Goal: Use online tool/utility: Utilize a website feature to perform a specific function

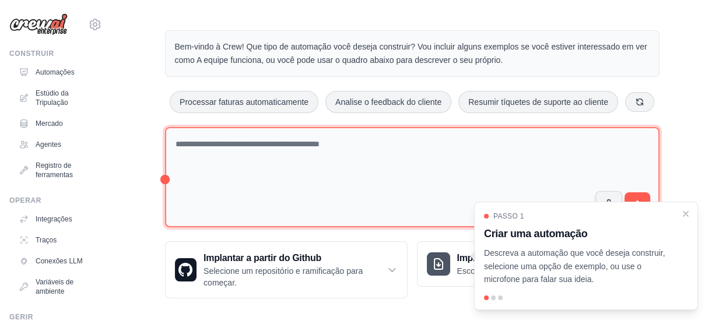
click at [199, 146] on textarea at bounding box center [412, 177] width 495 height 101
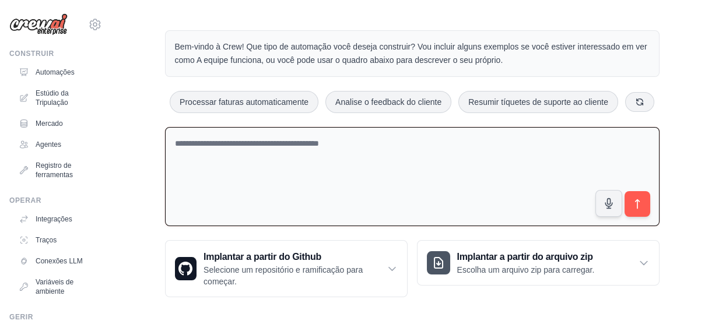
paste textarea "**********"
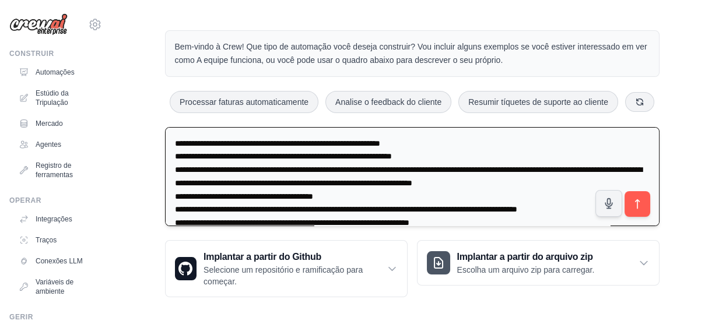
scroll to position [2869, 0]
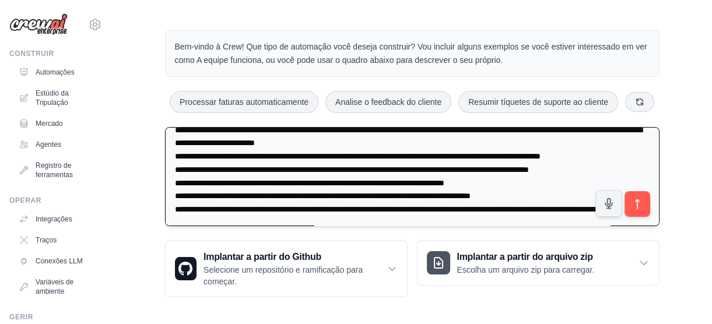
click at [235, 145] on textarea at bounding box center [412, 176] width 495 height 99
paste textarea "**********"
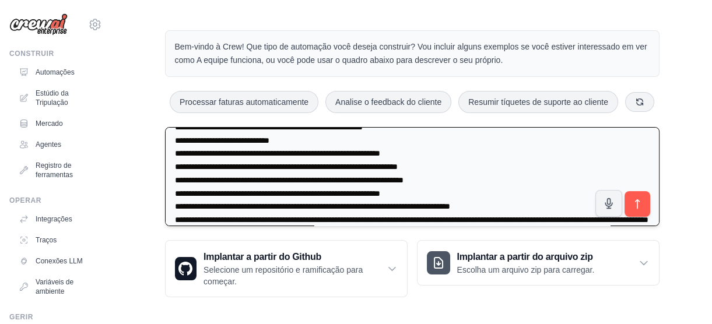
scroll to position [3719, 0]
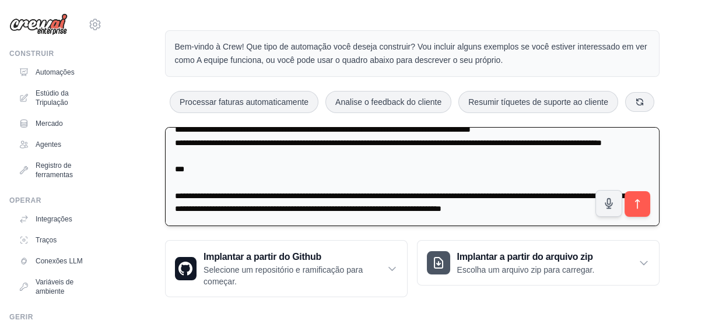
click at [241, 162] on textarea at bounding box center [412, 176] width 495 height 99
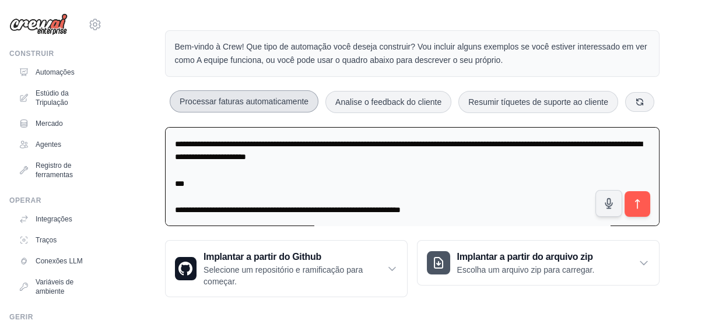
scroll to position [0, 0]
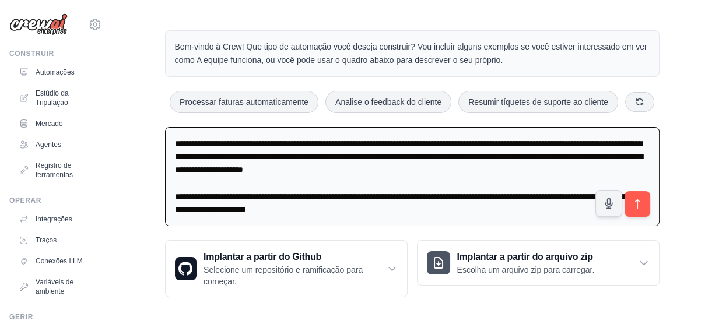
drag, startPoint x: 174, startPoint y: 199, endPoint x: 156, endPoint y: 107, distance: 94.0
click at [156, 107] on div "Bem-vindo à Crew! Que tipo de automação você deseja construir? Vou incluir algu…" at bounding box center [412, 164] width 523 height 304
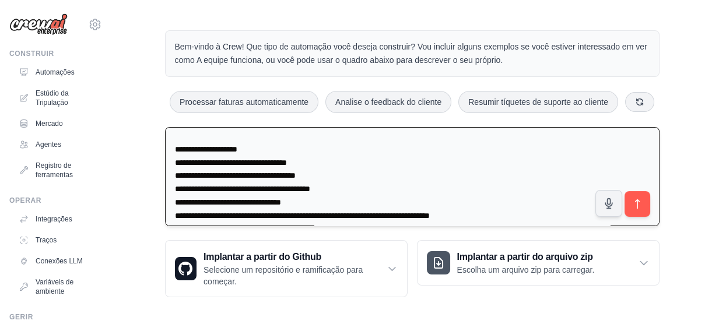
scroll to position [3611, 0]
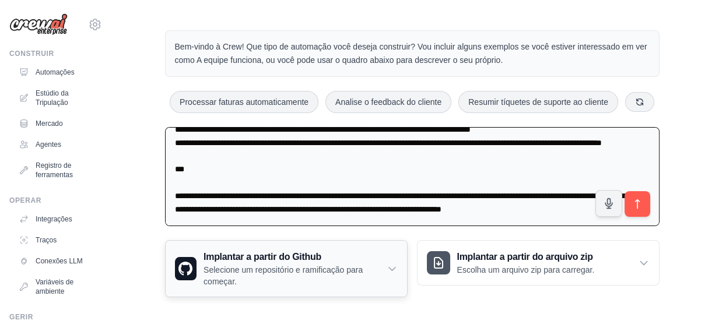
drag, startPoint x: 201, startPoint y: 190, endPoint x: 284, endPoint y: 243, distance: 98.6
click at [282, 244] on div "Bem-vindo à Crew! Que tipo de automação você deseja construir? Vou incluir algu…" at bounding box center [412, 164] width 523 height 304
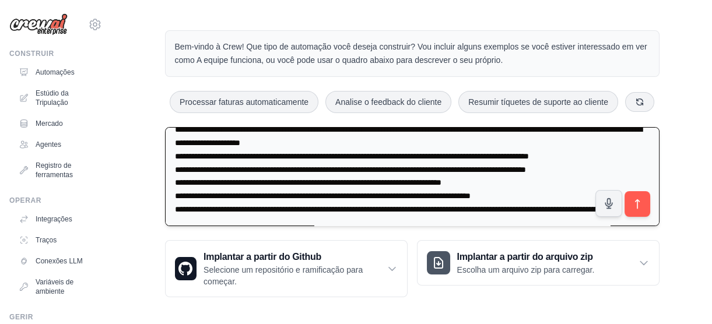
scroll to position [3544, 0]
type textarea "**********"
click at [254, 200] on textarea at bounding box center [412, 176] width 495 height 99
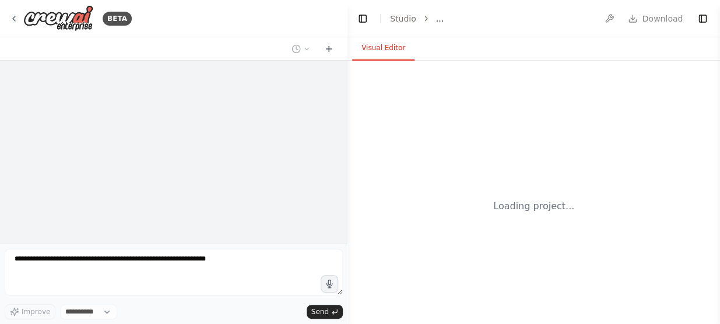
select select "****"
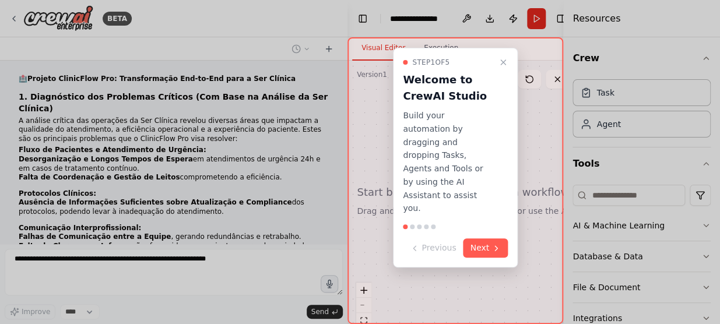
scroll to position [2509, 0]
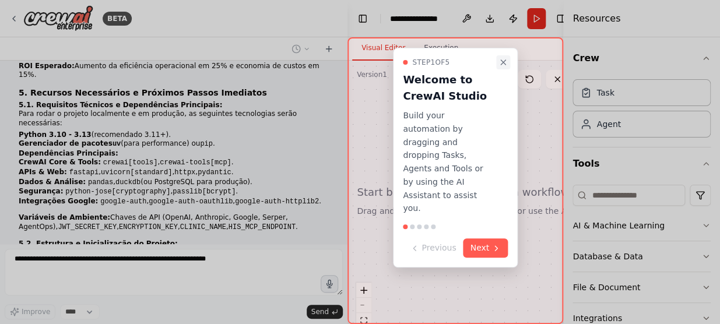
click at [503, 62] on icon "Close walkthrough" at bounding box center [503, 62] width 9 height 9
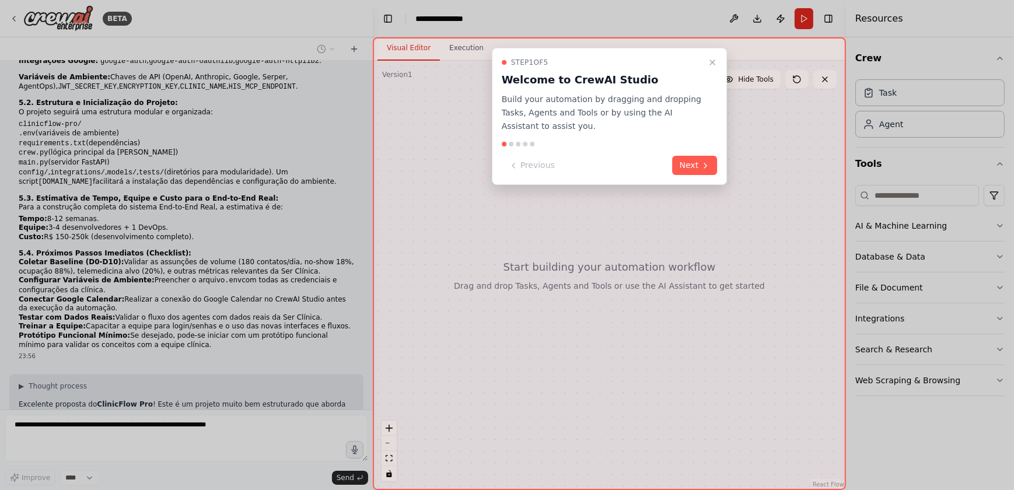
scroll to position [2467, 0]
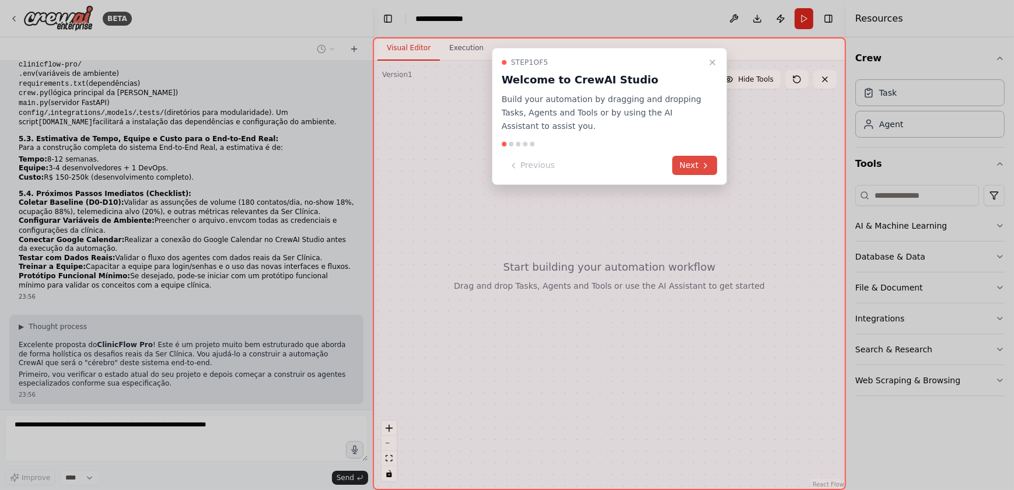
click at [691, 169] on button "Next" at bounding box center [695, 165] width 45 height 19
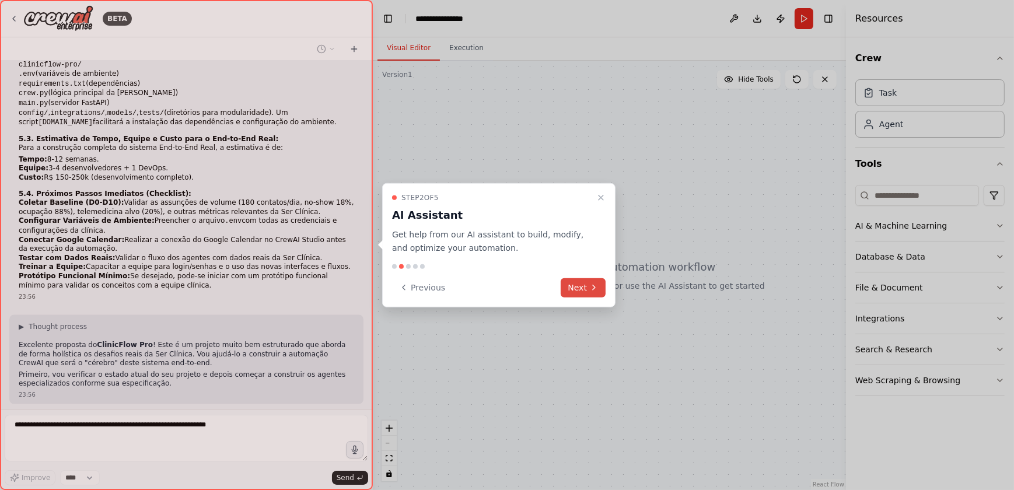
click at [579, 286] on button "Next" at bounding box center [583, 287] width 45 height 19
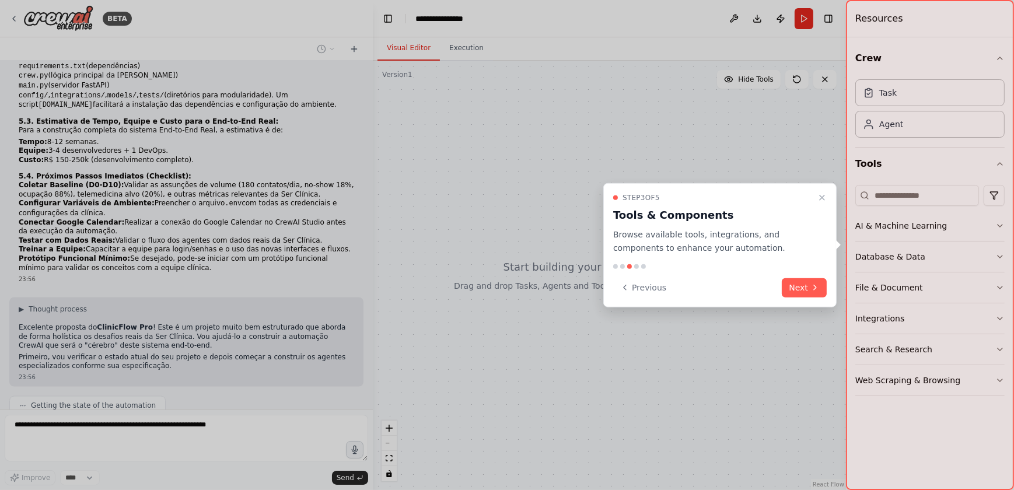
scroll to position [2544, 0]
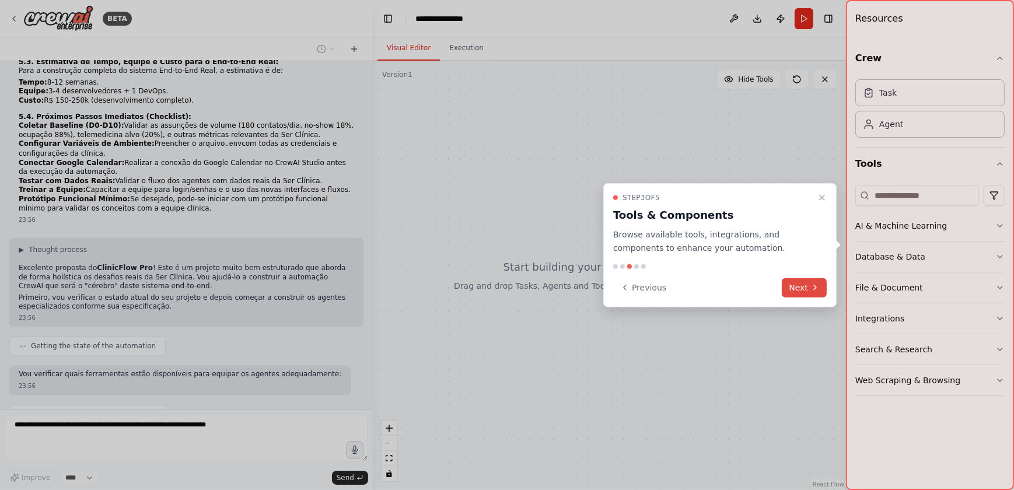
click at [720, 287] on button "Next" at bounding box center [804, 287] width 45 height 19
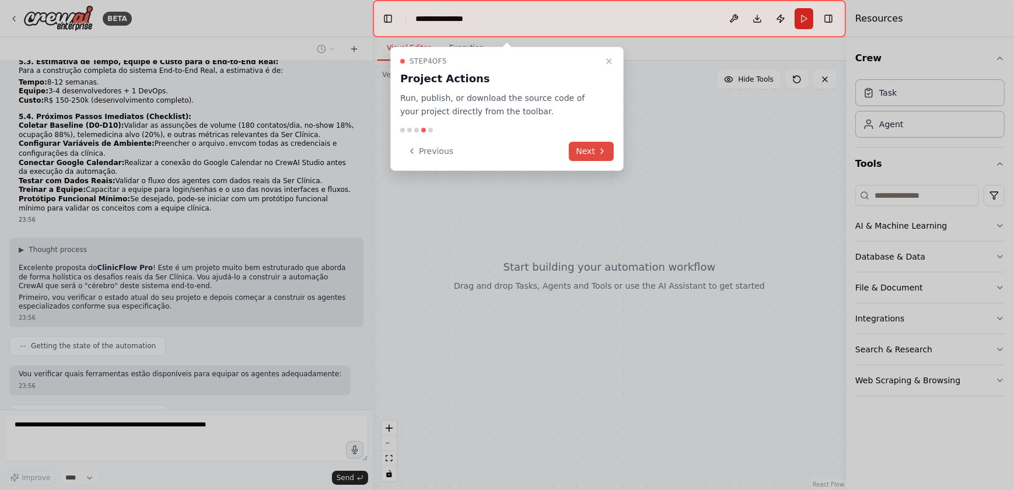
click at [577, 150] on button "Next" at bounding box center [591, 151] width 45 height 19
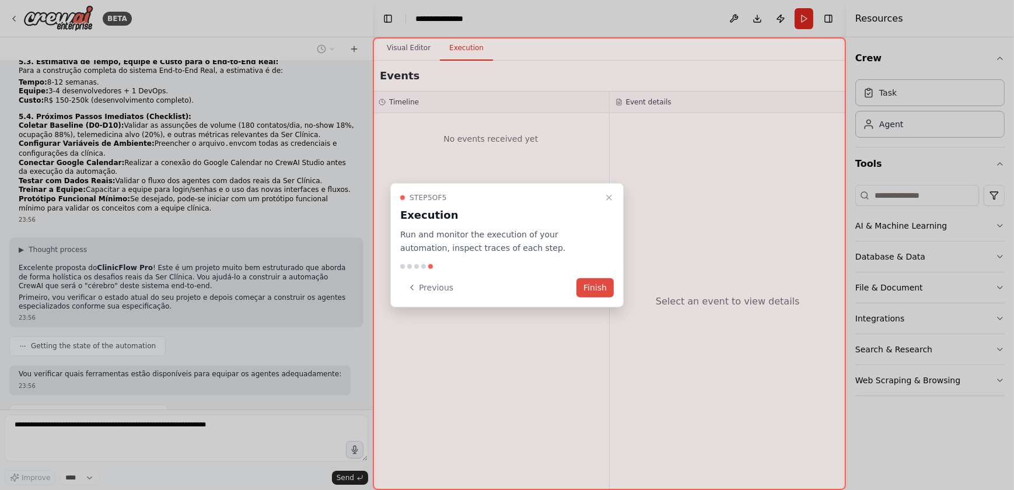
scroll to position [2573, 0]
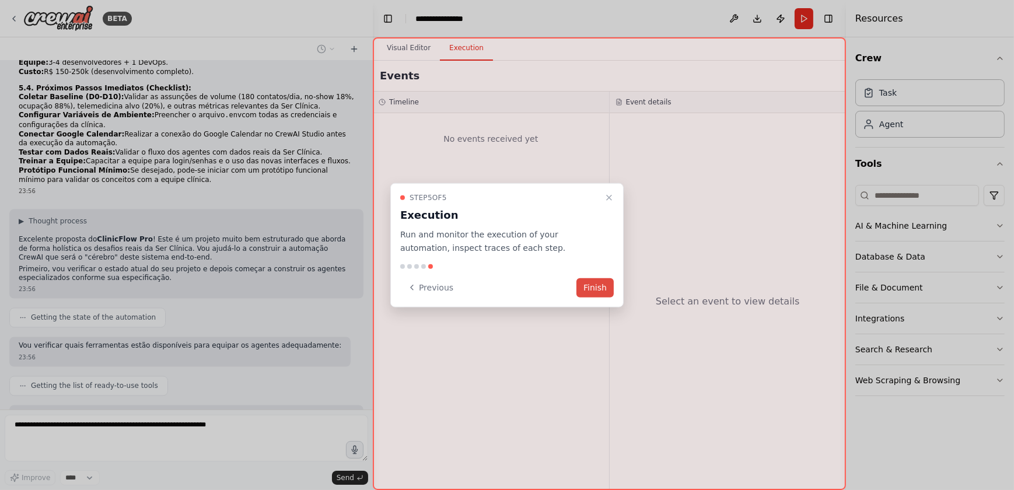
click at [597, 287] on button "Finish" at bounding box center [594, 287] width 37 height 19
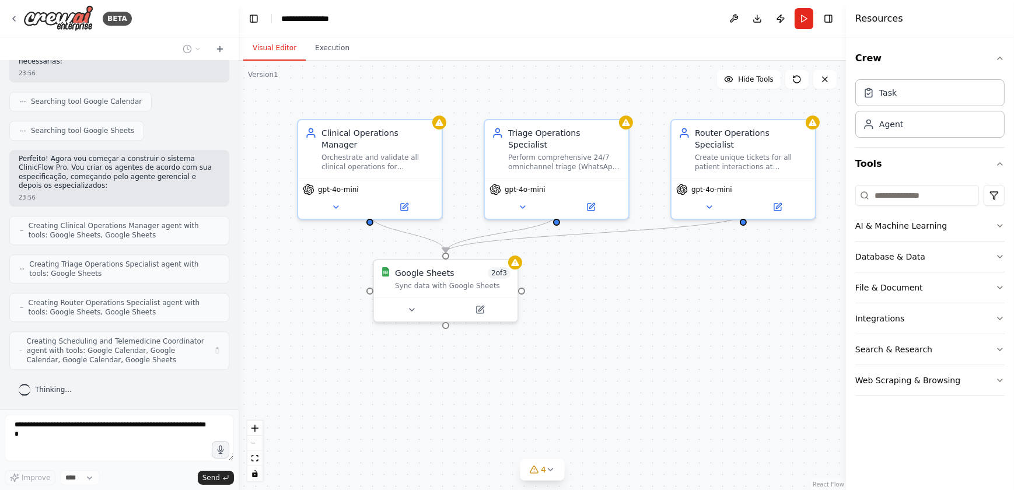
scroll to position [3998, 0]
drag, startPoint x: 371, startPoint y: 161, endPoint x: 238, endPoint y: 157, distance: 133.1
click at [238, 157] on div "BETA 🏥 Projeto ClinicFlow Pro: Transformação End-to-End para a Ser Clínica 1. D…" at bounding box center [507, 245] width 1014 height 490
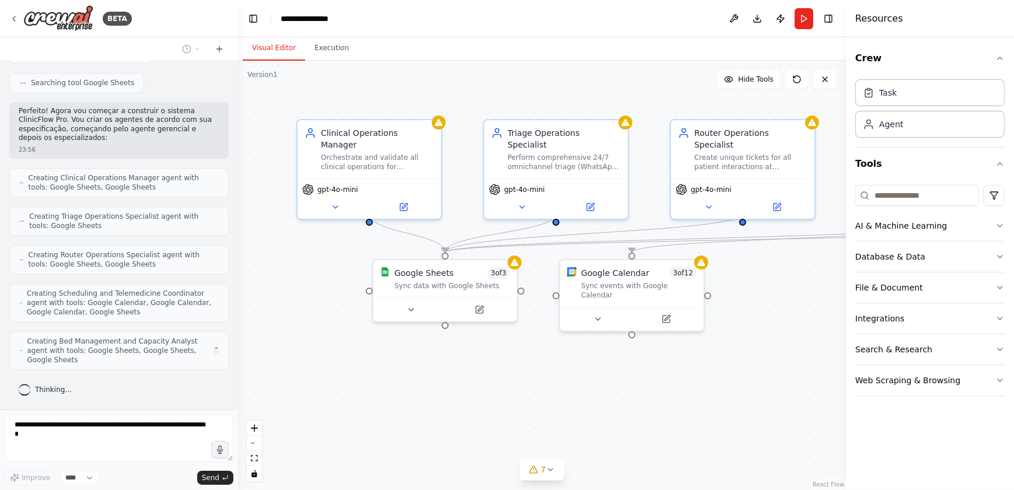
scroll to position [4036, 0]
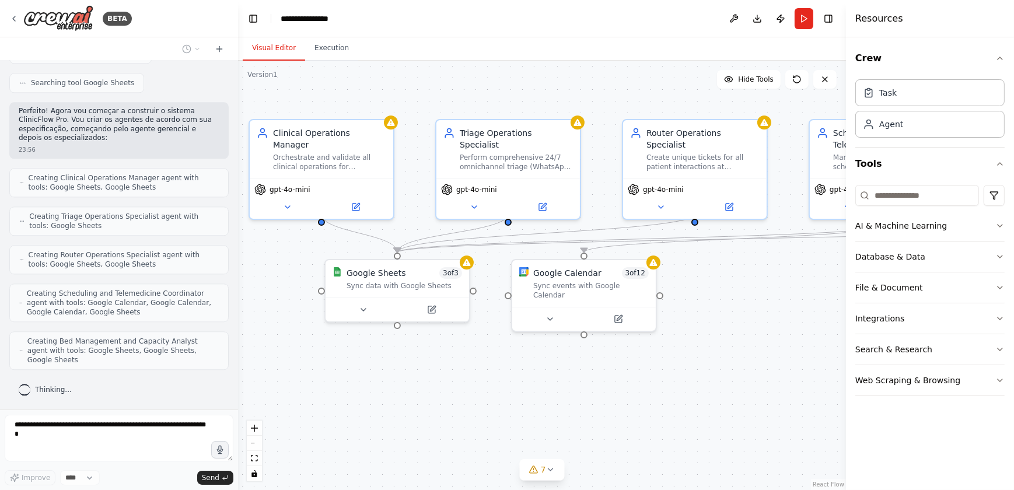
drag, startPoint x: 742, startPoint y: 363, endPoint x: 679, endPoint y: 363, distance: 63.0
click at [679, 324] on div ".deletable-edge-delete-btn { width: 20px; height: 20px; border: 0px solid #ffff…" at bounding box center [542, 275] width 608 height 429
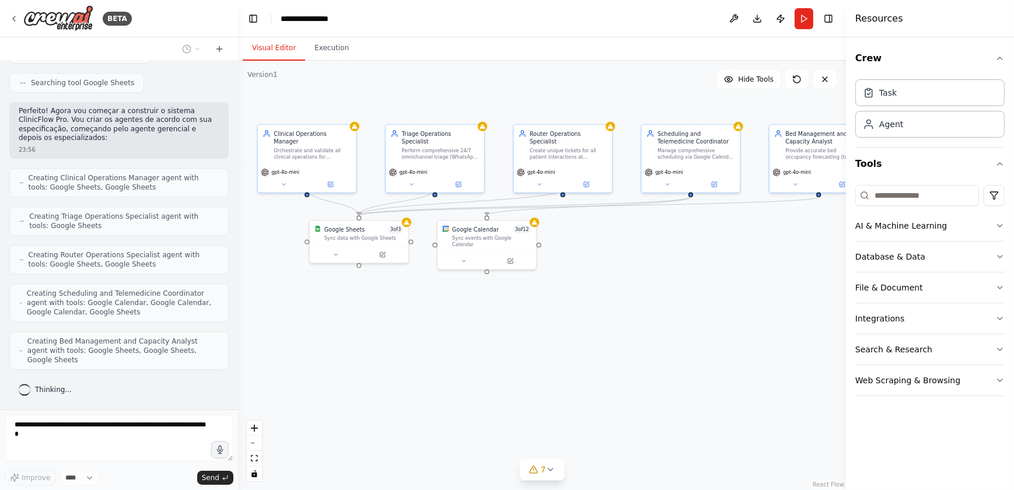
drag, startPoint x: 729, startPoint y: 368, endPoint x: 612, endPoint y: 297, distance: 136.2
click at [612, 297] on div ".deletable-edge-delete-btn { width: 20px; height: 20px; border: 0px solid #ffff…" at bounding box center [542, 275] width 608 height 429
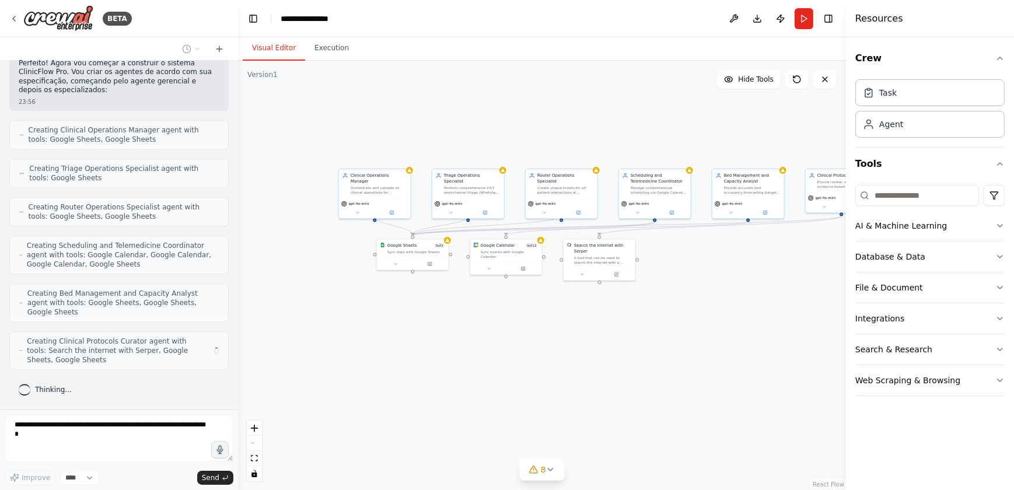
scroll to position [4075, 0]
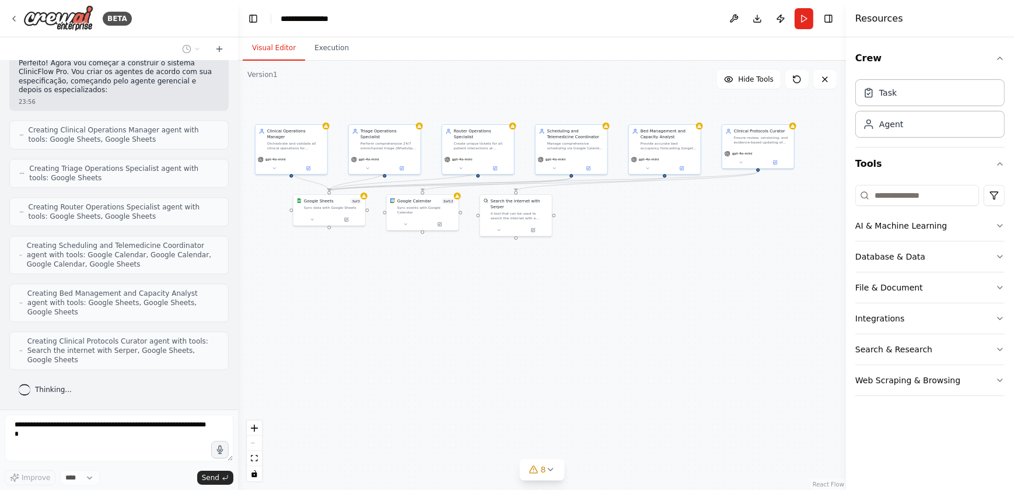
drag, startPoint x: 702, startPoint y: 299, endPoint x: 601, endPoint y: 253, distance: 111.7
click at [601, 253] on div ".deletable-edge-delete-btn { width: 20px; height: 20px; border: 0px solid #ffff…" at bounding box center [542, 275] width 608 height 429
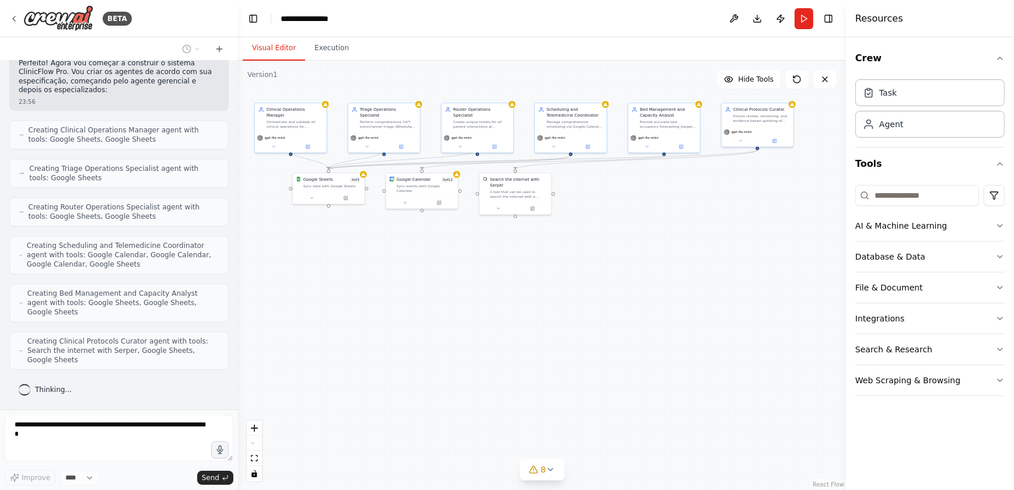
drag, startPoint x: 633, startPoint y: 305, endPoint x: 633, endPoint y: 283, distance: 21.6
click at [633, 283] on div ".deletable-edge-delete-btn { width: 20px; height: 20px; border: 0px solid #ffff…" at bounding box center [542, 275] width 608 height 429
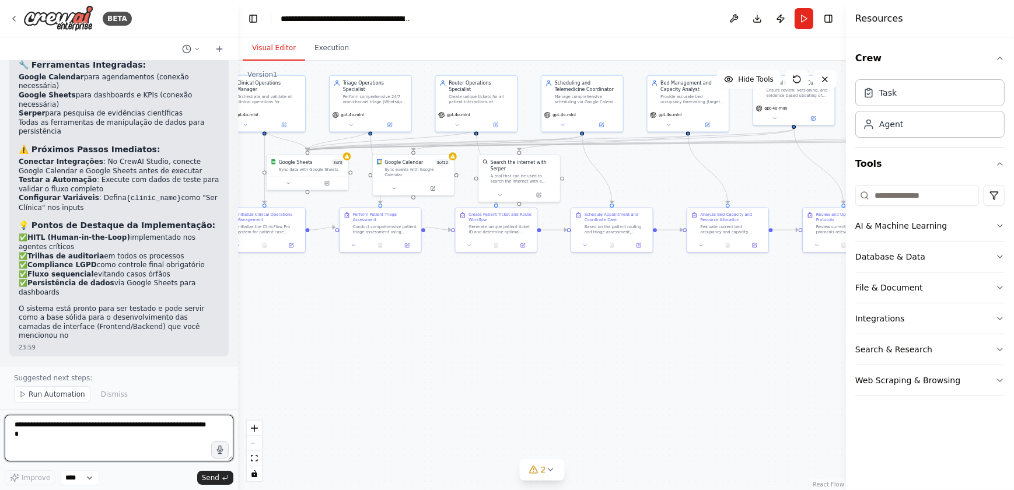
scroll to position [5380, 0]
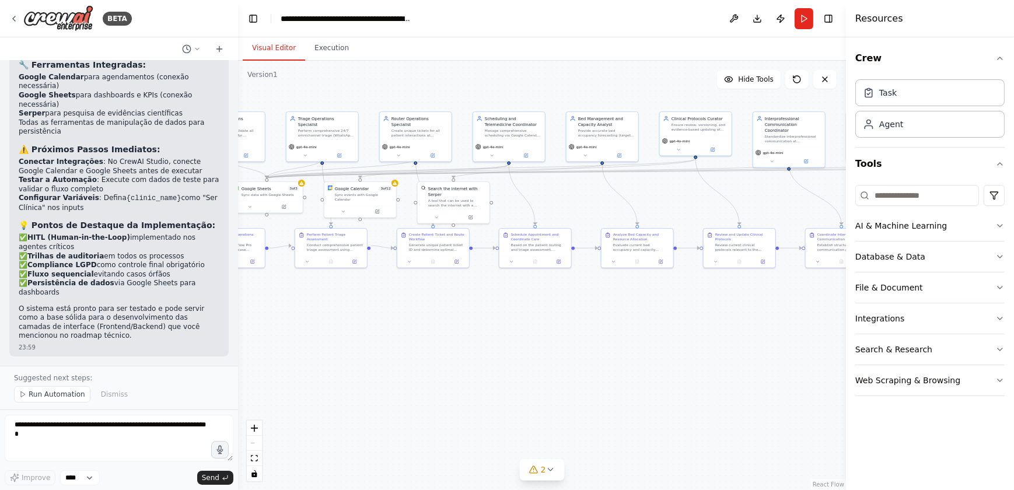
drag, startPoint x: 505, startPoint y: 295, endPoint x: 443, endPoint y: 303, distance: 62.4
click at [443, 303] on div ".deletable-edge-delete-btn { width: 20px; height: 20px; border: 0px solid #ffff…" at bounding box center [542, 275] width 608 height 429
click at [720, 20] on button "Run" at bounding box center [803, 18] width 19 height 21
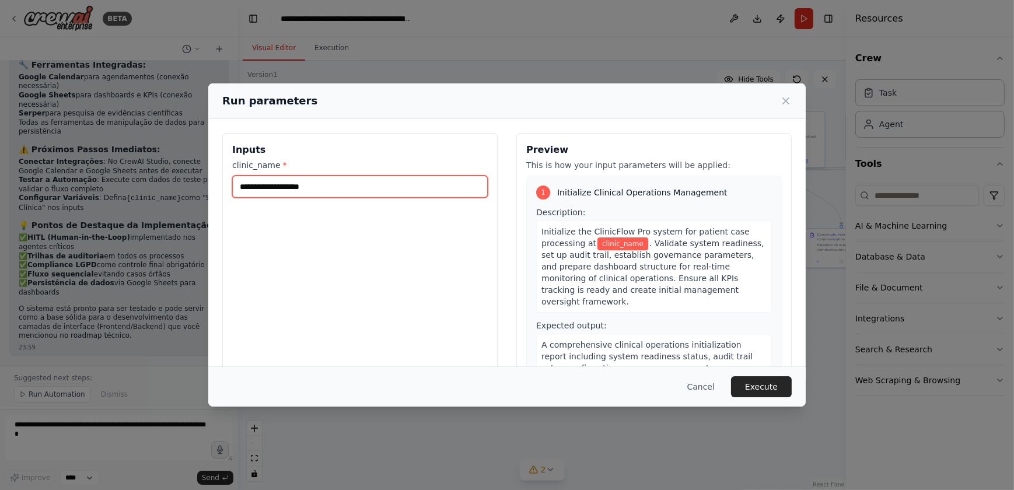
click at [240, 186] on input "clinic_name *" at bounding box center [359, 187] width 255 height 22
type input "**********"
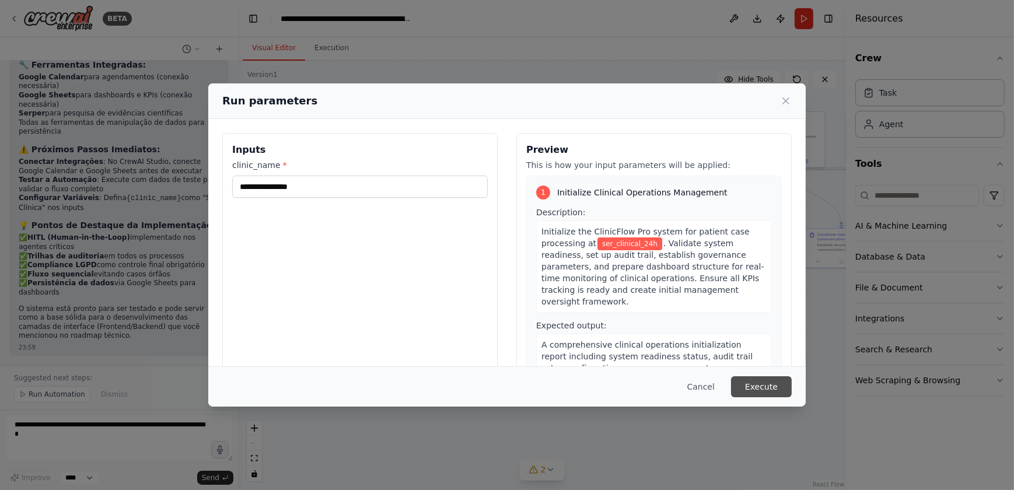
click at [720, 324] on button "Execute" at bounding box center [761, 386] width 61 height 21
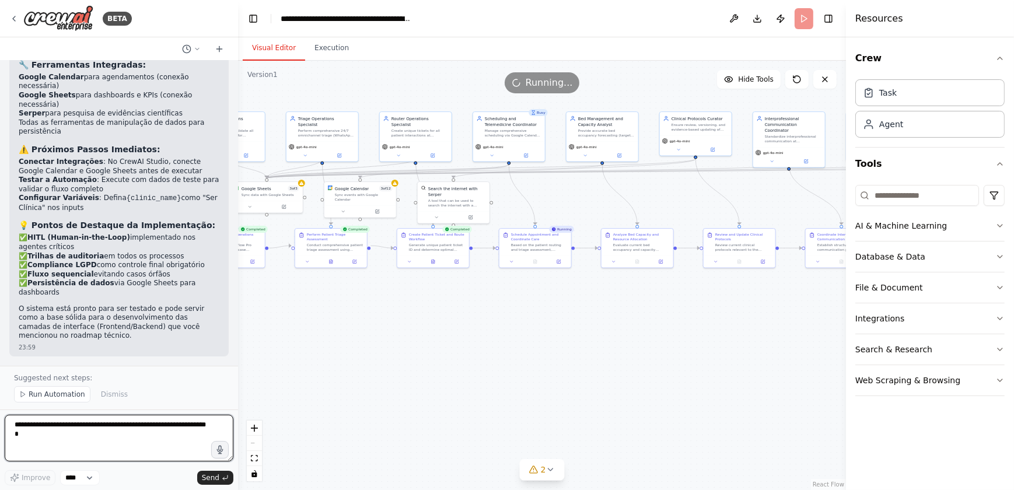
click at [34, 324] on textarea at bounding box center [119, 438] width 229 height 47
drag, startPoint x: 54, startPoint y: 429, endPoint x: 69, endPoint y: 449, distance: 25.3
click at [57, 324] on textarea "**********" at bounding box center [119, 438] width 229 height 47
drag, startPoint x: 55, startPoint y: 438, endPoint x: 10, endPoint y: 422, distance: 47.8
click at [10, 324] on textarea "**********" at bounding box center [119, 438] width 229 height 47
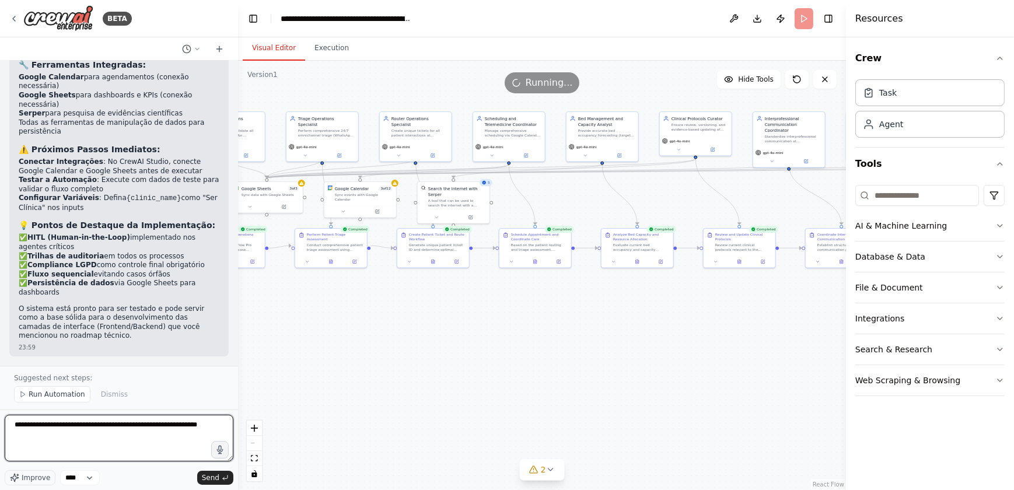
click at [33, 324] on textarea "**********" at bounding box center [119, 438] width 229 height 47
drag, startPoint x: 15, startPoint y: 426, endPoint x: 63, endPoint y: 458, distance: 58.1
click at [63, 324] on textarea "**********" at bounding box center [119, 438] width 229 height 47
paste textarea "**********"
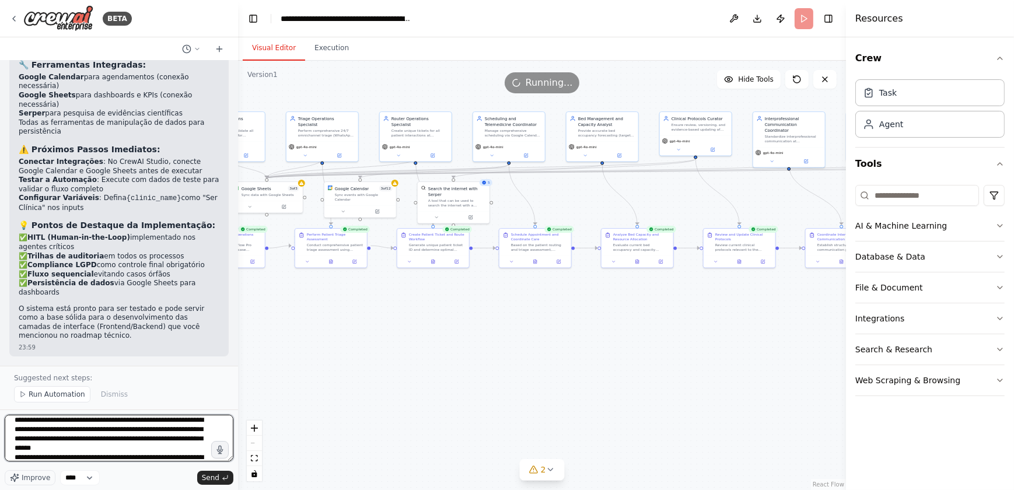
scroll to position [0, 0]
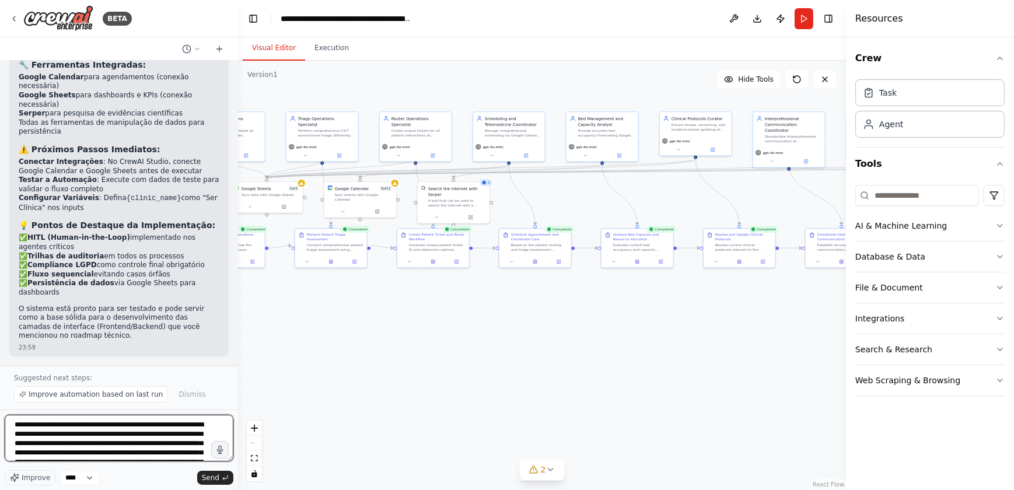
click at [18, 324] on textarea at bounding box center [119, 438] width 229 height 47
click at [65, 324] on textarea at bounding box center [119, 438] width 229 height 47
click at [126, 324] on textarea at bounding box center [119, 438] width 229 height 47
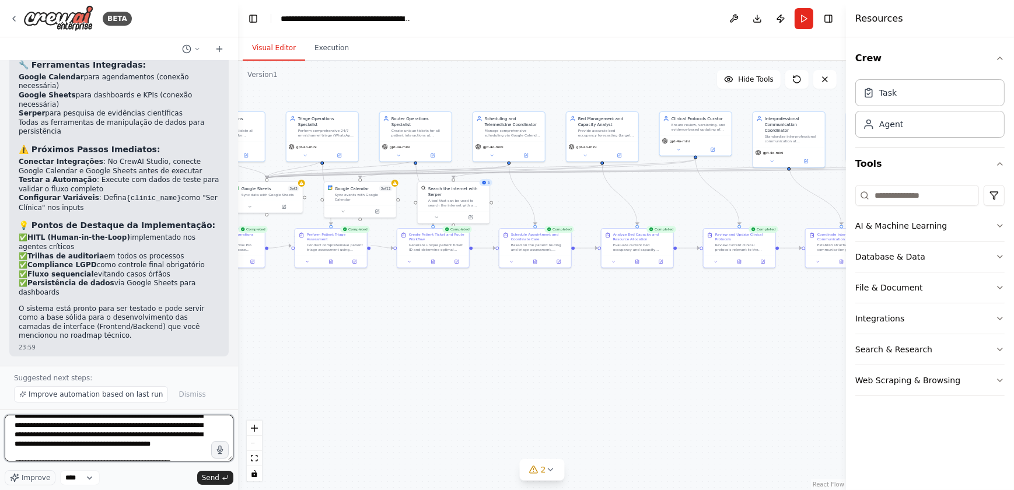
scroll to position [99, 0]
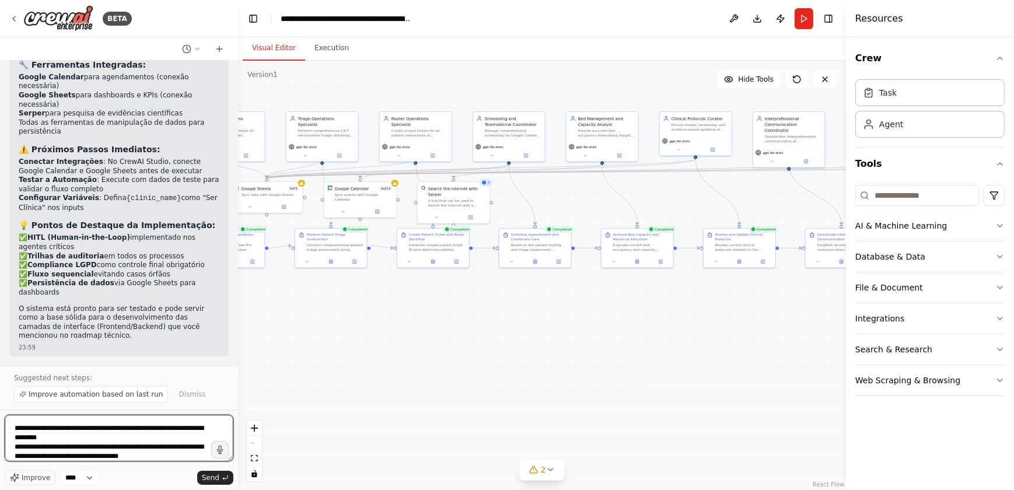
drag, startPoint x: 63, startPoint y: 433, endPoint x: 132, endPoint y: 451, distance: 71.6
click at [132, 324] on textarea at bounding box center [119, 438] width 229 height 47
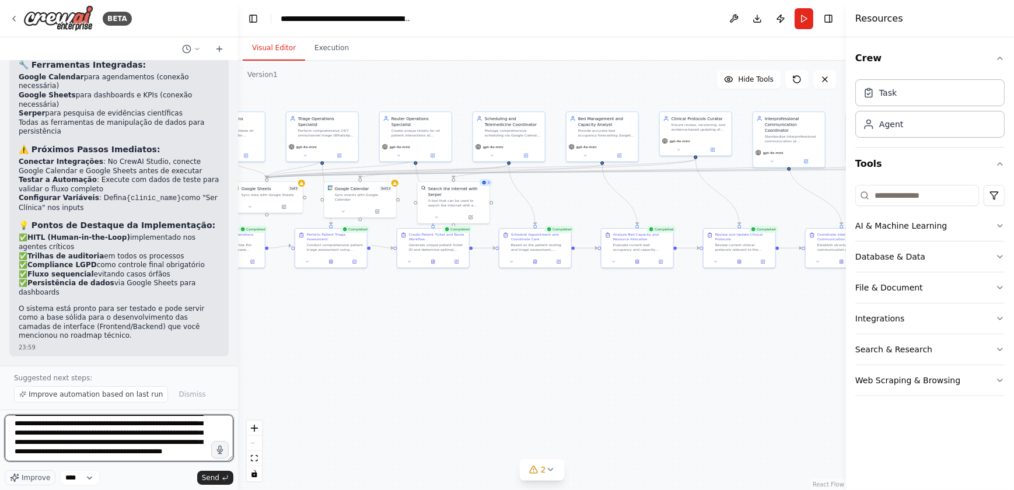
scroll to position [2399, 0]
drag, startPoint x: 12, startPoint y: 449, endPoint x: 219, endPoint y: 525, distance: 220.5
click at [219, 324] on html "BETA 🏥 Projeto ClinicFlow Pro: Transformação End-to-End para a Ser Clínica 1. D…" at bounding box center [507, 245] width 1014 height 490
type textarea "**********"
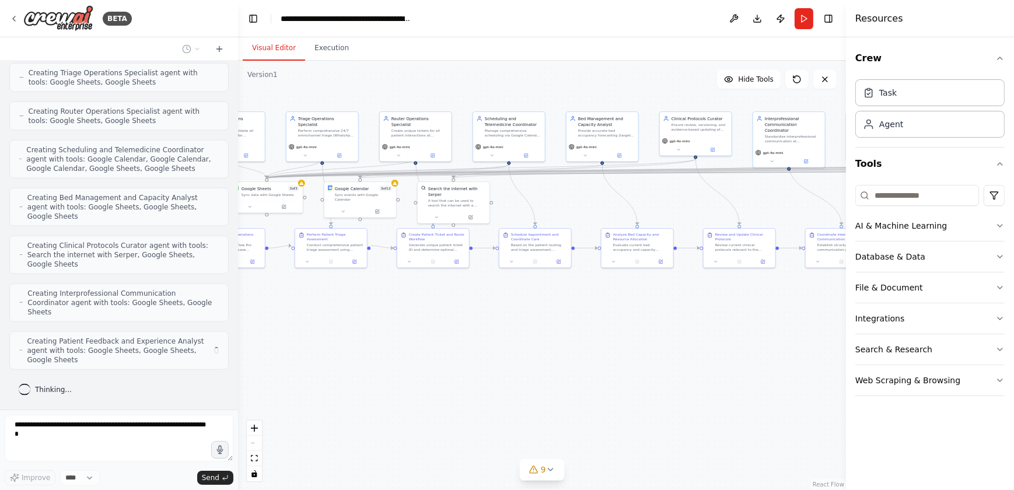
scroll to position [8263, 0]
click at [507, 309] on div ".deletable-edge-delete-btn { width: 20px; height: 20px; border: 0px solid #ffff…" at bounding box center [542, 275] width 608 height 429
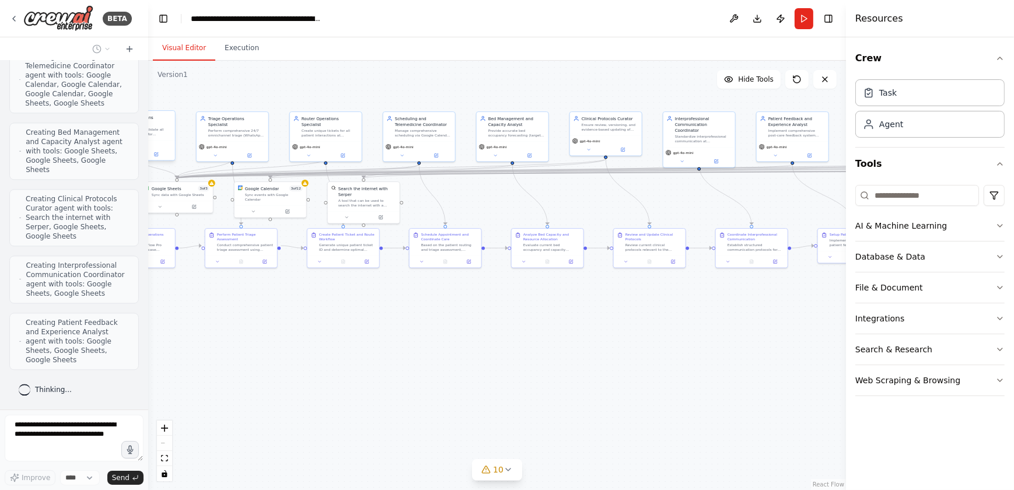
scroll to position [14106, 0]
drag, startPoint x: 235, startPoint y: 136, endPoint x: 145, endPoint y: 137, distance: 89.8
click at [145, 137] on div "BETA 🏥 Projeto ClinicFlow Pro: Transformação End-to-End para a Ser Clínica 1. D…" at bounding box center [507, 245] width 1014 height 490
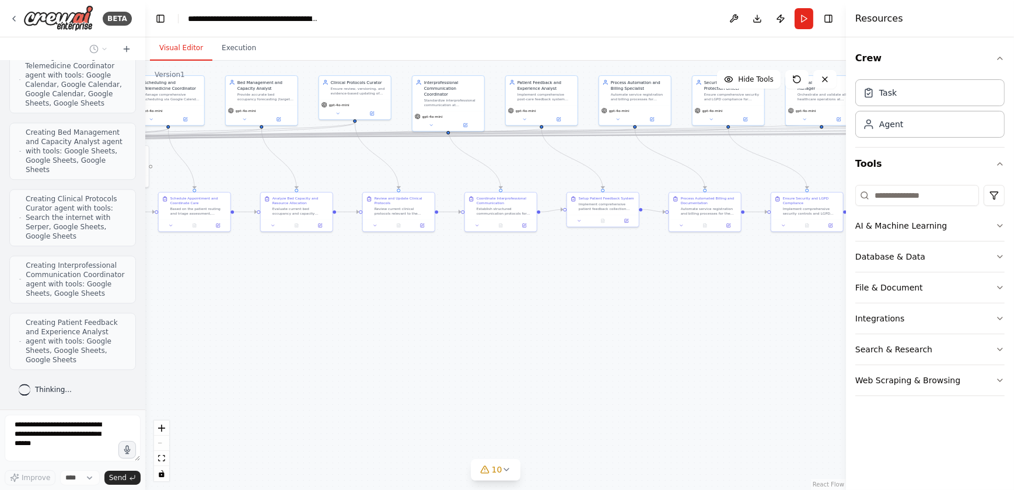
drag, startPoint x: 383, startPoint y: 320, endPoint x: 134, endPoint y: 283, distance: 251.1
click at [134, 283] on div "BETA 🏥 Projeto ClinicFlow Pro: Transformação End-to-End para a Ser Clínica 1. D…" at bounding box center [507, 245] width 1014 height 490
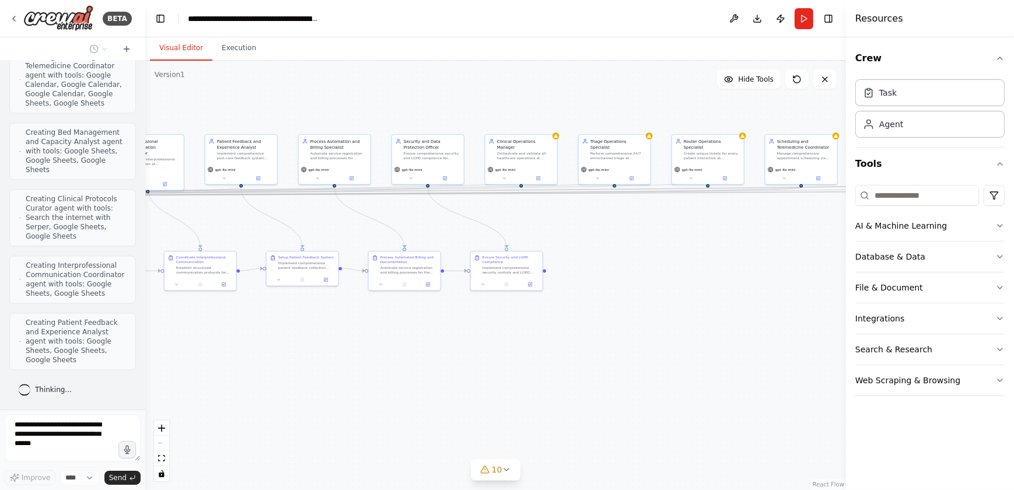
drag, startPoint x: 591, startPoint y: 320, endPoint x: 291, endPoint y: 379, distance: 305.6
click at [291, 324] on div ".deletable-edge-delete-btn { width: 20px; height: 20px; border: 0px solid #ffff…" at bounding box center [495, 275] width 701 height 429
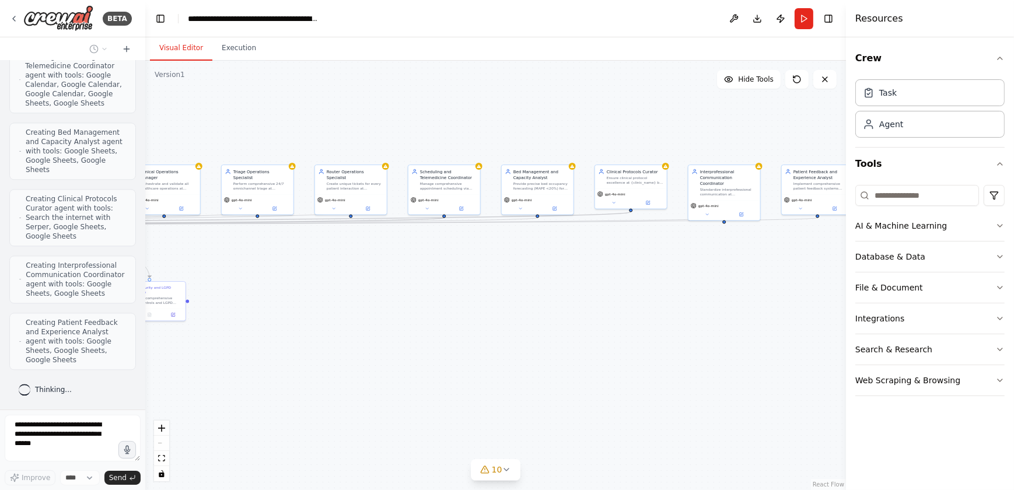
drag, startPoint x: 785, startPoint y: 310, endPoint x: 428, endPoint y: 341, distance: 358.3
click at [428, 324] on div ".deletable-edge-delete-btn { width: 20px; height: 20px; border: 0px solid #ffff…" at bounding box center [495, 275] width 701 height 429
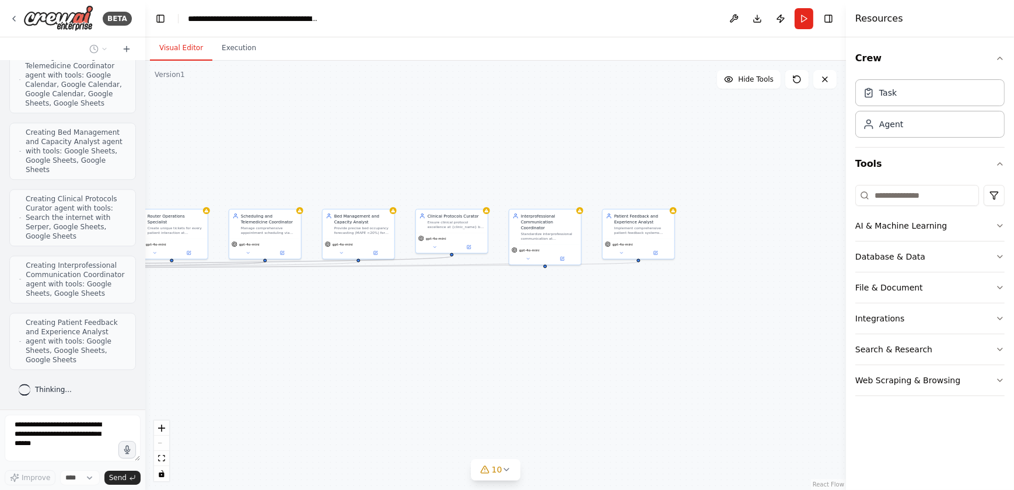
drag, startPoint x: 660, startPoint y: 291, endPoint x: 481, endPoint y: 336, distance: 184.6
click at [481, 324] on div ".deletable-edge-delete-btn { width: 20px; height: 20px; border: 0px solid #ffff…" at bounding box center [495, 275] width 701 height 429
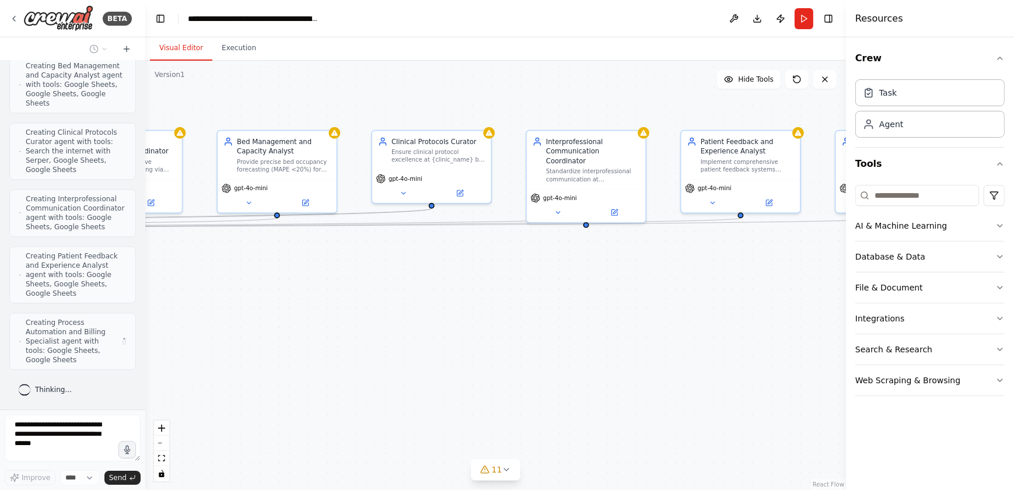
scroll to position [14330, 0]
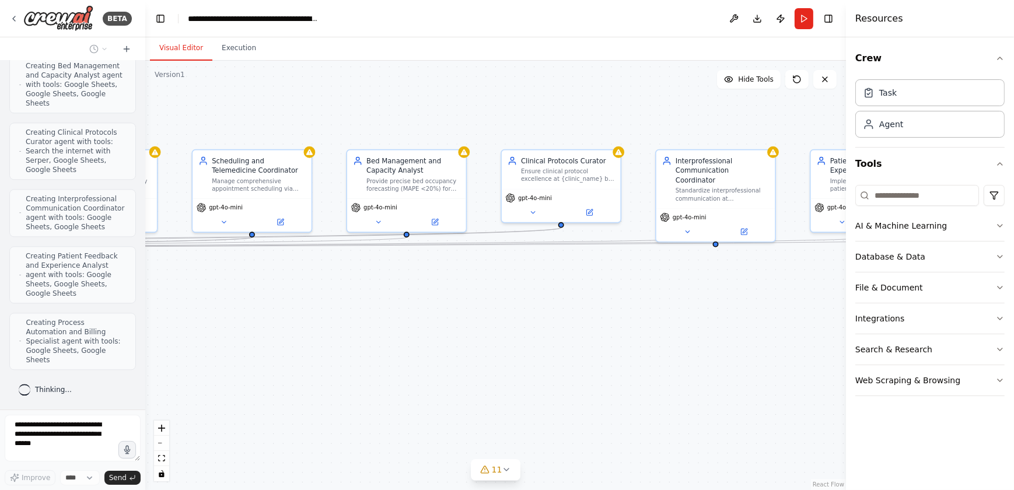
drag, startPoint x: 424, startPoint y: 286, endPoint x: 554, endPoint y: 305, distance: 130.9
click at [554, 305] on div ".deletable-edge-delete-btn { width: 20px; height: 20px; border: 0px solid #ffff…" at bounding box center [495, 275] width 701 height 429
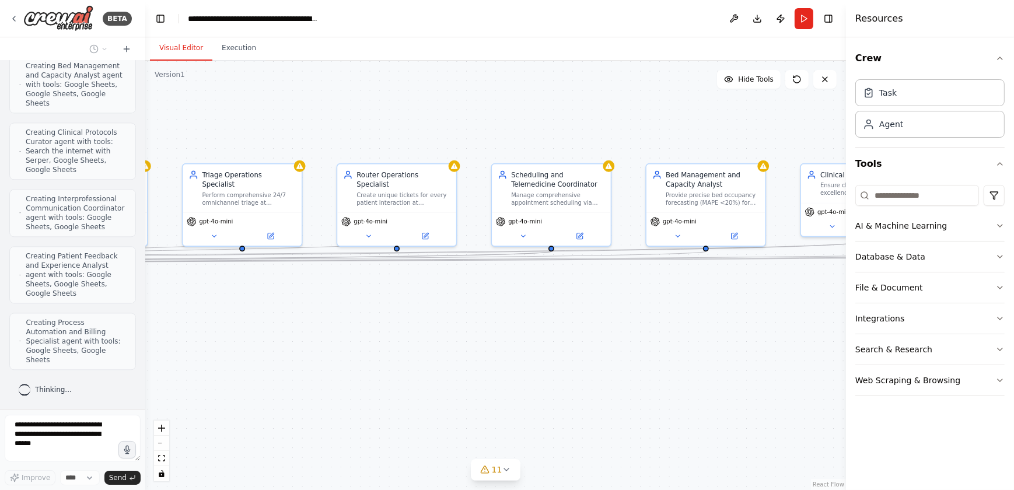
drag, startPoint x: 299, startPoint y: 338, endPoint x: 600, endPoint y: 352, distance: 300.7
click at [600, 324] on div ".deletable-edge-delete-btn { width: 20px; height: 20px; border: 0px solid #ffff…" at bounding box center [495, 275] width 701 height 429
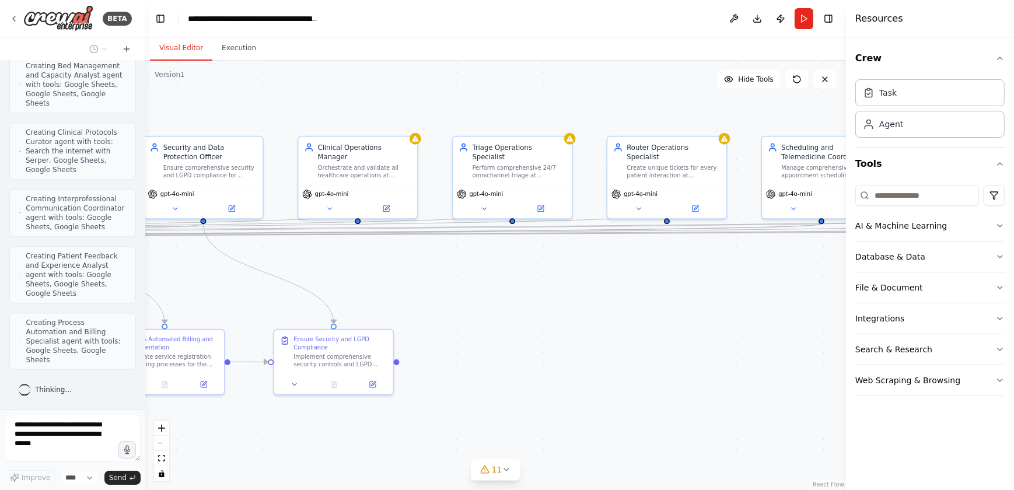
drag, startPoint x: 435, startPoint y: 350, endPoint x: 690, endPoint y: 342, distance: 255.6
click at [690, 324] on div ".deletable-edge-delete-btn { width: 20px; height: 20px; border: 0px solid #ffff…" at bounding box center [495, 275] width 701 height 429
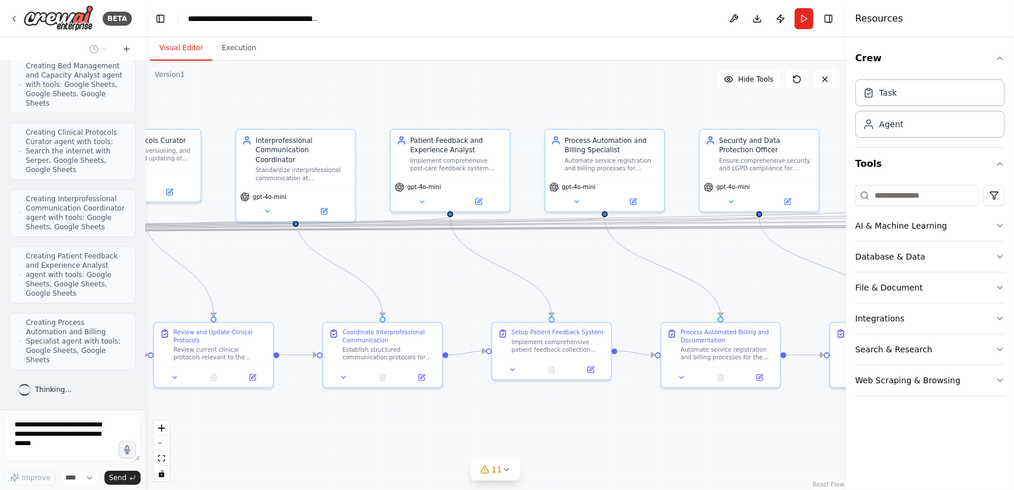
drag, startPoint x: 221, startPoint y: 285, endPoint x: 636, endPoint y: 279, distance: 415.4
click at [636, 279] on div ".deletable-edge-delete-btn { width: 20px; height: 20px; border: 0px solid #ffff…" at bounding box center [495, 275] width 701 height 429
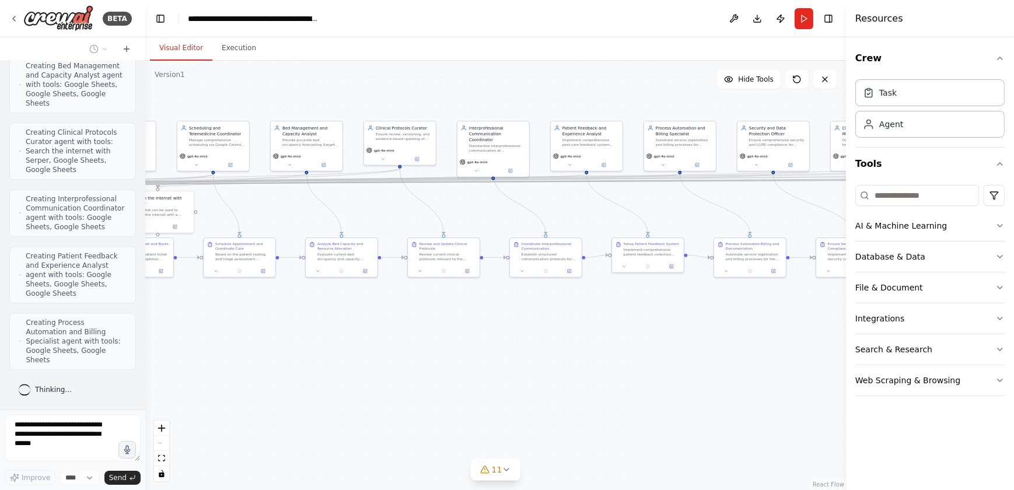
drag, startPoint x: 349, startPoint y: 415, endPoint x: 531, endPoint y: 302, distance: 214.6
click at [531, 302] on div ".deletable-edge-delete-btn { width: 20px; height: 20px; border: 0px solid #ffff…" at bounding box center [495, 275] width 701 height 429
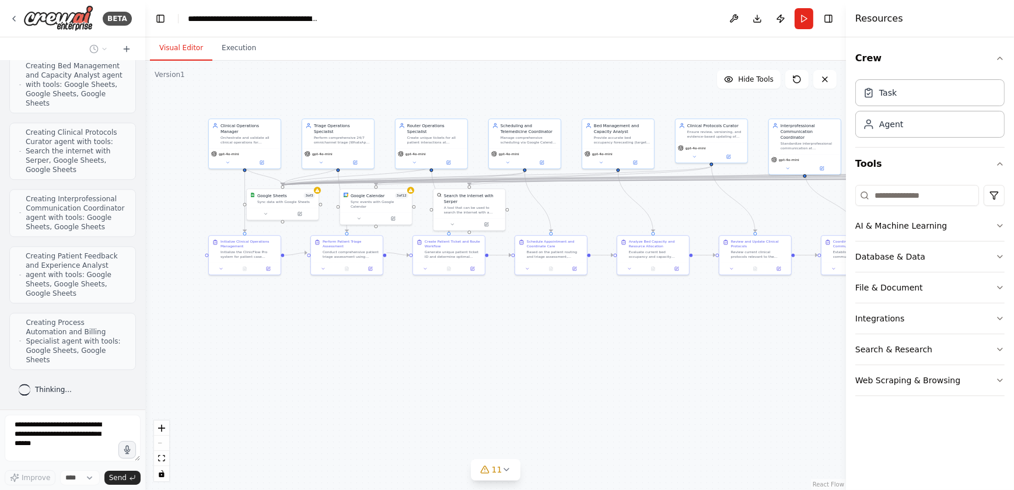
drag, startPoint x: 281, startPoint y: 331, endPoint x: 519, endPoint y: 369, distance: 240.9
click at [519, 324] on div ".deletable-edge-delete-btn { width: 20px; height: 20px; border: 0px solid #ffff…" at bounding box center [495, 275] width 701 height 429
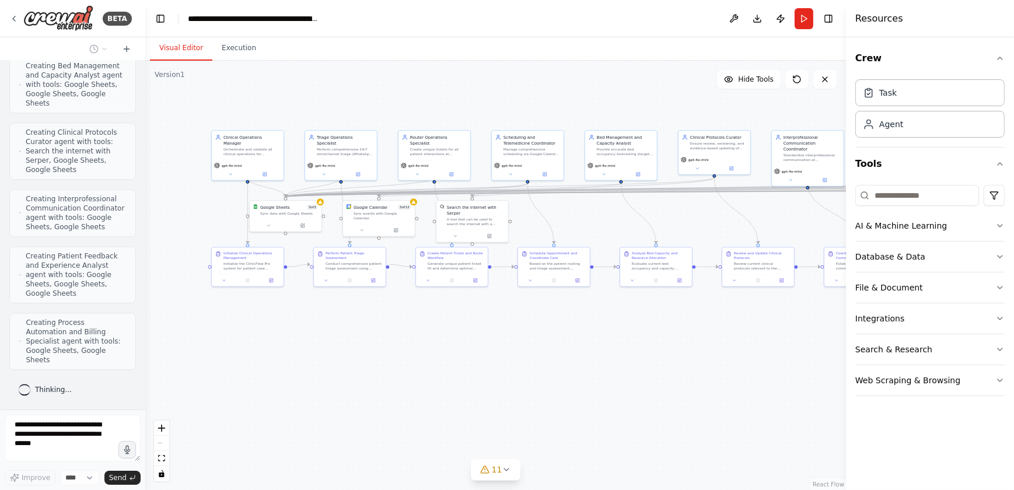
drag, startPoint x: 337, startPoint y: 332, endPoint x: 340, endPoint y: 344, distance: 12.0
click at [340, 324] on div ".deletable-edge-delete-btn { width: 20px; height: 20px; border: 0px solid #ffff…" at bounding box center [495, 275] width 701 height 429
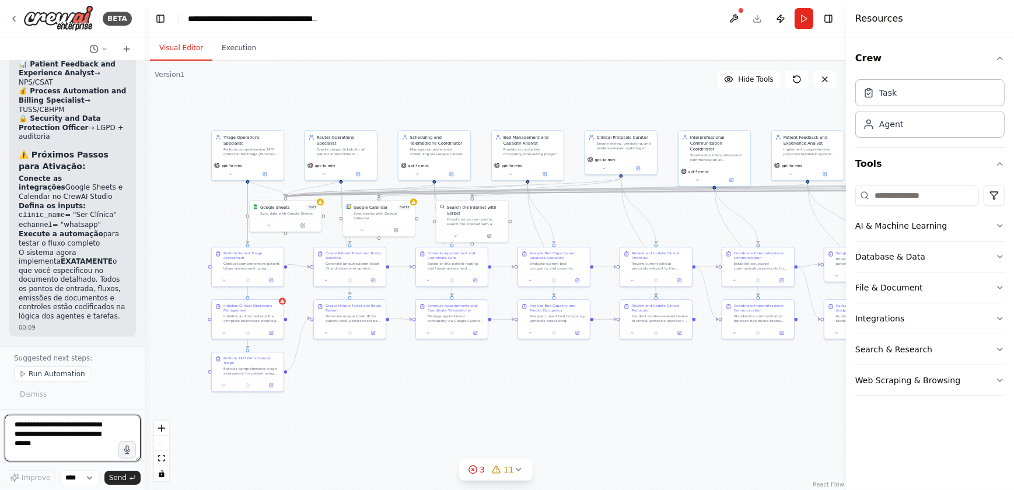
scroll to position [15713, 0]
click at [20, 324] on textarea at bounding box center [73, 438] width 136 height 47
type textarea "**********"
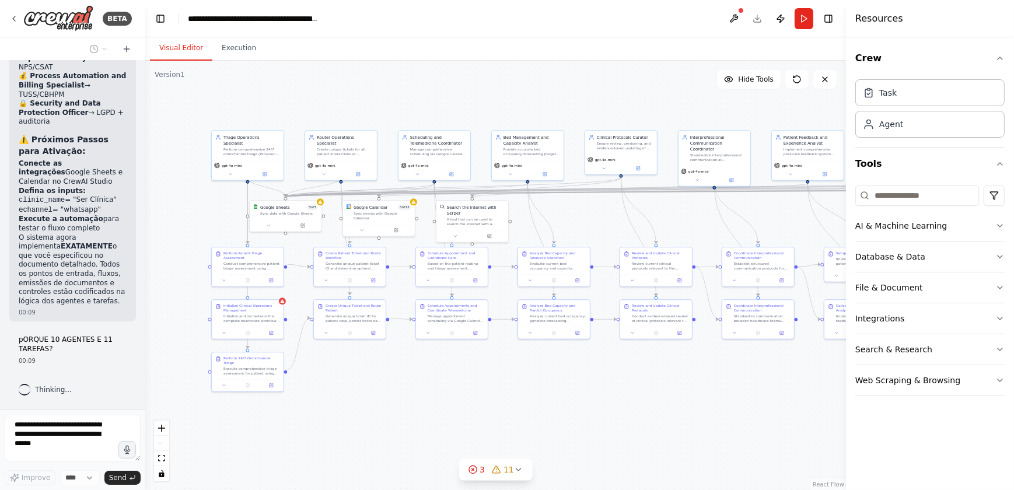
scroll to position [16065, 0]
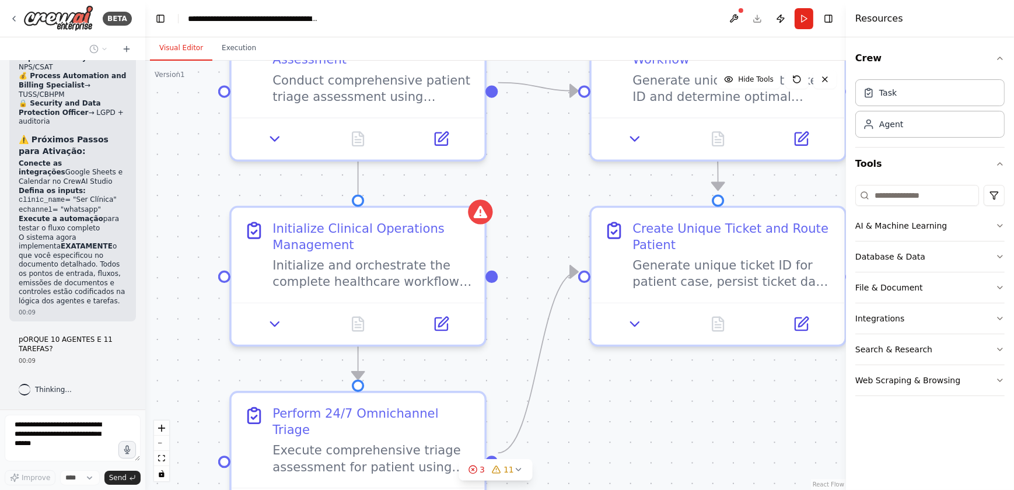
drag, startPoint x: 236, startPoint y: 210, endPoint x: 404, endPoint y: 173, distance: 171.4
click at [404, 173] on div ".deletable-edge-delete-btn { width: 20px; height: 20px; border: 0px solid #ffff…" at bounding box center [495, 275] width 701 height 429
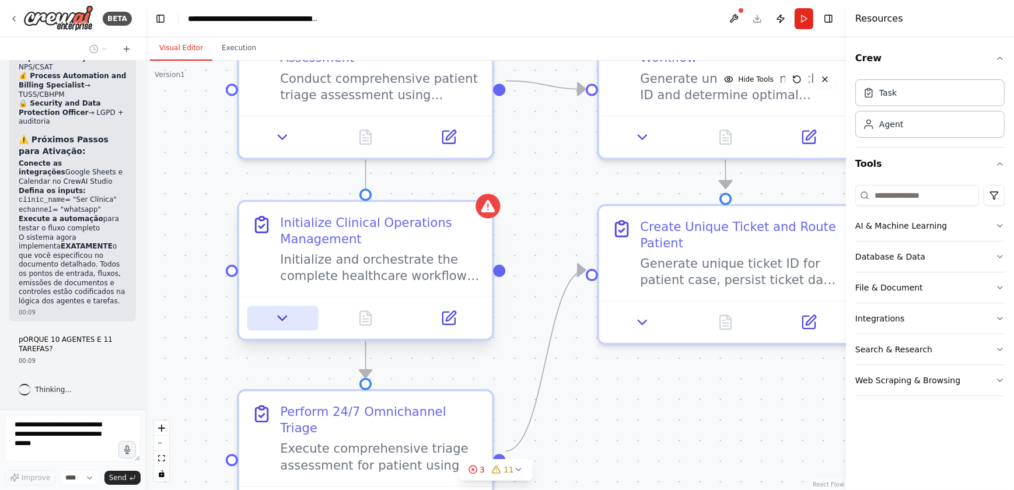
click at [281, 318] on icon at bounding box center [282, 318] width 8 height 4
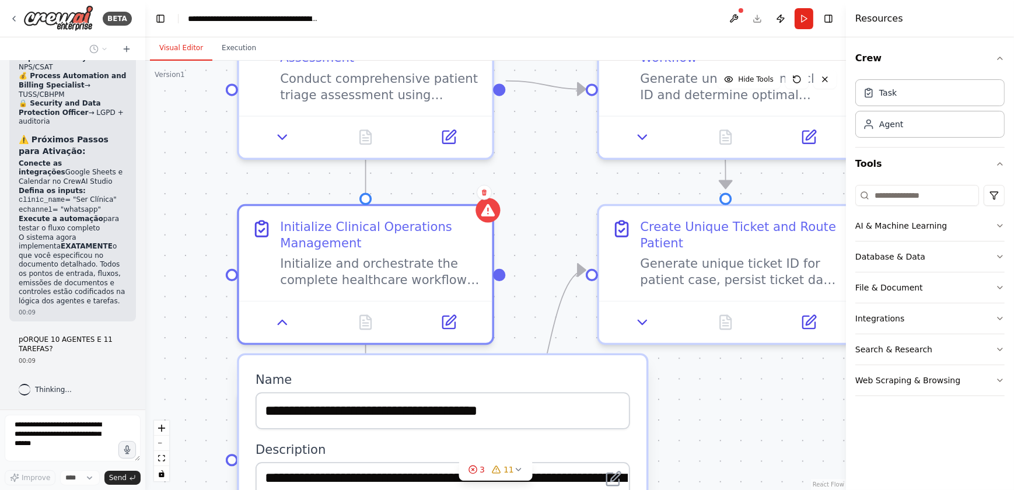
click at [172, 320] on div ".deletable-edge-delete-btn { width: 20px; height: 20px; border: 0px solid #ffff…" at bounding box center [495, 275] width 701 height 429
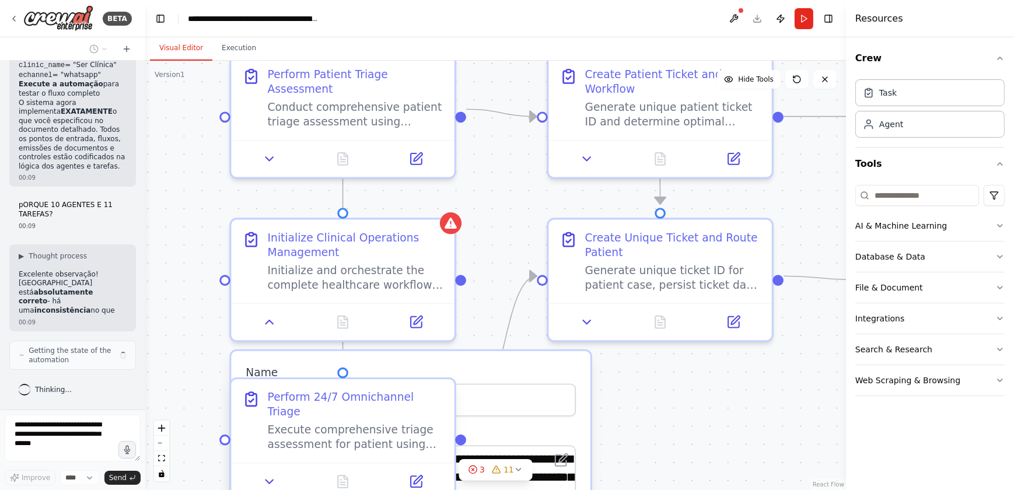
scroll to position [16203, 0]
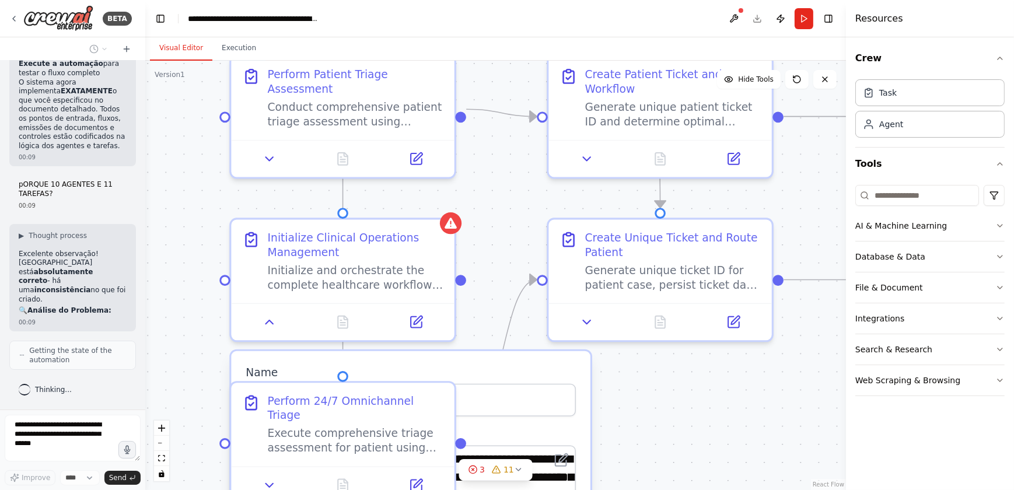
click at [683, 324] on div ".deletable-edge-delete-btn { width: 20px; height: 20px; border: 0px solid #ffff…" at bounding box center [495, 275] width 701 height 429
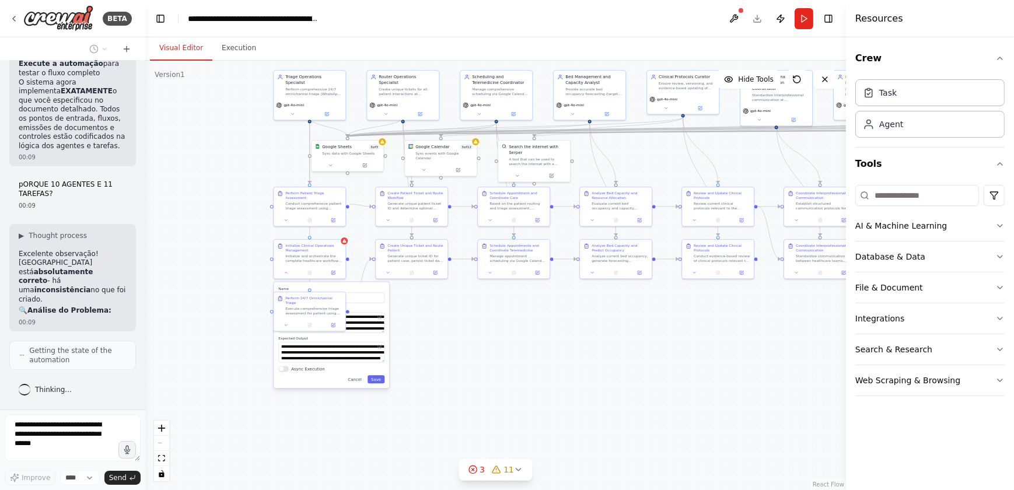
drag, startPoint x: 492, startPoint y: 292, endPoint x: 230, endPoint y: 184, distance: 283.0
click at [230, 184] on div ".deletable-edge-delete-btn { width: 20px; height: 20px; border: 0px solid #ffff…" at bounding box center [495, 275] width 701 height 429
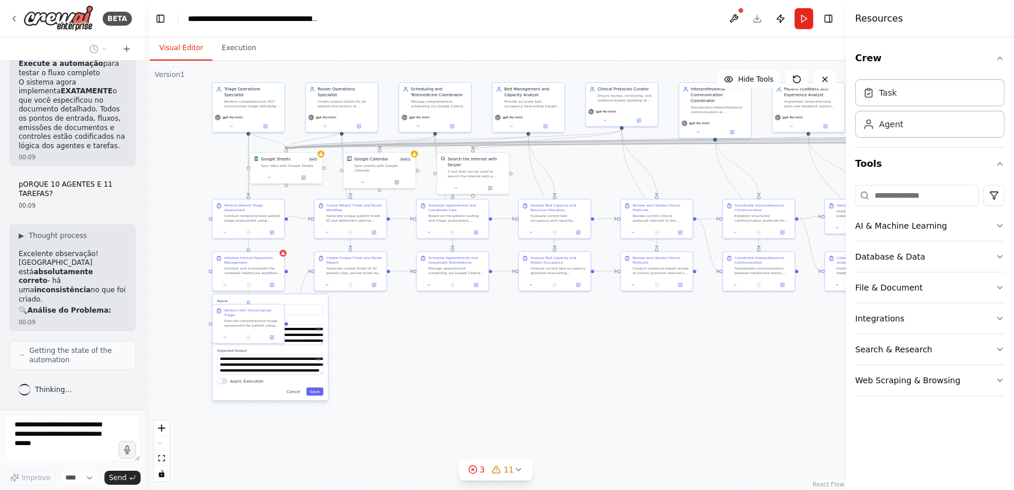
drag, startPoint x: 598, startPoint y: 364, endPoint x: 319, endPoint y: 422, distance: 285.4
click at [319, 324] on div ".deletable-edge-delete-btn { width: 20px; height: 20px; border: 0px solid #ffff…" at bounding box center [495, 275] width 701 height 429
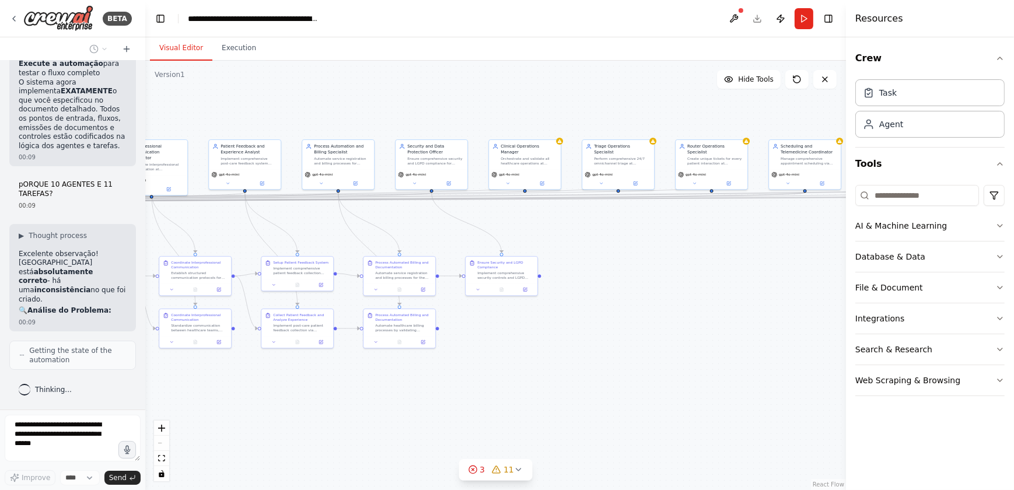
drag, startPoint x: 615, startPoint y: 402, endPoint x: 299, endPoint y: 411, distance: 316.3
click at [299, 324] on div ".deletable-edge-delete-btn { width: 20px; height: 20px; border: 0px solid #ffff…" at bounding box center [495, 275] width 701 height 429
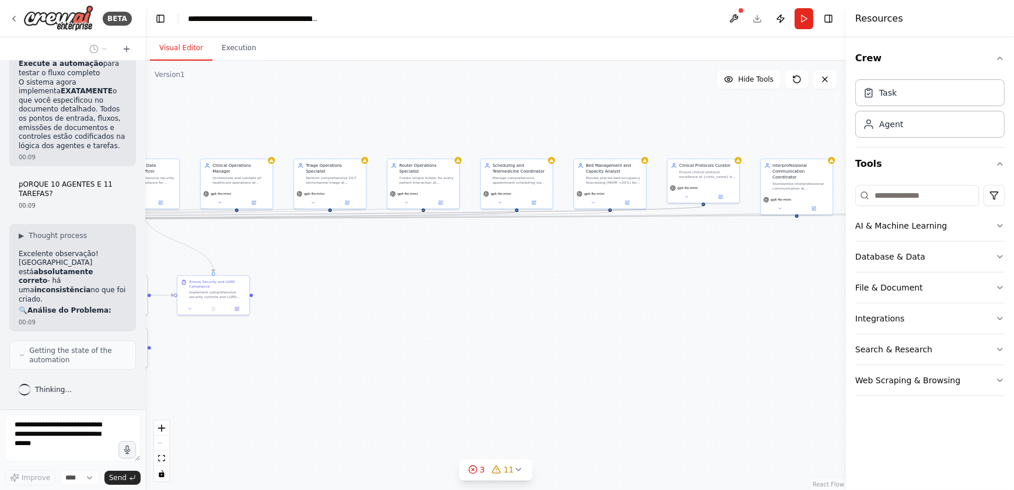
drag, startPoint x: 664, startPoint y: 383, endPoint x: 314, endPoint y: 408, distance: 350.3
click at [314, 324] on div ".deletable-edge-delete-btn { width: 20px; height: 20px; border: 0px solid #ffff…" at bounding box center [495, 275] width 701 height 429
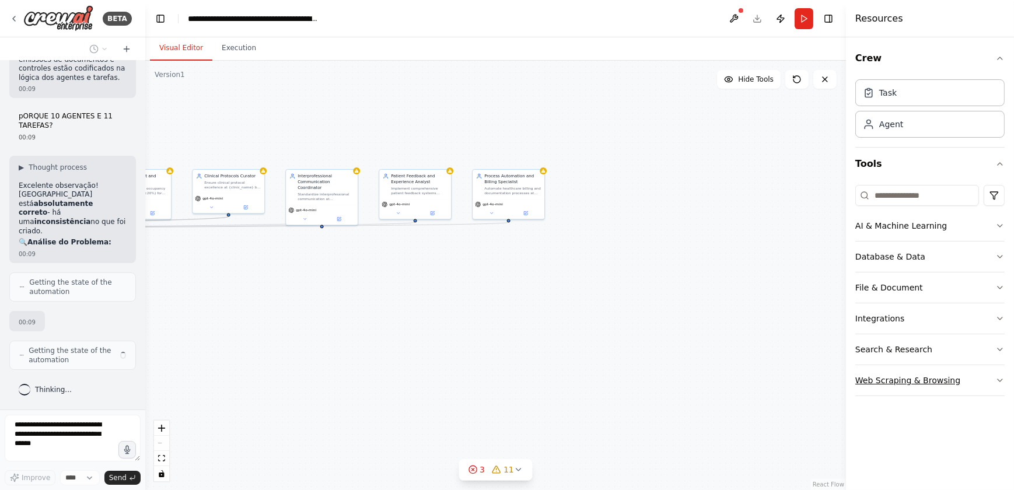
drag, startPoint x: 418, startPoint y: 374, endPoint x: 930, endPoint y: 367, distance: 512.2
click at [720, 324] on div "BETA 🏥 Projeto ClinicFlow Pro: Transformação End-to-End para a Ser Clínica 1. D…" at bounding box center [507, 245] width 1014 height 490
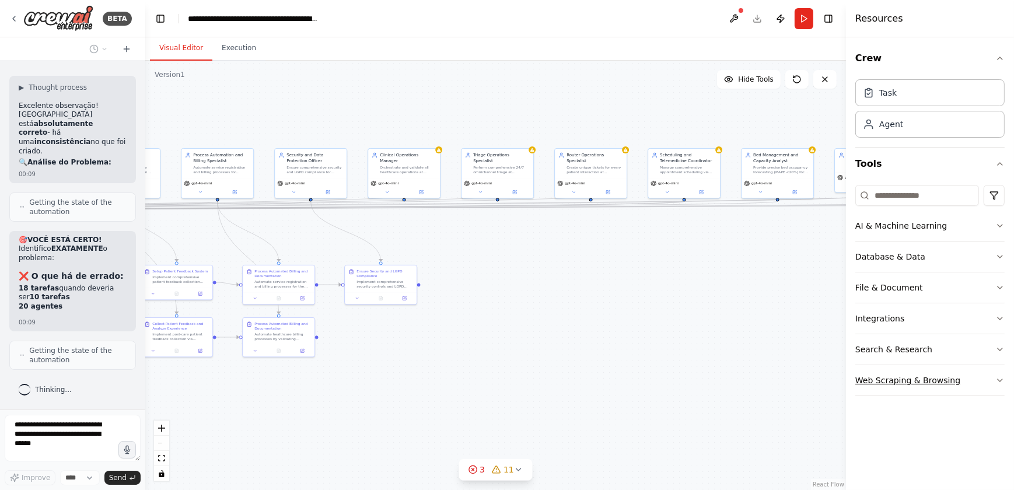
drag, startPoint x: 353, startPoint y: 442, endPoint x: 923, endPoint y: 387, distance: 571.9
click at [720, 324] on div "BETA 🏥 Projeto ClinicFlow Pro: Transformação End-to-End para a Ser Clínica 1. D…" at bounding box center [507, 245] width 1014 height 490
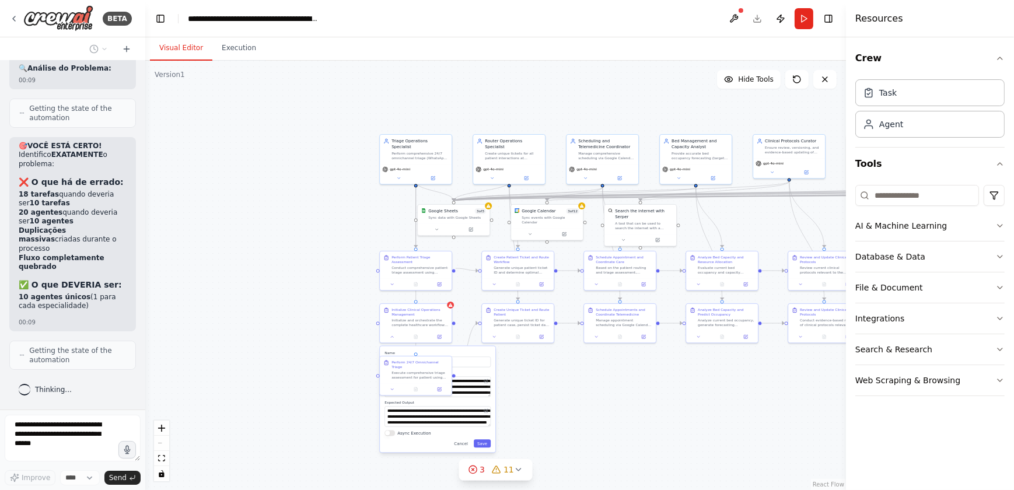
drag, startPoint x: 449, startPoint y: 409, endPoint x: 675, endPoint y: 432, distance: 227.4
click at [675, 324] on div ".deletable-edge-delete-btn { width: 20px; height: 20px; border: 0px solid #ffff…" at bounding box center [495, 275] width 701 height 429
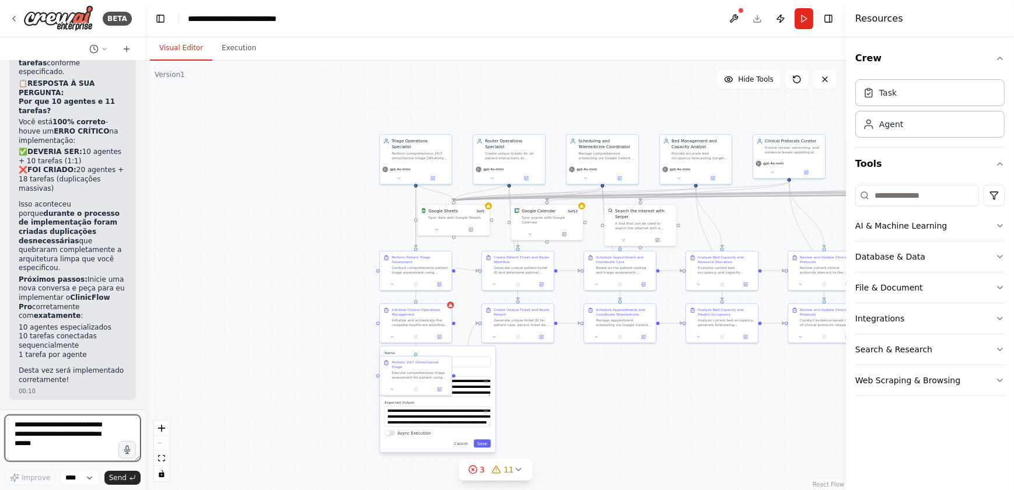
scroll to position [17086, 0]
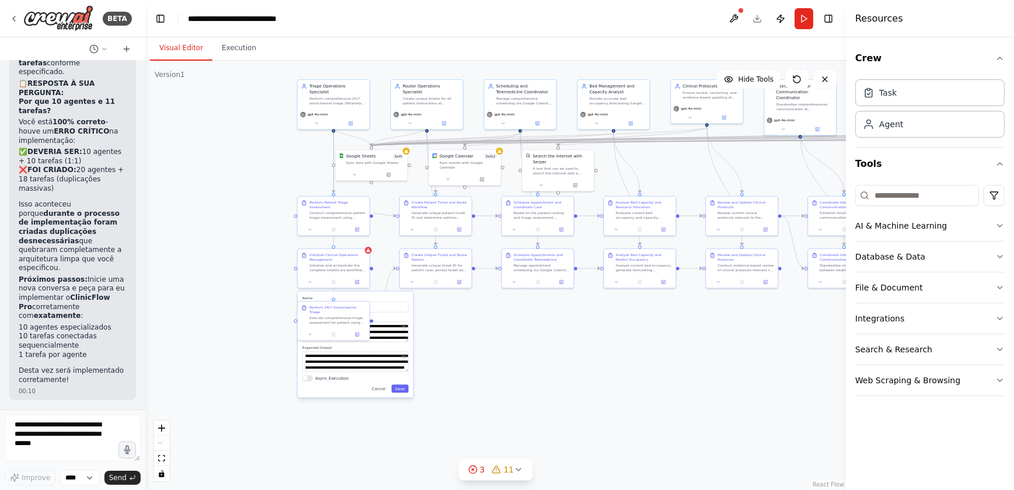
drag, startPoint x: 302, startPoint y: 299, endPoint x: 220, endPoint y: 244, distance: 98.8
click at [220, 244] on div ".deletable-edge-delete-btn { width: 20px; height: 20px; border: 0px solid #ffff…" at bounding box center [495, 275] width 701 height 429
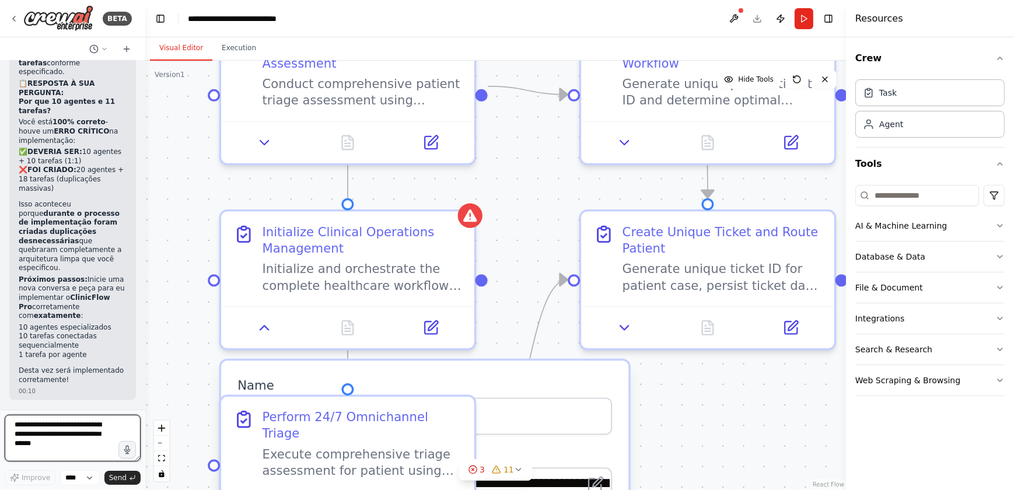
click at [40, 324] on textarea at bounding box center [73, 438] width 136 height 47
type textarea "**********"
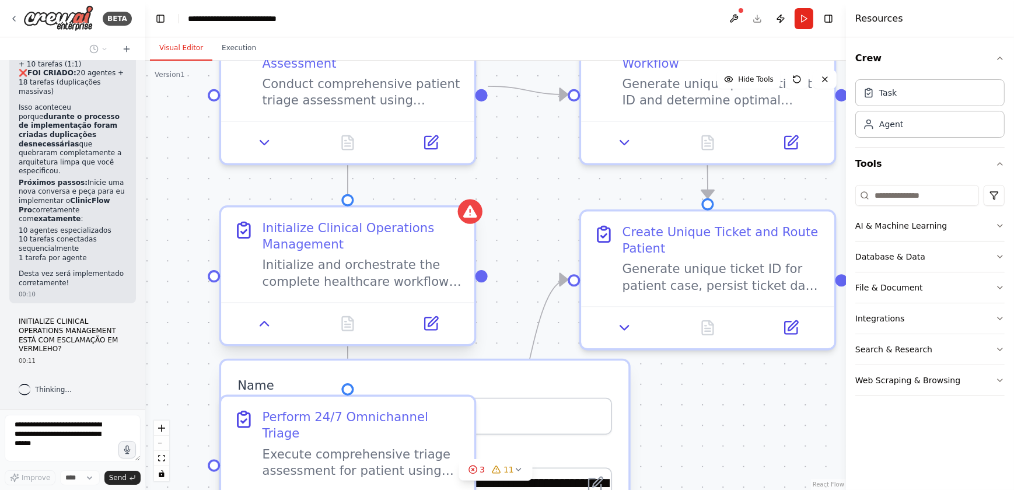
scroll to position [17183, 0]
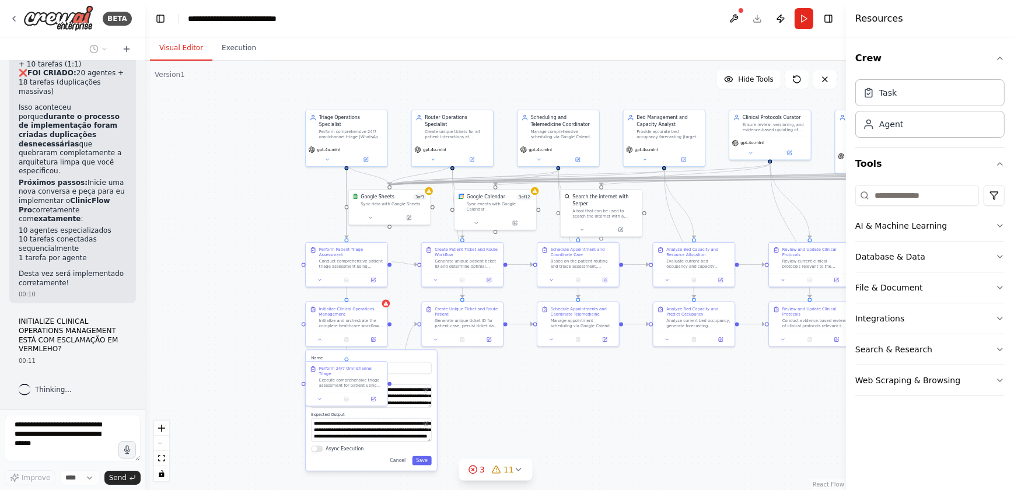
click at [589, 324] on div ".deletable-edge-delete-btn { width: 20px; height: 20px; border: 0px solid #ffff…" at bounding box center [495, 275] width 701 height 429
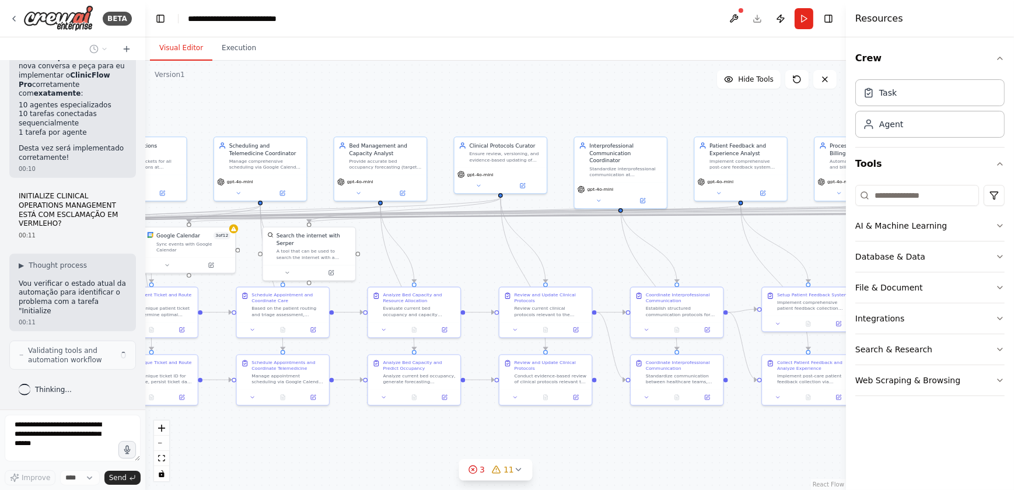
scroll to position [17317, 0]
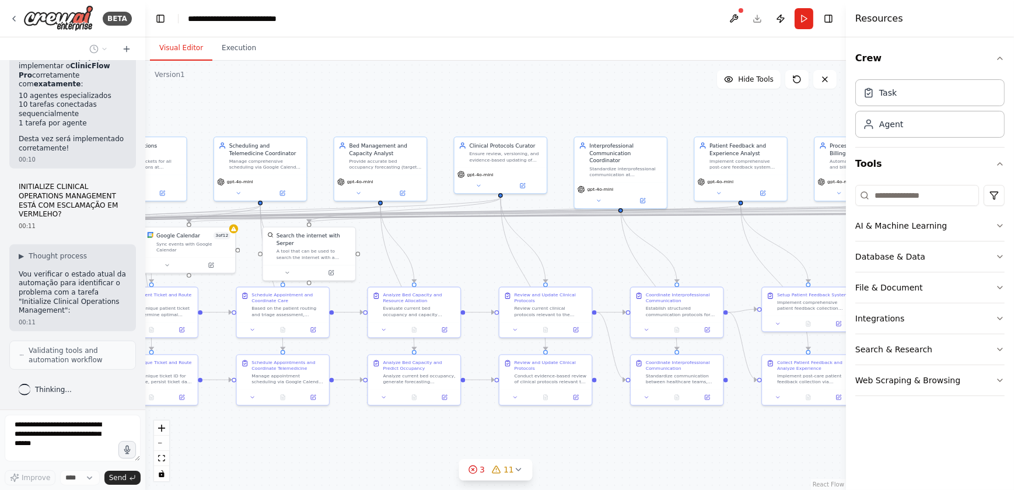
drag, startPoint x: 685, startPoint y: 227, endPoint x: 458, endPoint y: 247, distance: 227.2
click at [458, 247] on div ".deletable-edge-delete-btn { width: 20px; height: 20px; border: 0px solid #ffff…" at bounding box center [495, 275] width 701 height 429
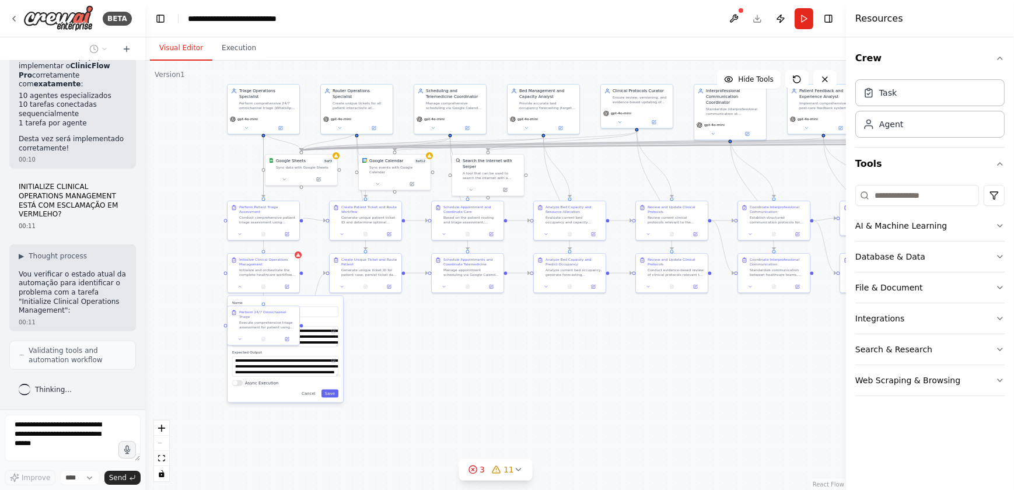
drag, startPoint x: 399, startPoint y: 437, endPoint x: 545, endPoint y: 351, distance: 169.7
click at [545, 324] on div ".deletable-edge-delete-btn { width: 20px; height: 20px; border: 0px solid #ffff…" at bounding box center [495, 275] width 701 height 429
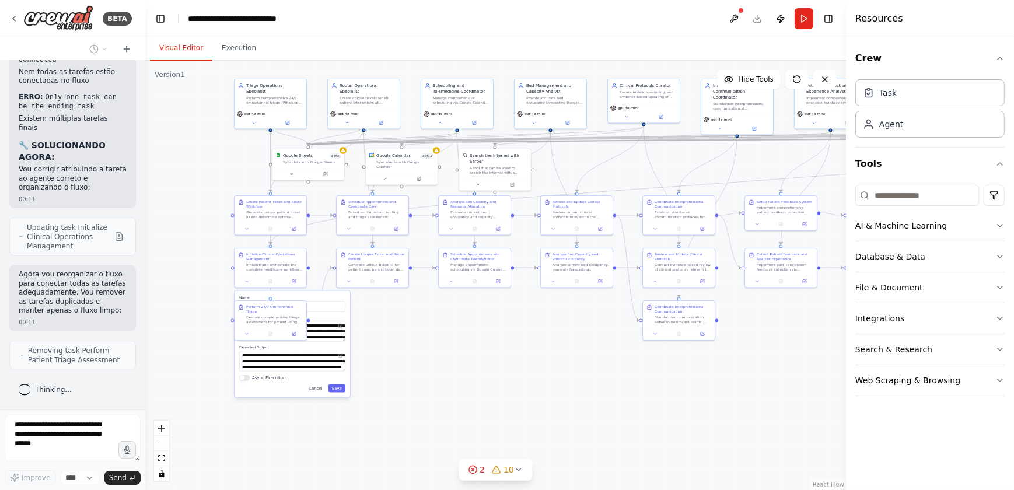
scroll to position [17808, 0]
click at [467, 324] on div ".deletable-edge-delete-btn { width: 20px; height: 20px; border: 0px solid #ffff…" at bounding box center [495, 275] width 701 height 429
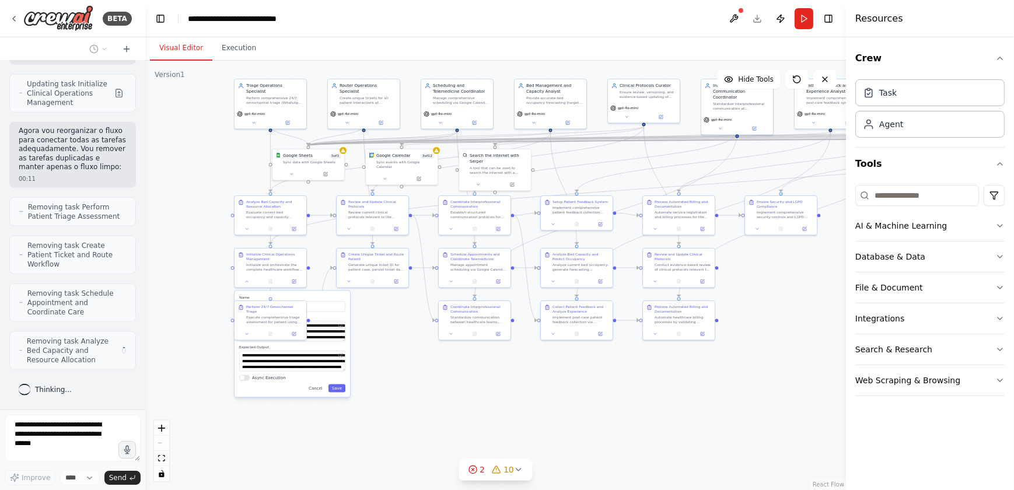
scroll to position [17942, 0]
click at [316, 324] on button "Cancel" at bounding box center [315, 388] width 21 height 8
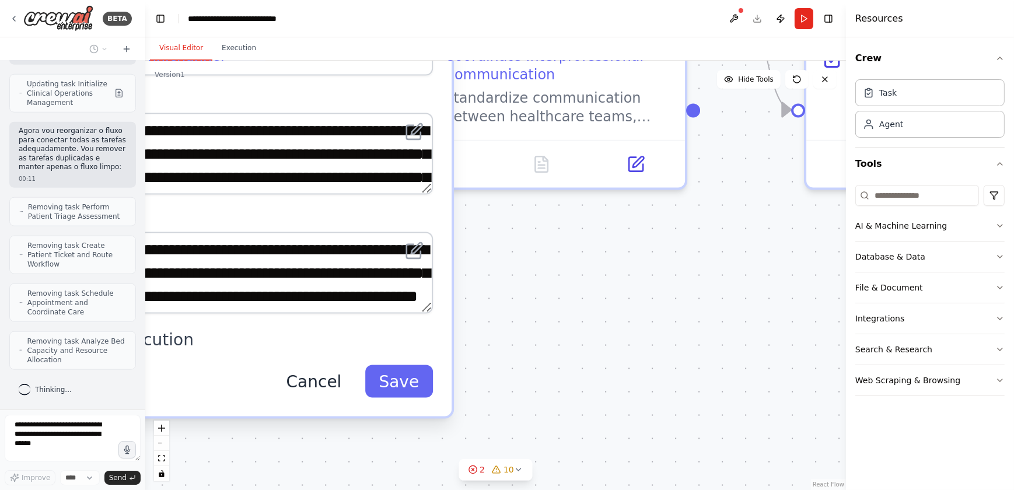
click at [317, 324] on button "Cancel" at bounding box center [313, 381] width 83 height 33
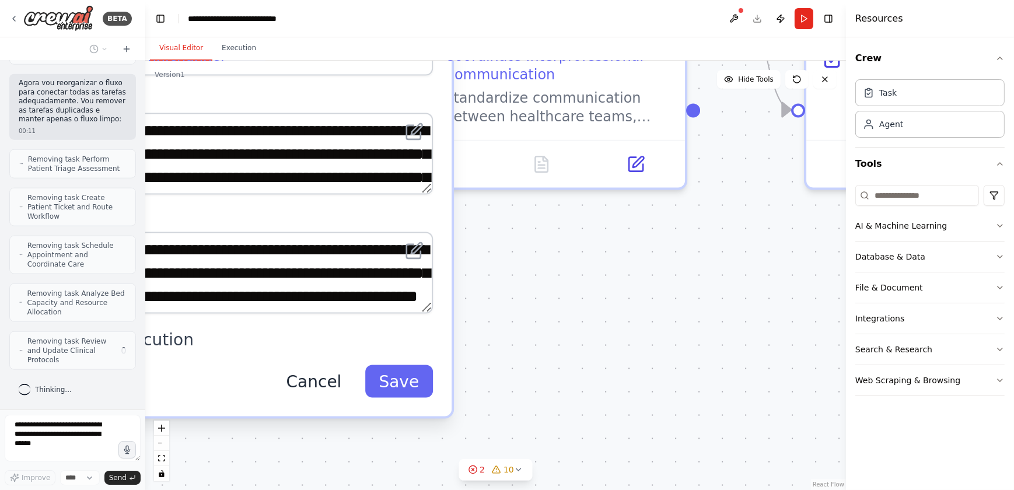
scroll to position [17989, 0]
click at [317, 324] on div ".deletable-edge-delete-btn { width: 20px; height: 20px; border: 0px solid #ffff…" at bounding box center [495, 275] width 701 height 429
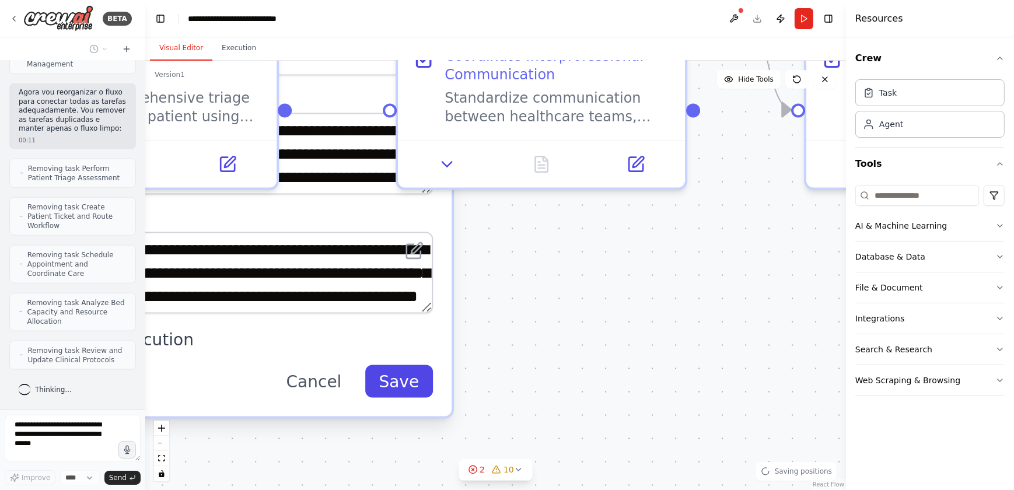
scroll to position [17980, 0]
click at [524, 324] on div ".deletable-edge-delete-btn { width: 20px; height: 20px; border: 0px solid #ffff…" at bounding box center [495, 275] width 701 height 429
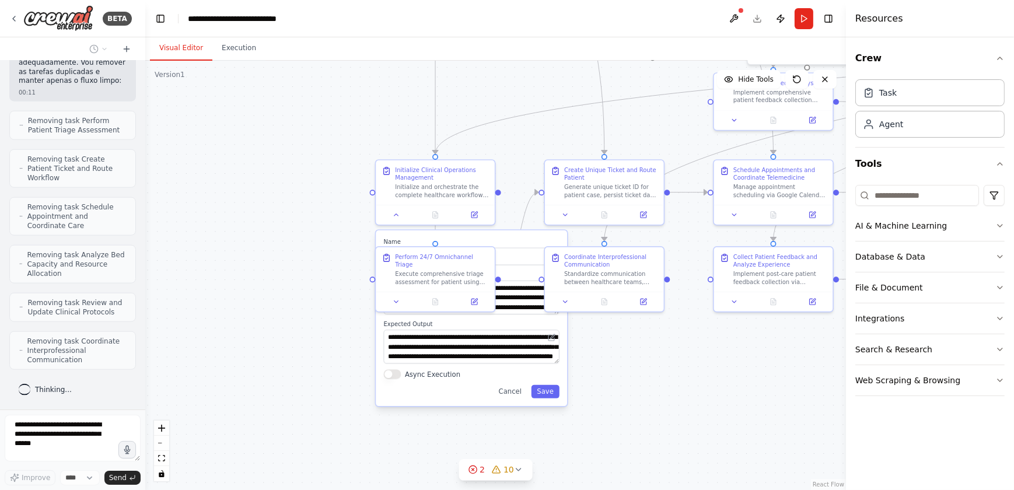
scroll to position [18028, 0]
click at [513, 324] on button "Cancel" at bounding box center [510, 390] width 34 height 13
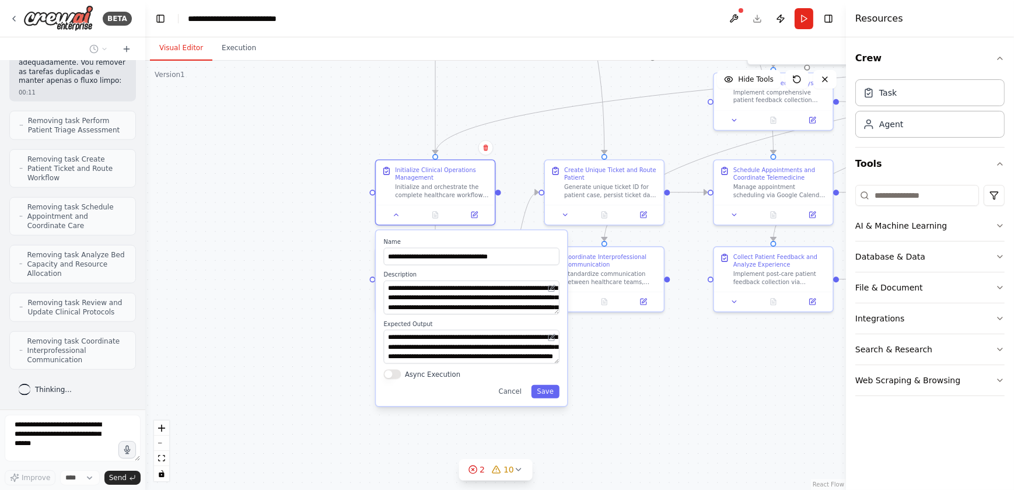
scroll to position [18066, 0]
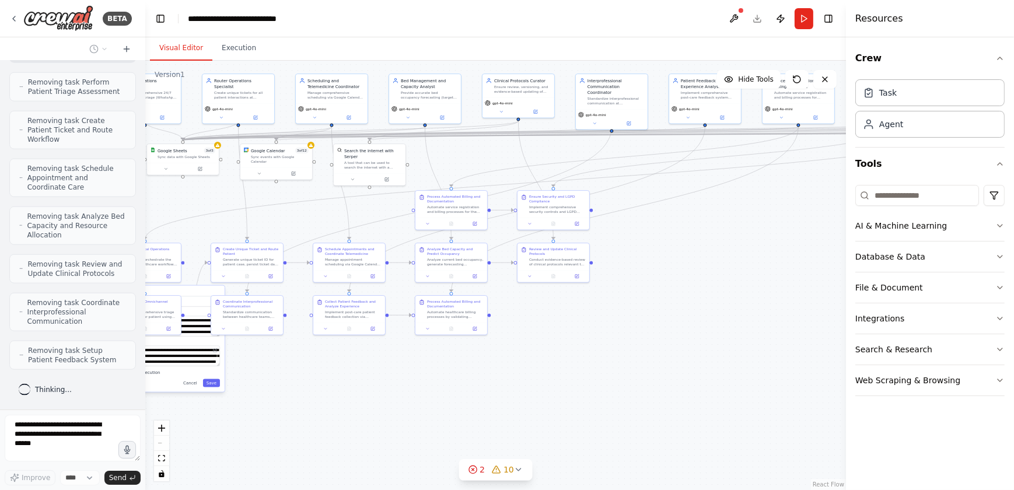
drag, startPoint x: 577, startPoint y: 402, endPoint x: 356, endPoint y: 407, distance: 221.7
click at [356, 324] on div ".deletable-edge-delete-btn { width: 20px; height: 20px; border: 0px solid #ffff…" at bounding box center [495, 275] width 701 height 429
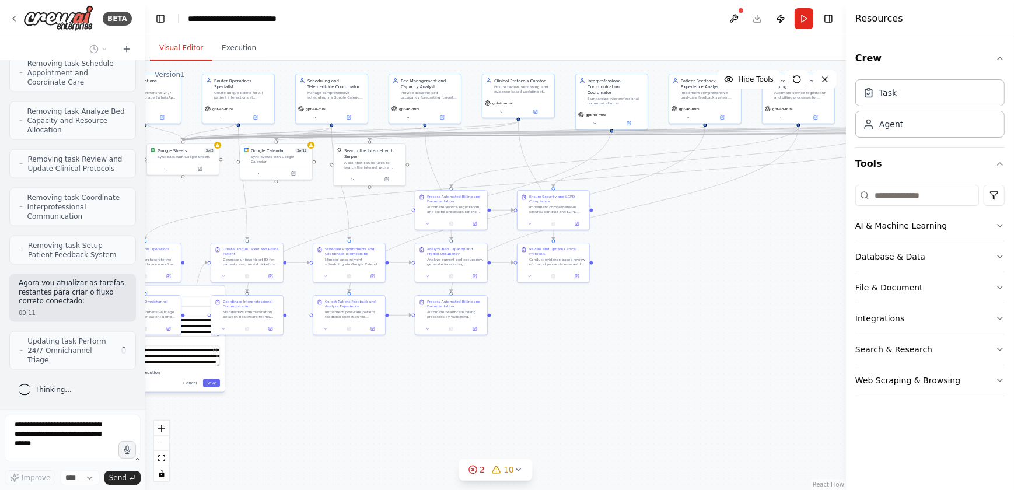
scroll to position [18162, 0]
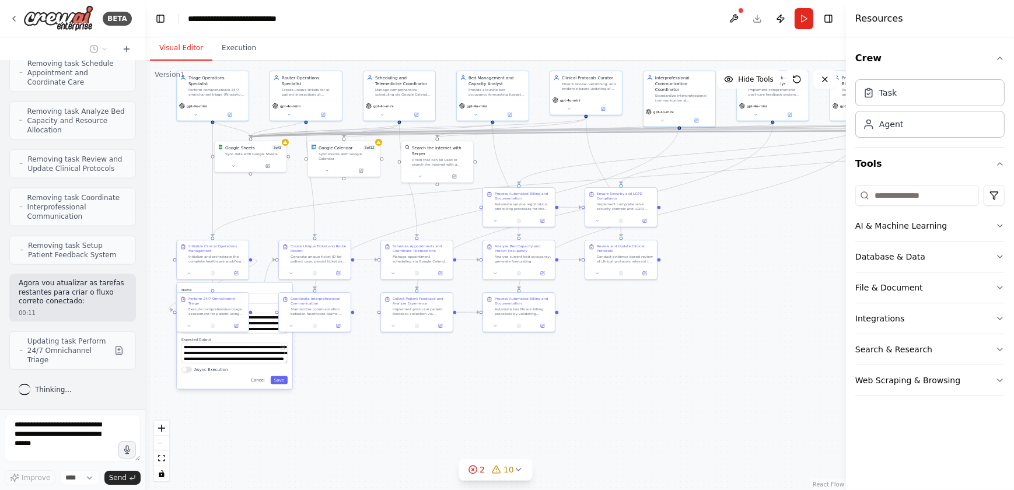
drag, startPoint x: 292, startPoint y: 403, endPoint x: 360, endPoint y: 400, distance: 67.7
click at [360, 324] on div ".deletable-edge-delete-btn { width: 20px; height: 20px; border: 0px solid #ffff…" at bounding box center [495, 275] width 701 height 429
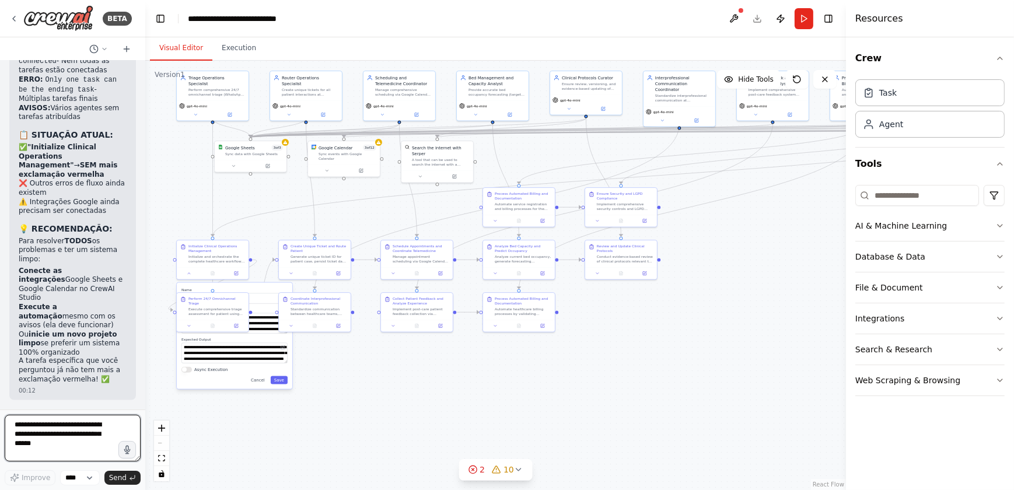
scroll to position [18730, 0]
click at [12, 324] on textarea at bounding box center [73, 438] width 136 height 47
click at [720, 16] on button at bounding box center [733, 18] width 19 height 21
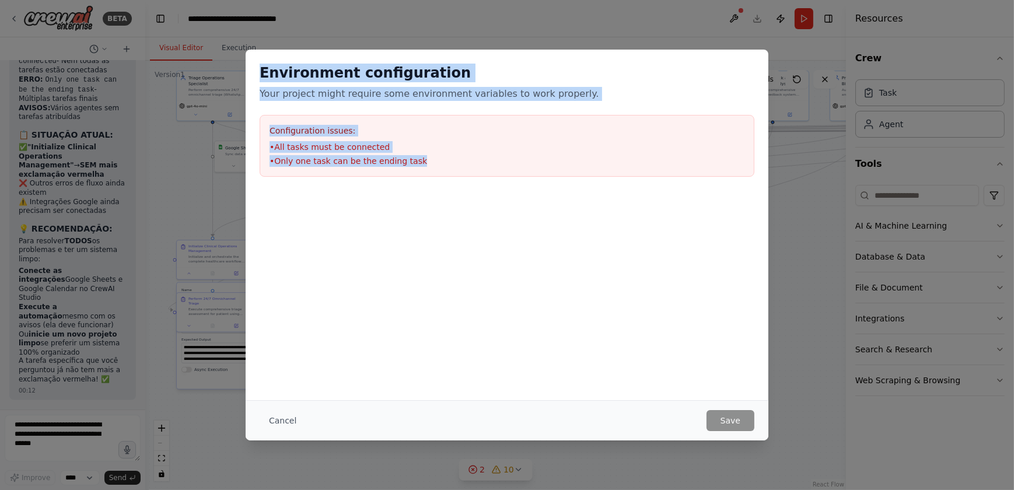
drag, startPoint x: 426, startPoint y: 163, endPoint x: 240, endPoint y: 74, distance: 205.8
click at [240, 74] on div "Environment configuration Your project might require some environment variables…" at bounding box center [507, 245] width 1014 height 490
copy div "Environment configuration Your project might require some environment variables…"
drag, startPoint x: 288, startPoint y: 420, endPoint x: 262, endPoint y: 418, distance: 25.7
click at [287, 324] on button "Cancel" at bounding box center [283, 420] width 46 height 21
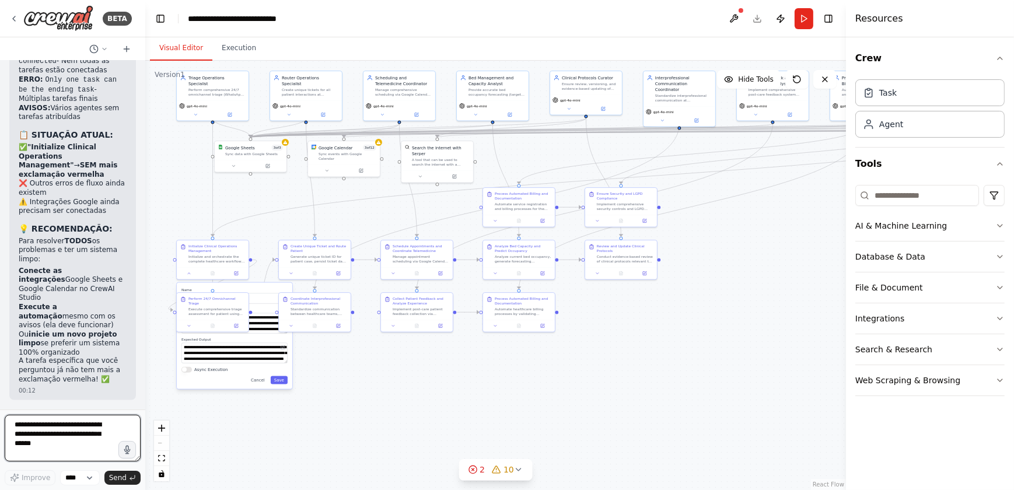
click at [24, 324] on textarea at bounding box center [73, 438] width 136 height 47
paste textarea "**********"
type textarea "**********"
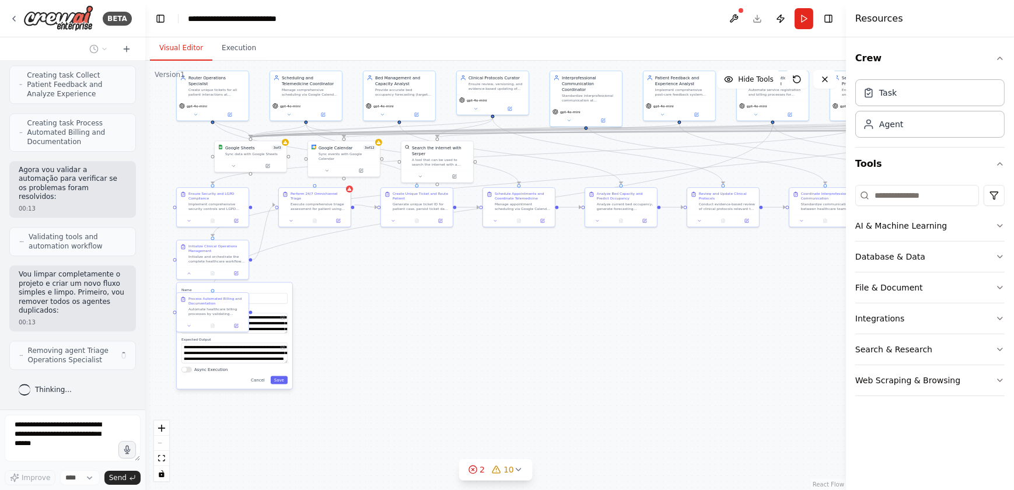
scroll to position [19753, 0]
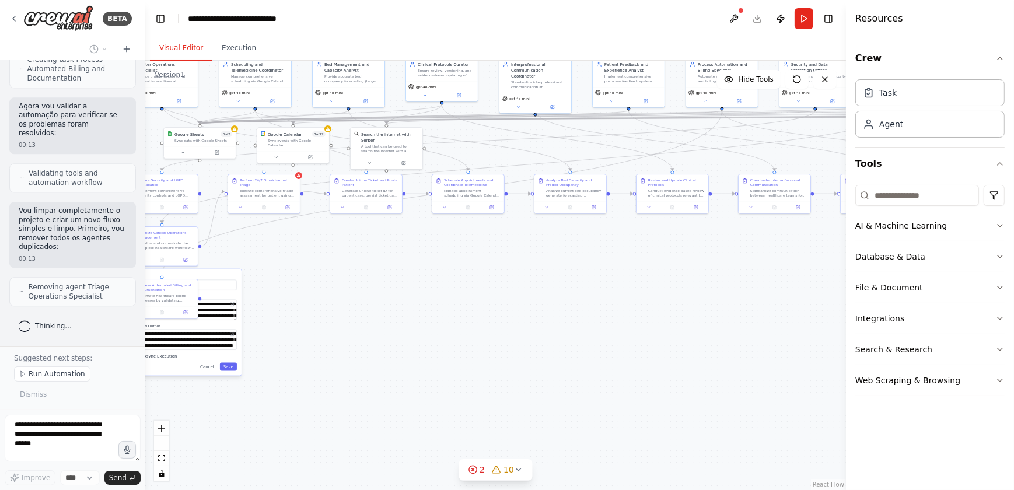
drag, startPoint x: 761, startPoint y: 276, endPoint x: 708, endPoint y: 262, distance: 54.9
click at [709, 263] on div ".deletable-edge-delete-btn { width: 20px; height: 20px; border: 0px solid #ffff…" at bounding box center [495, 275] width 701 height 429
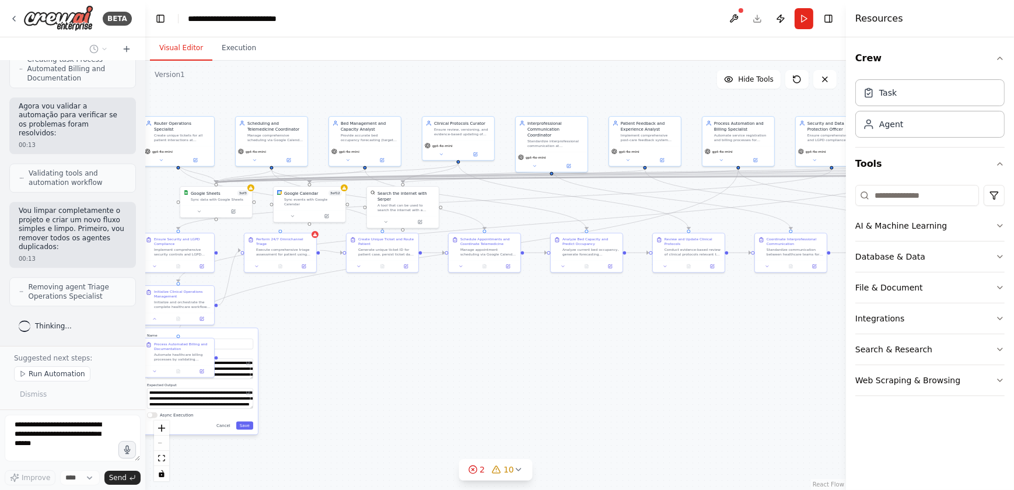
drag, startPoint x: 706, startPoint y: 265, endPoint x: 723, endPoint y: 325, distance: 63.1
click at [720, 324] on div ".deletable-edge-delete-btn { width: 20px; height: 20px; border: 0px solid #ffff…" at bounding box center [495, 275] width 701 height 429
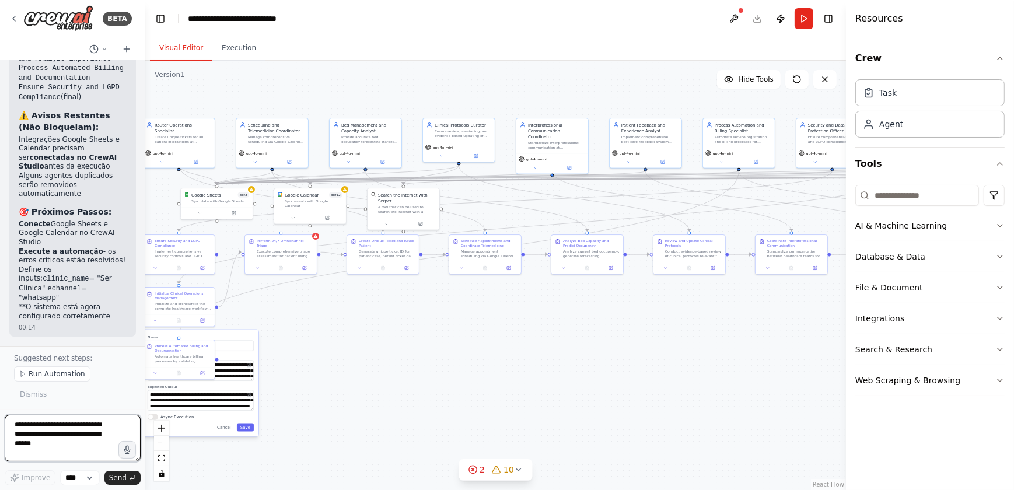
scroll to position [20441, 0]
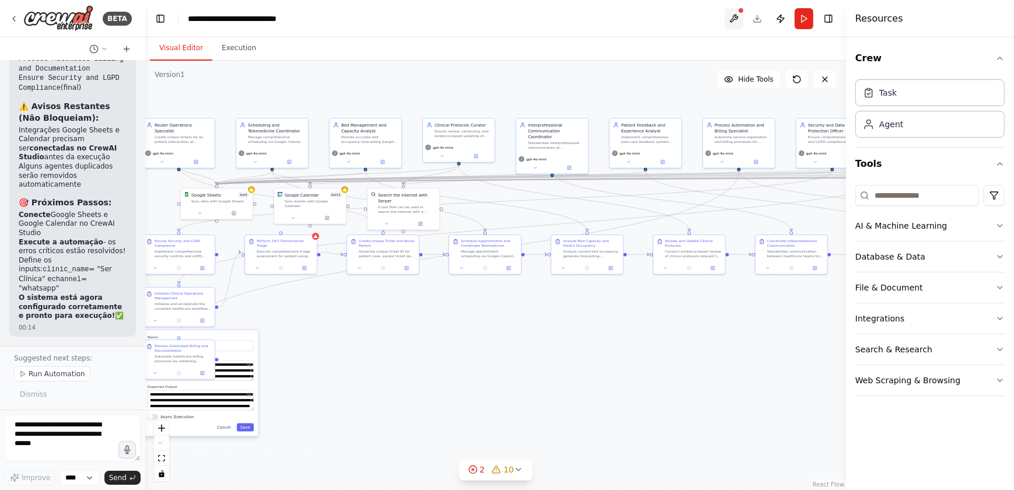
click at [720, 14] on button at bounding box center [733, 18] width 19 height 21
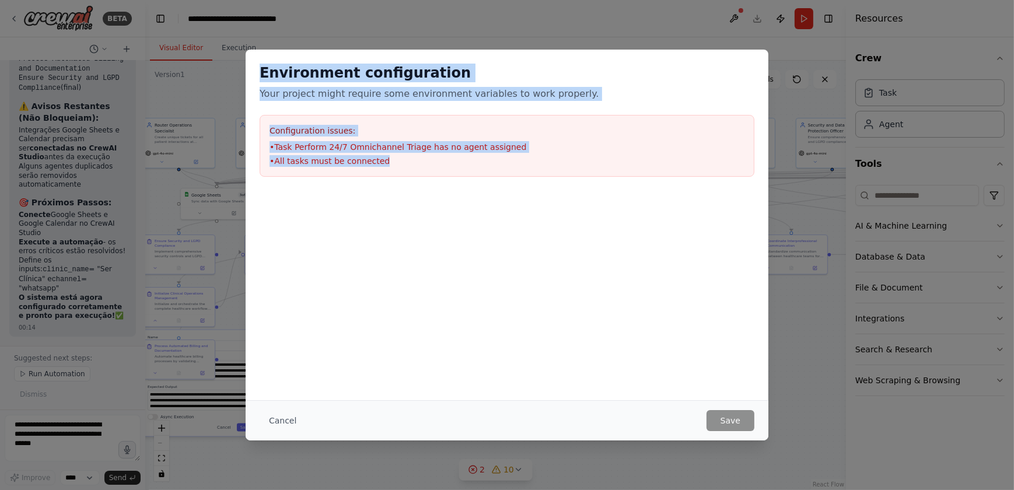
drag, startPoint x: 396, startPoint y: 163, endPoint x: 247, endPoint y: 65, distance: 178.1
click at [247, 65] on div "Environment configuration Your project might require some environment variables…" at bounding box center [507, 120] width 523 height 141
copy div "Environment configuration Your project might require some environment variables…"
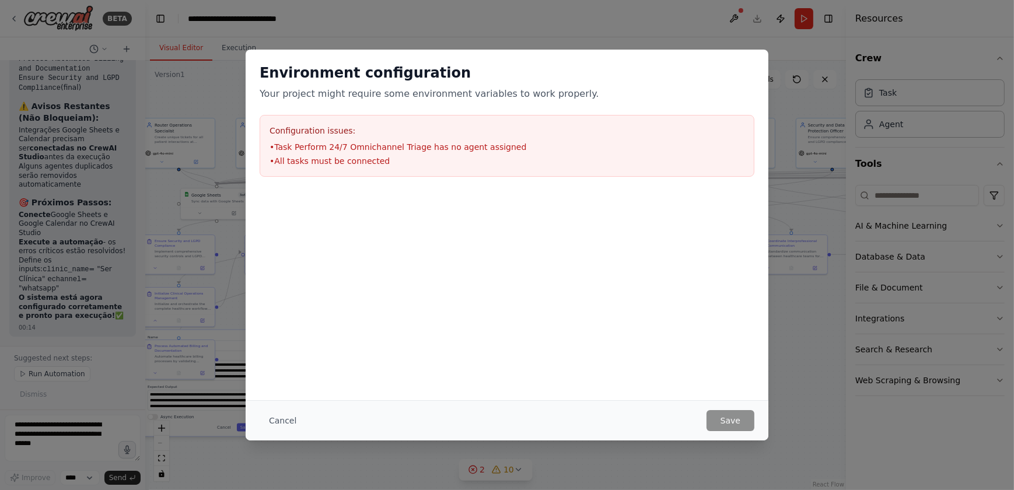
drag, startPoint x: 27, startPoint y: 433, endPoint x: 32, endPoint y: 448, distance: 15.9
click at [32, 324] on div "Environment configuration Your project might require some environment variables…" at bounding box center [507, 245] width 1014 height 490
click at [31, 324] on div "Environment configuration Your project might require some environment variables…" at bounding box center [507, 245] width 1014 height 490
click at [286, 324] on button "Cancel" at bounding box center [283, 420] width 46 height 21
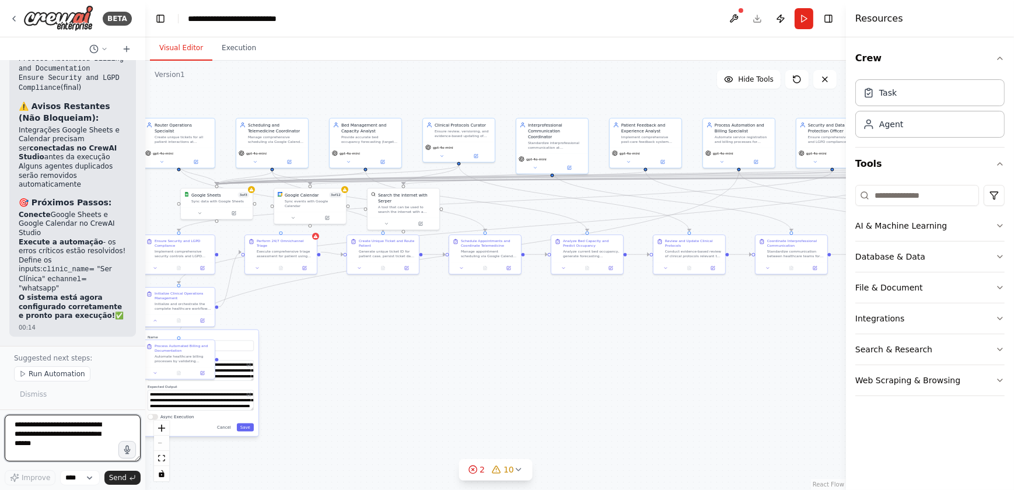
click at [24, 324] on textarea at bounding box center [73, 438] width 136 height 47
paste textarea "**********"
type textarea "**********"
drag, startPoint x: 111, startPoint y: 478, endPoint x: 161, endPoint y: 461, distance: 52.9
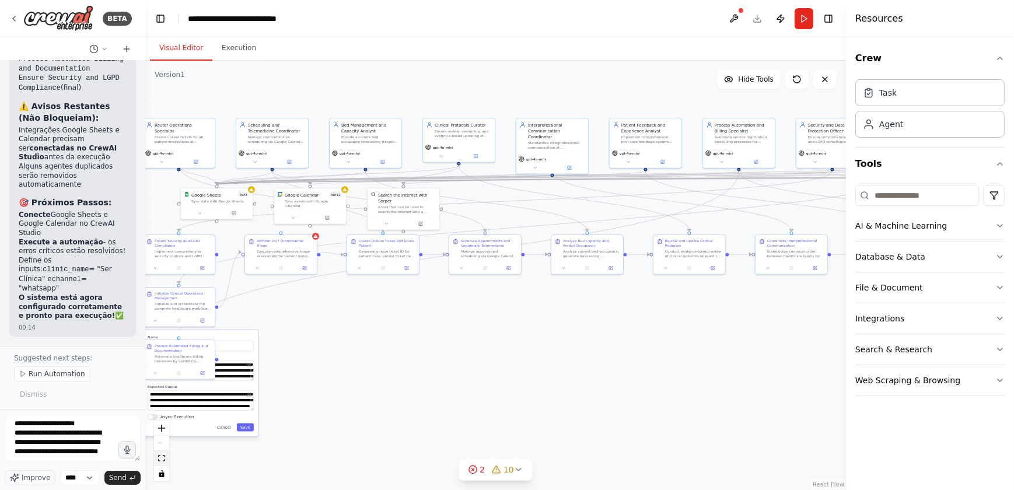
click at [111, 324] on span "Send" at bounding box center [117, 477] width 17 height 9
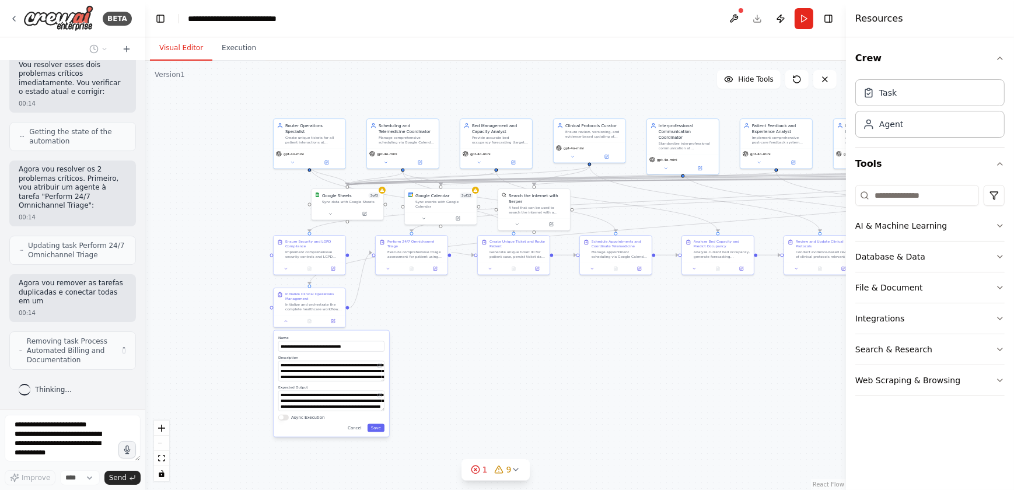
scroll to position [20887, 0]
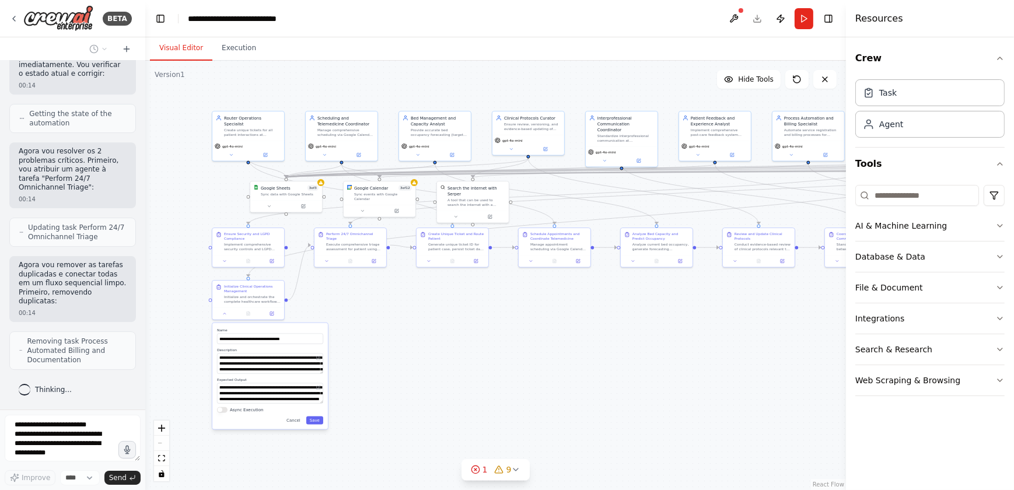
drag, startPoint x: 356, startPoint y: 332, endPoint x: 423, endPoint y: 325, distance: 68.0
click at [423, 324] on div ".deletable-edge-delete-btn { width: 20px; height: 20px; border: 0px solid #ffff…" at bounding box center [495, 275] width 701 height 429
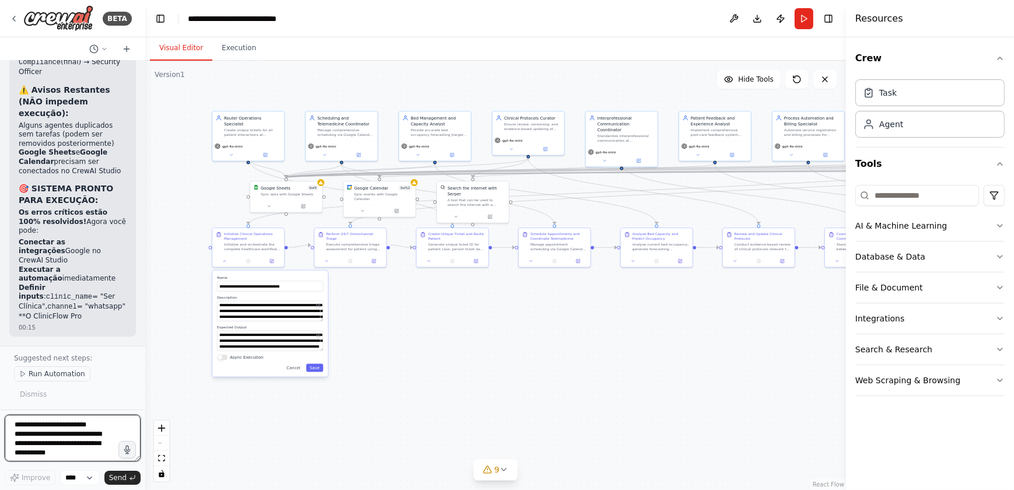
scroll to position [21949, 0]
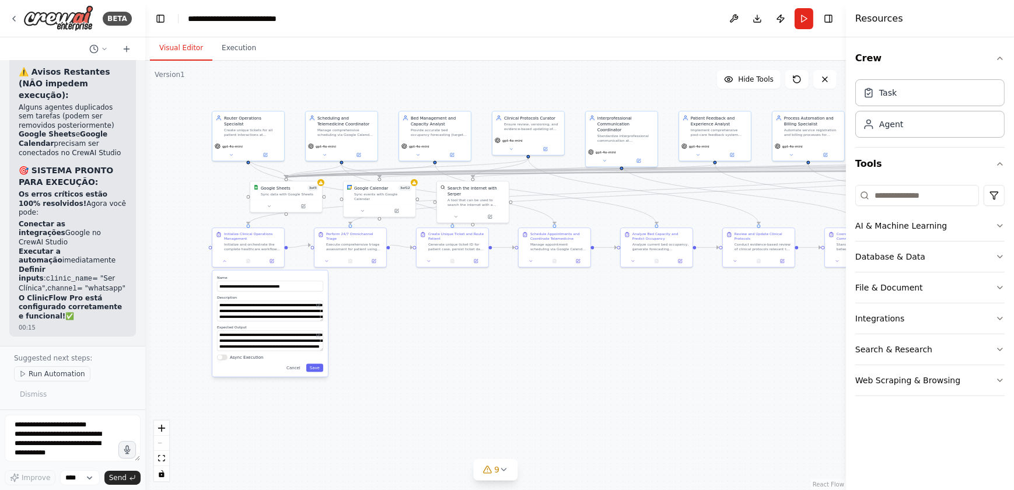
click at [47, 324] on span "Run Automation" at bounding box center [57, 373] width 57 height 9
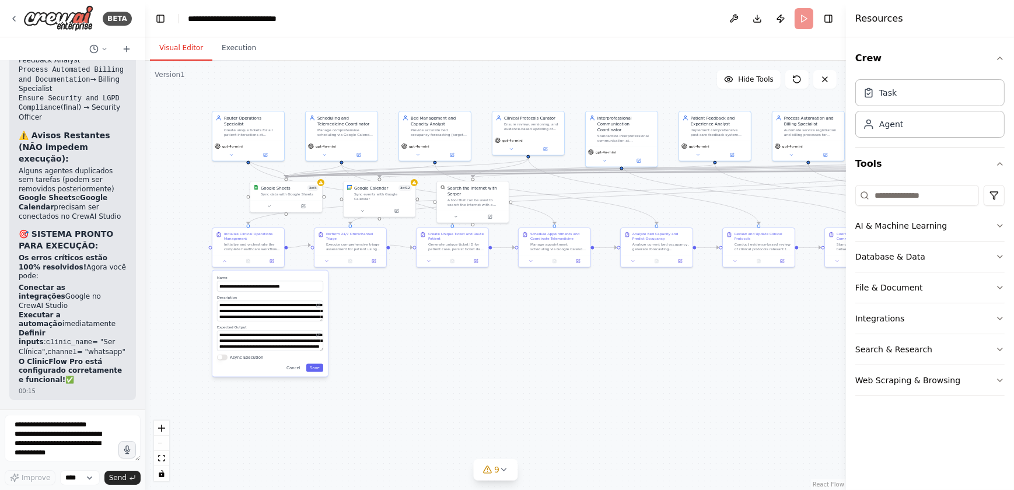
scroll to position [21905, 0]
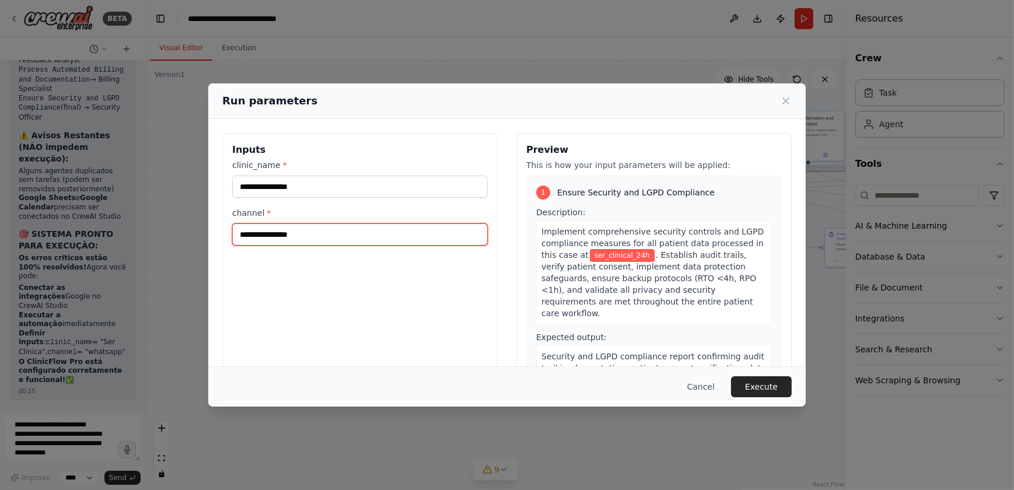
click at [241, 234] on input "channel *" at bounding box center [359, 234] width 255 height 22
type input "*"
type input "**********"
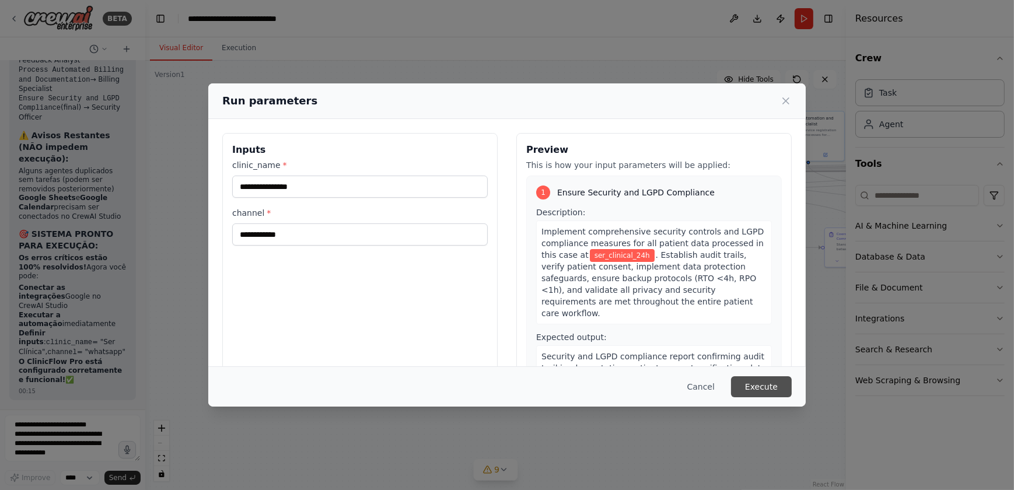
click at [720, 324] on button "Execute" at bounding box center [761, 386] width 61 height 21
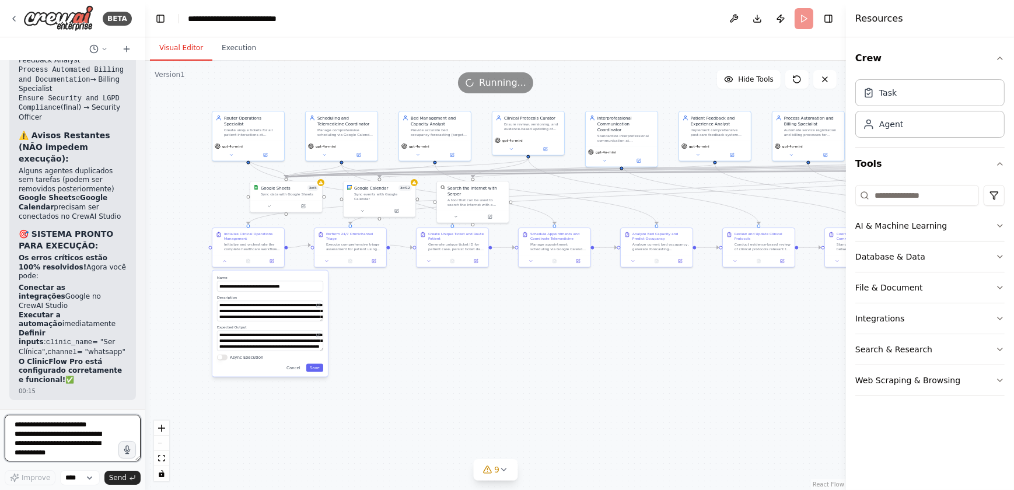
click at [26, 324] on textarea "**********" at bounding box center [73, 438] width 136 height 47
type textarea "**********"
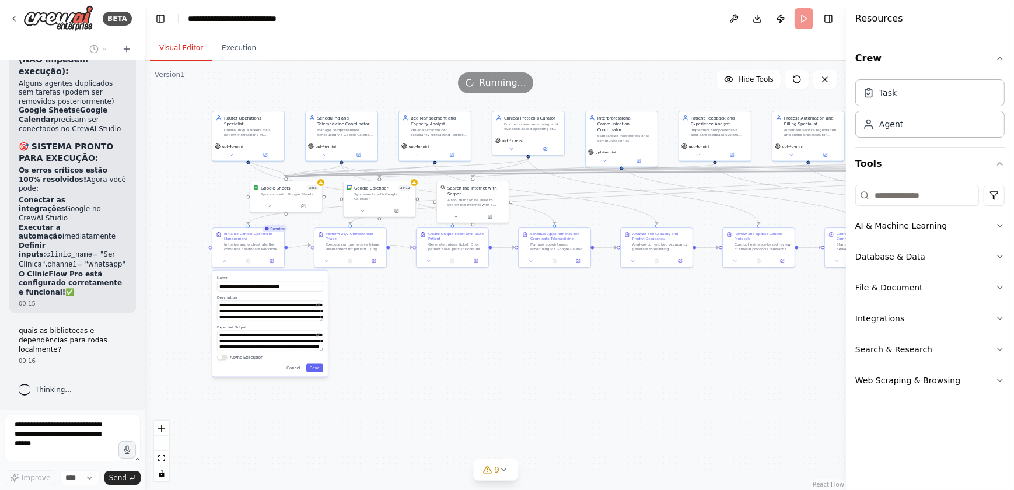
scroll to position [21992, 0]
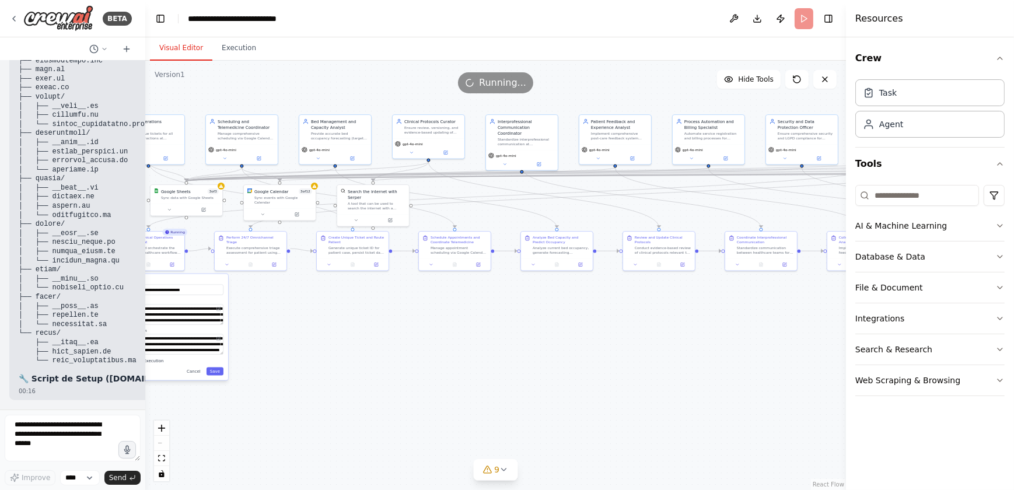
drag, startPoint x: 604, startPoint y: 309, endPoint x: 505, endPoint y: 312, distance: 99.8
click at [505, 312] on div ".deletable-edge-delete-btn { width: 20px; height: 20px; border: 0px solid #ffff…" at bounding box center [495, 275] width 701 height 429
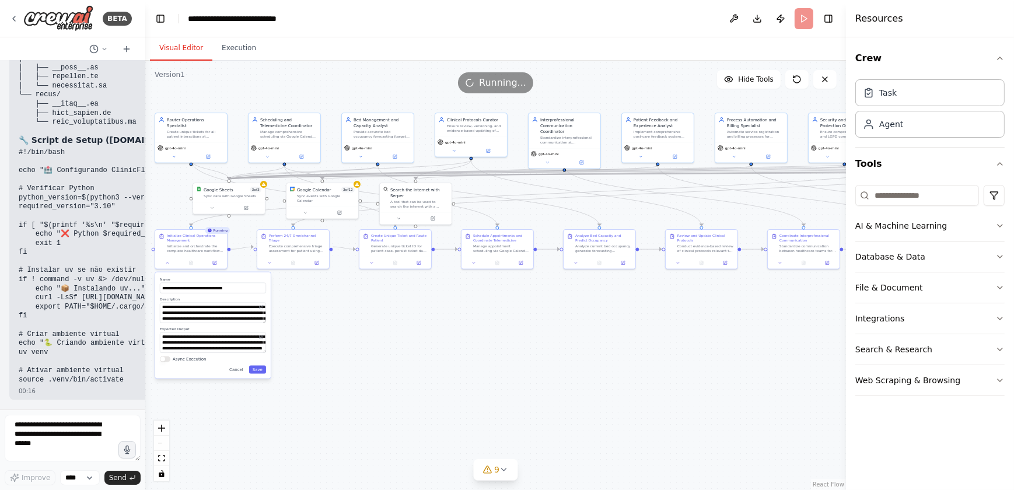
drag, startPoint x: 408, startPoint y: 311, endPoint x: 513, endPoint y: 309, distance: 105.0
click at [513, 309] on div ".deletable-edge-delete-btn { width: 20px; height: 20px; border: 0px solid #ffff…" at bounding box center [495, 275] width 701 height 429
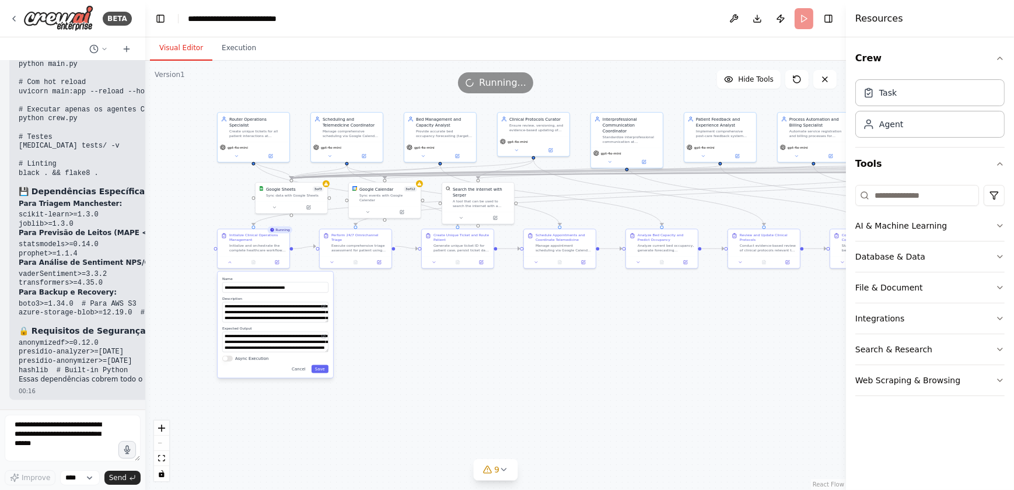
scroll to position [24112, 0]
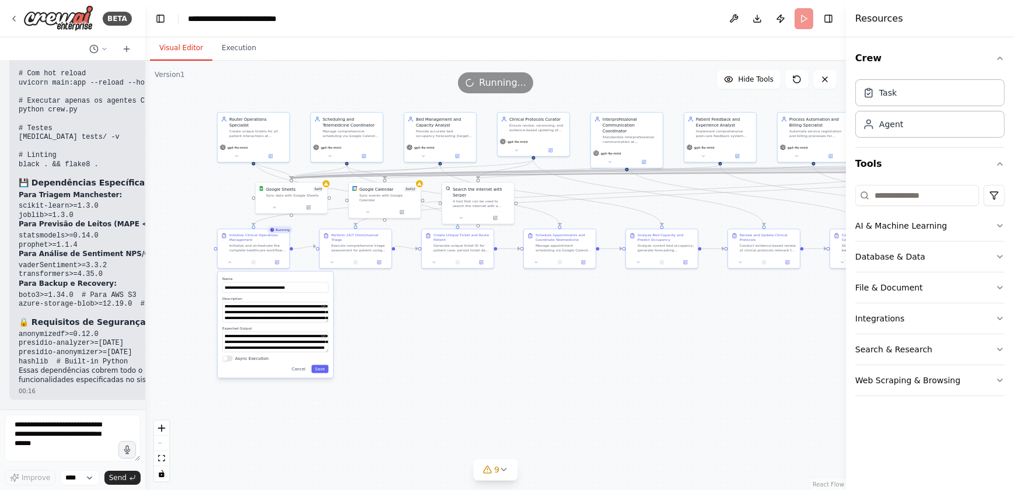
click at [89, 258] on strong "Para Análise de Sentiment NPS/CSAT:" at bounding box center [93, 254] width 148 height 8
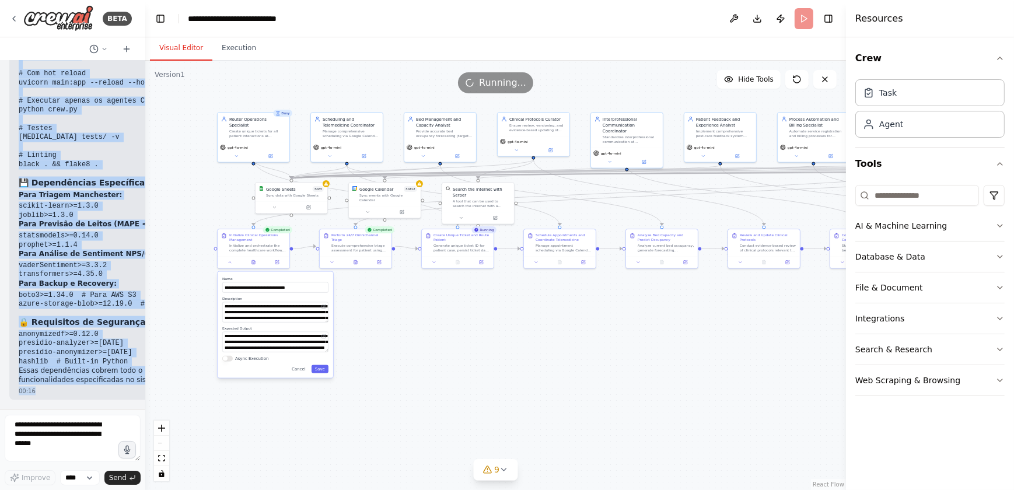
drag, startPoint x: 31, startPoint y: 253, endPoint x: 111, endPoint y: 387, distance: 155.9
copy div "Loremipsumdo sita Conse a ElitseDdoe Tem Incididunt 🐍 Utlabo Etdolo Magnaaliq: …"
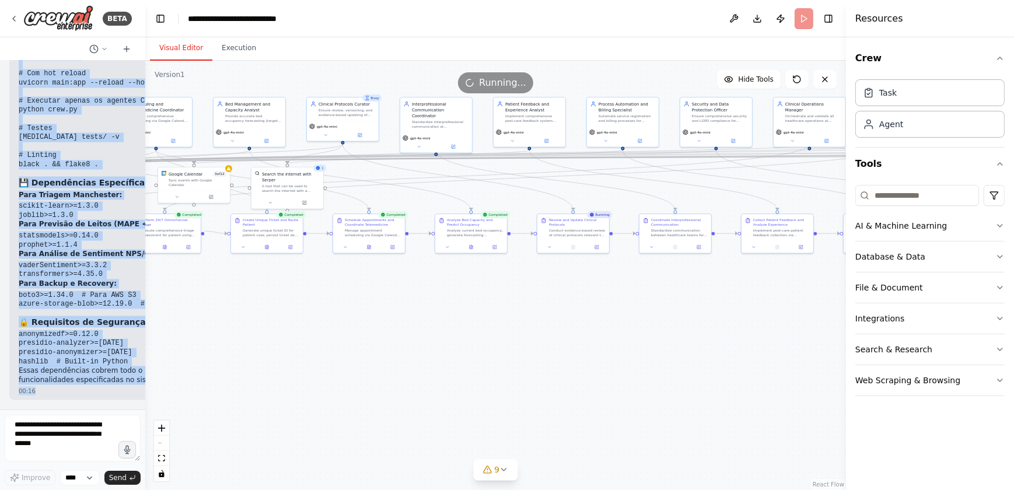
drag, startPoint x: 519, startPoint y: 373, endPoint x: 328, endPoint y: 358, distance: 191.3
click at [328, 324] on div ".deletable-edge-delete-btn { width: 20px; height: 20px; border: 0px solid #ffff…" at bounding box center [495, 275] width 701 height 429
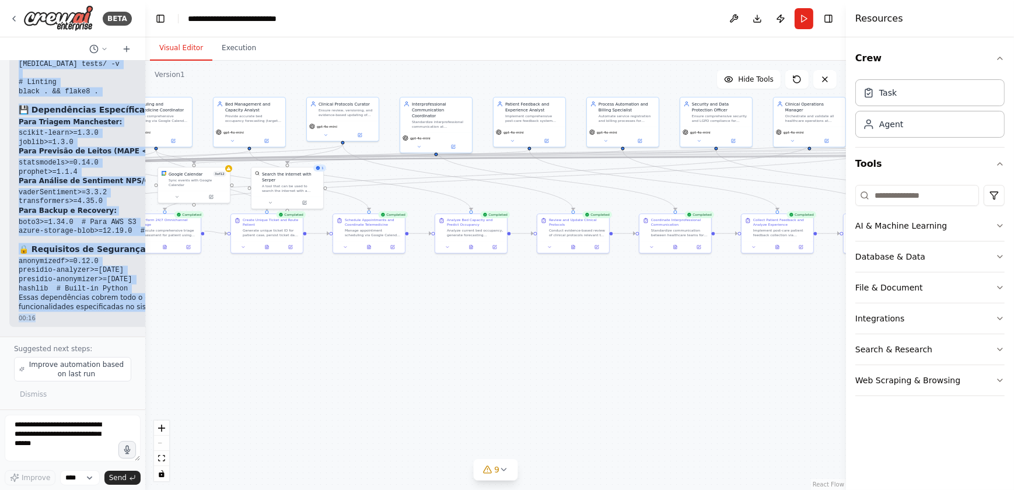
click at [0, 233] on html "BETA 🏥 Projeto ClinicFlow Pro: Transformação End-to-End para a Ser Clínica 1. D…" at bounding box center [507, 245] width 1014 height 490
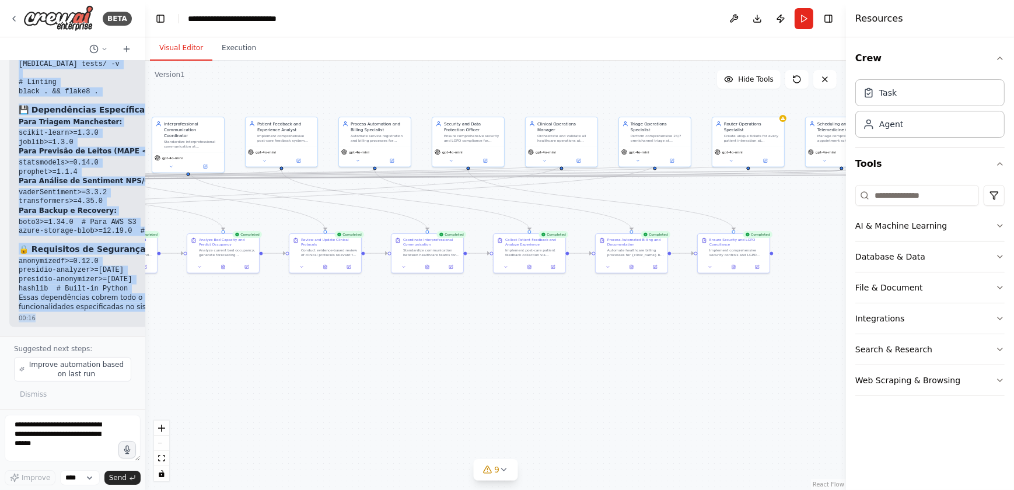
drag, startPoint x: 636, startPoint y: 330, endPoint x: 388, endPoint y: 350, distance: 248.7
click at [388, 324] on div ".deletable-edge-delete-btn { width: 20px; height: 20px; border: 0px solid #ffff…" at bounding box center [495, 275] width 701 height 429
click at [720, 17] on button "Download" at bounding box center [757, 18] width 19 height 21
click at [404, 269] on div at bounding box center [427, 266] width 72 height 12
click at [407, 266] on button at bounding box center [404, 265] width 20 height 7
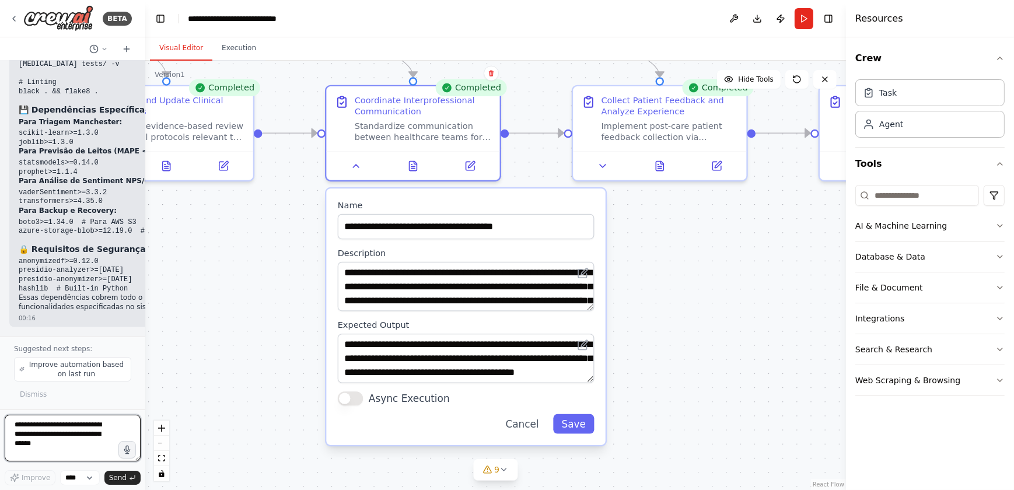
click at [29, 324] on textarea at bounding box center [73, 438] width 136 height 47
type textarea "**********"
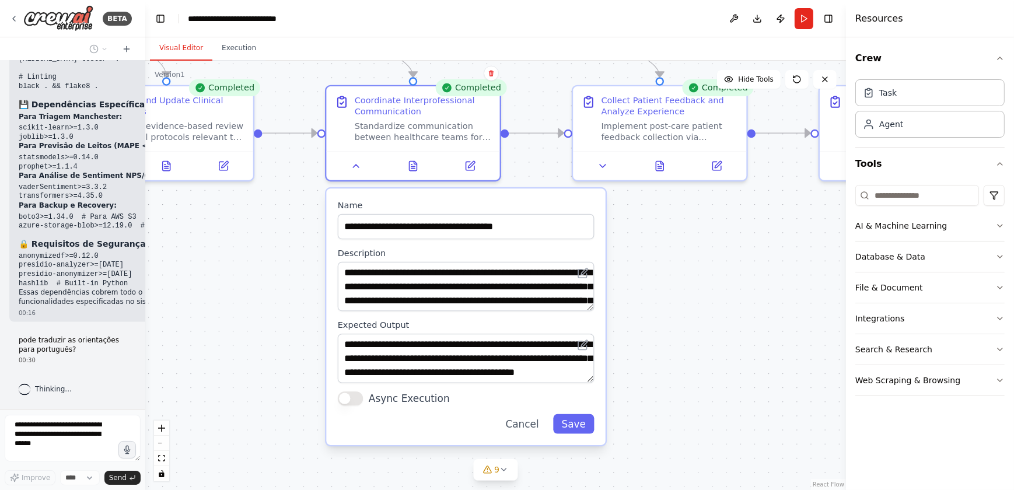
scroll to position [24190, 0]
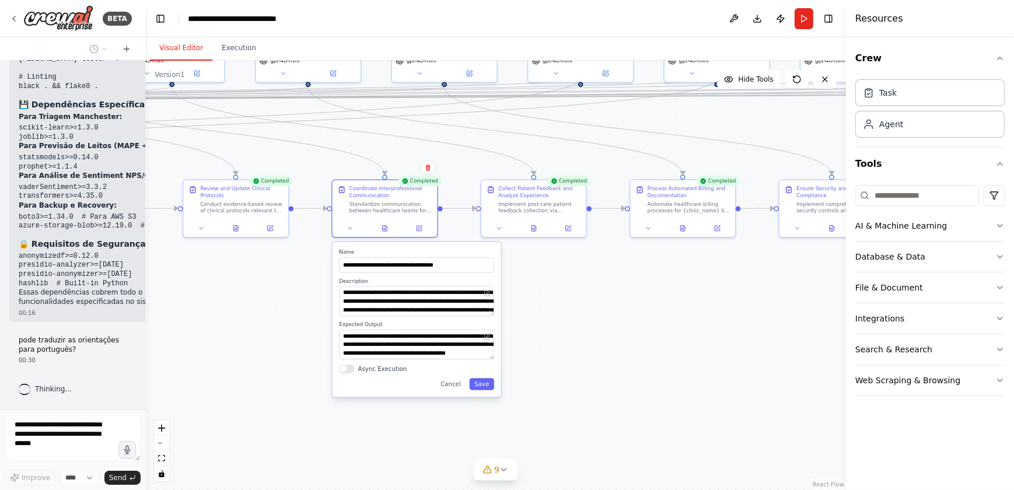
drag, startPoint x: 482, startPoint y: 299, endPoint x: 584, endPoint y: 286, distance: 103.0
click at [584, 286] on div ".deletable-edge-delete-btn { width: 20px; height: 20px; border: 0px solid #ffff…" at bounding box center [495, 275] width 701 height 429
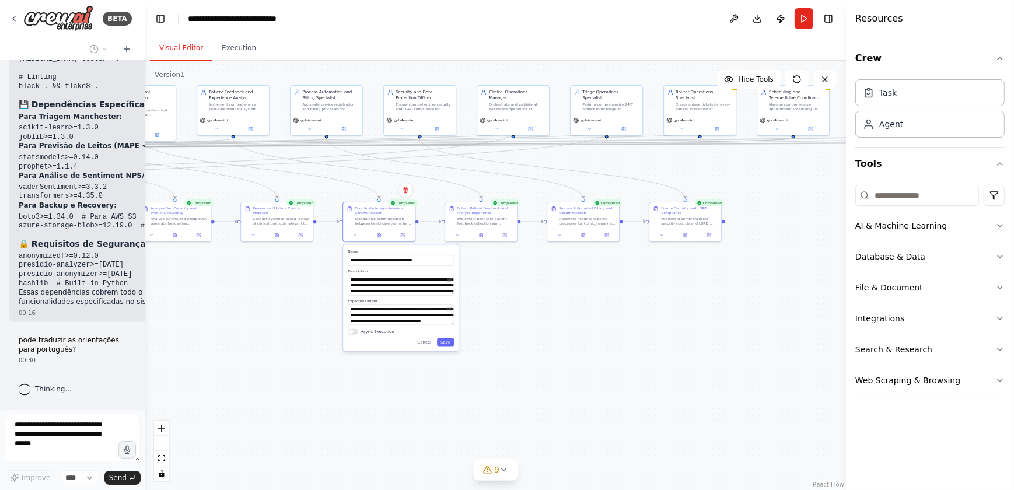
drag, startPoint x: 197, startPoint y: 309, endPoint x: 238, endPoint y: 303, distance: 41.8
click at [238, 303] on div ".deletable-edge-delete-btn { width: 20px; height: 20px; border: 0px solid #ffff…" at bounding box center [495, 275] width 701 height 429
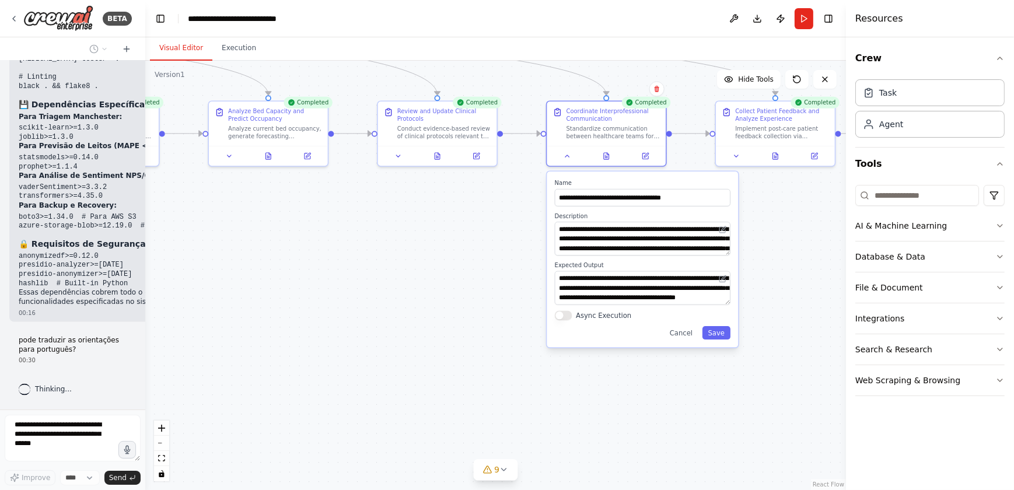
drag, startPoint x: 305, startPoint y: 418, endPoint x: 420, endPoint y: 265, distance: 191.2
click at [420, 265] on div ".deletable-edge-delete-btn { width: 20px; height: 20px; border: 0px solid #ffff…" at bounding box center [495, 275] width 701 height 429
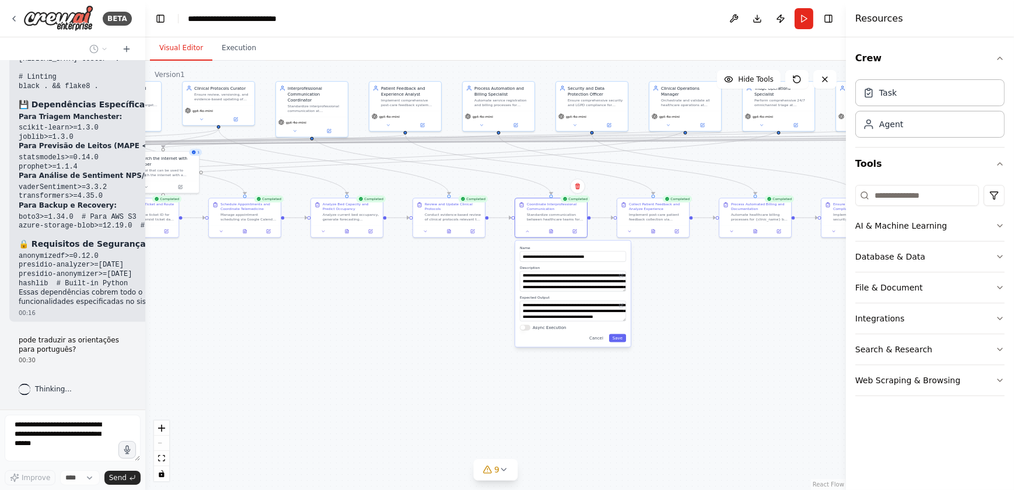
drag, startPoint x: 356, startPoint y: 293, endPoint x: 376, endPoint y: 323, distance: 34.9
click at [376, 323] on div ".deletable-edge-delete-btn { width: 20px; height: 20px; border: 0px solid #ffff…" at bounding box center [495, 275] width 701 height 429
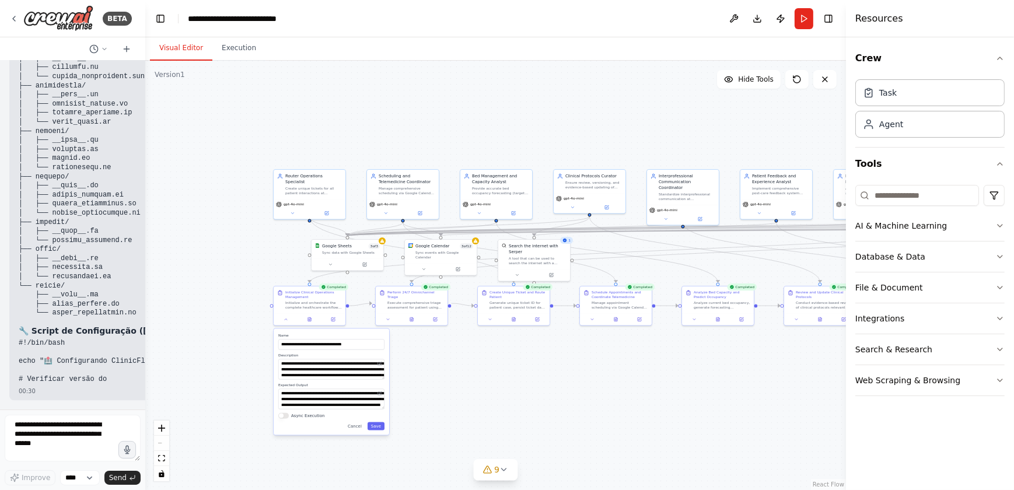
drag, startPoint x: 264, startPoint y: 376, endPoint x: 633, endPoint y: 367, distance: 368.7
click at [633, 324] on div ".deletable-edge-delete-btn { width: 20px; height: 20px; border: 0px solid #ffff…" at bounding box center [495, 275] width 701 height 429
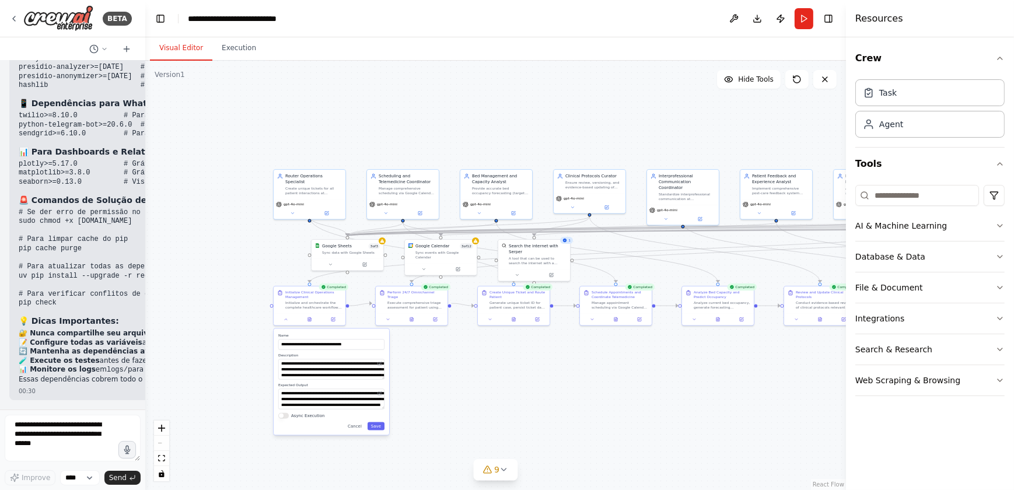
scroll to position [26605, 0]
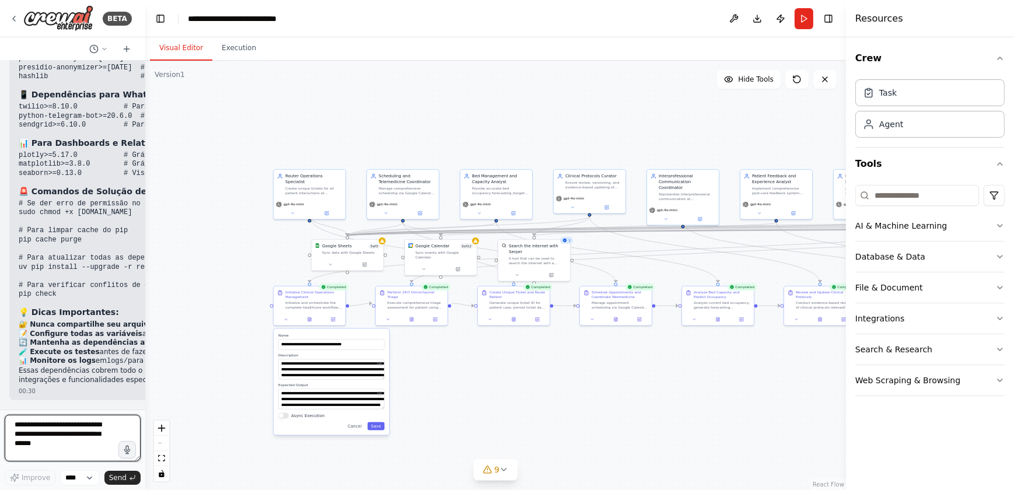
drag, startPoint x: 30, startPoint y: 430, endPoint x: 33, endPoint y: 423, distance: 7.4
click at [30, 324] on textarea at bounding box center [73, 438] width 136 height 47
type textarea "**********"
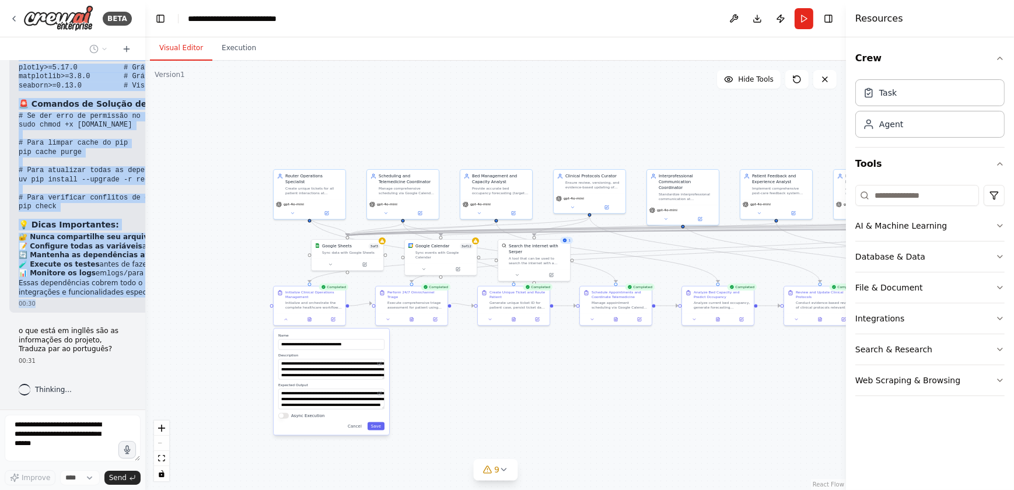
scroll to position [22190, 0]
drag, startPoint x: 52, startPoint y: 307, endPoint x: 12, endPoint y: 208, distance: 106.7
click at [12, 208] on div "🏥 Projeto ClinicFlow Pro: Transformação End-to-End para a Ser Clínica 1. Diagnó…" at bounding box center [72, 235] width 145 height 349
copy div "📦 Loremipsumdo sita Conse a ElitseDdoe Tem Incididunt 🐍 Utlabo Etdolo Magnaaliq…"
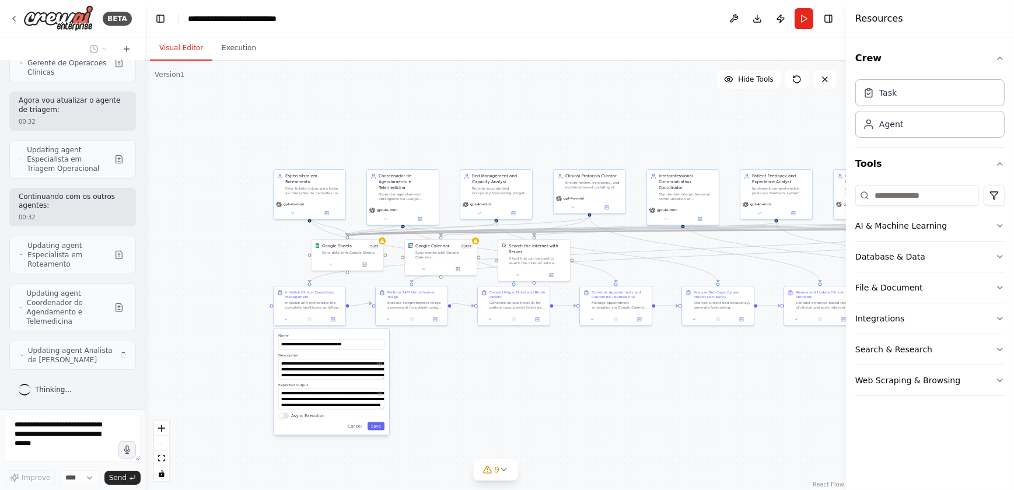
scroll to position [27188, 0]
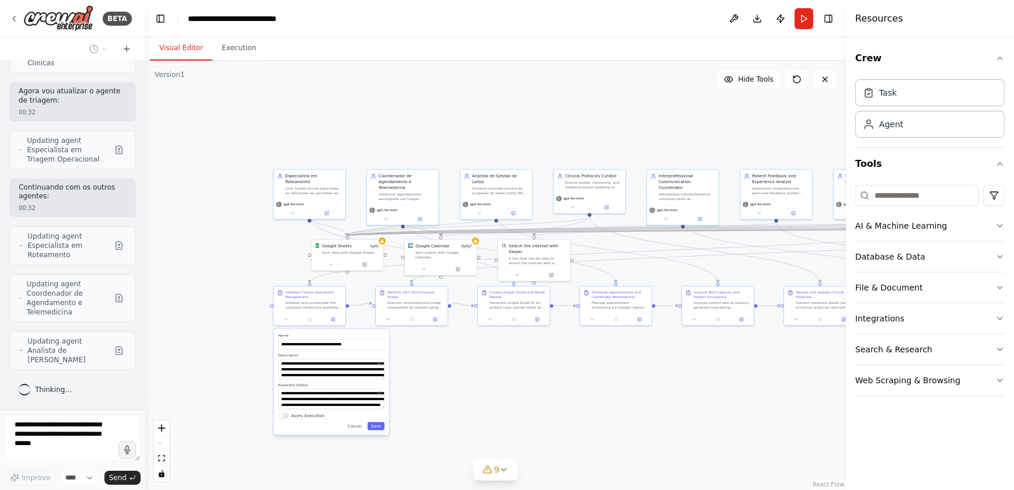
click at [449, 324] on div ".deletable-edge-delete-btn { width: 20px; height: 20px; border: 0px solid #ffff…" at bounding box center [495, 275] width 701 height 429
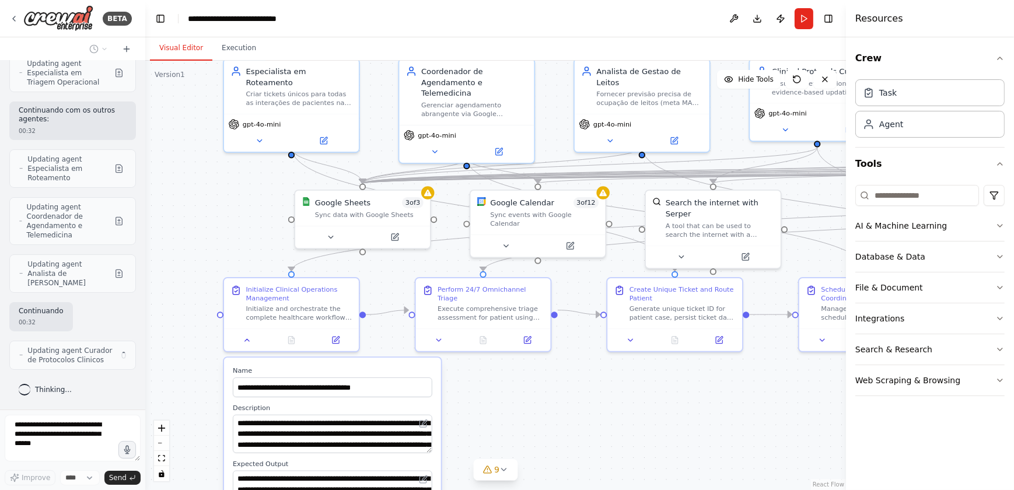
scroll to position [27275, 0]
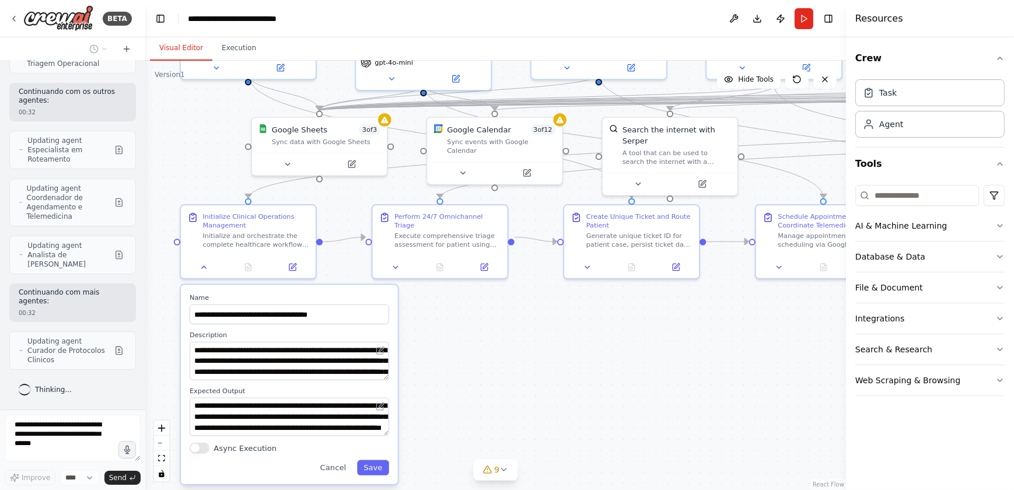
drag, startPoint x: 215, startPoint y: 239, endPoint x: 171, endPoint y: 165, distance: 85.7
click at [171, 165] on div ".deletable-edge-delete-btn { width: 20px; height: 20px; border: 0px solid #ffff…" at bounding box center [495, 275] width 701 height 429
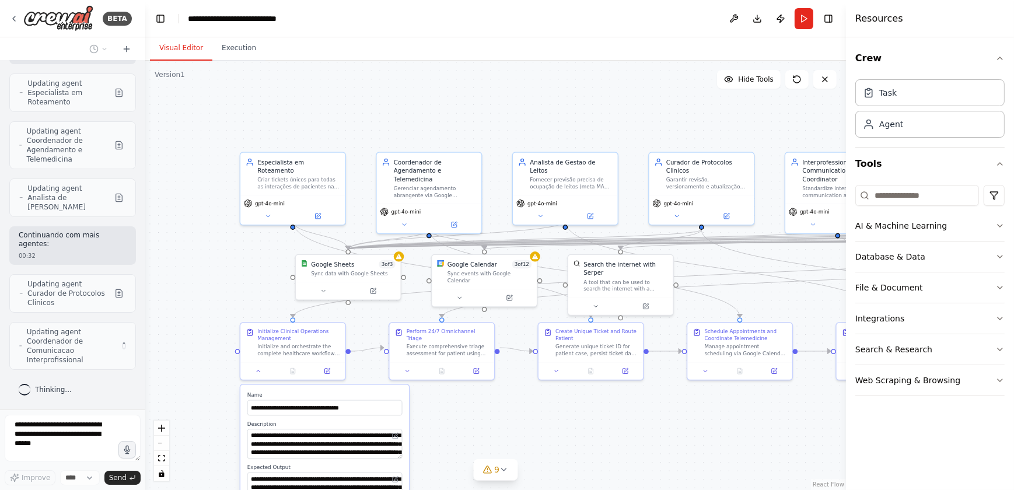
scroll to position [27341, 0]
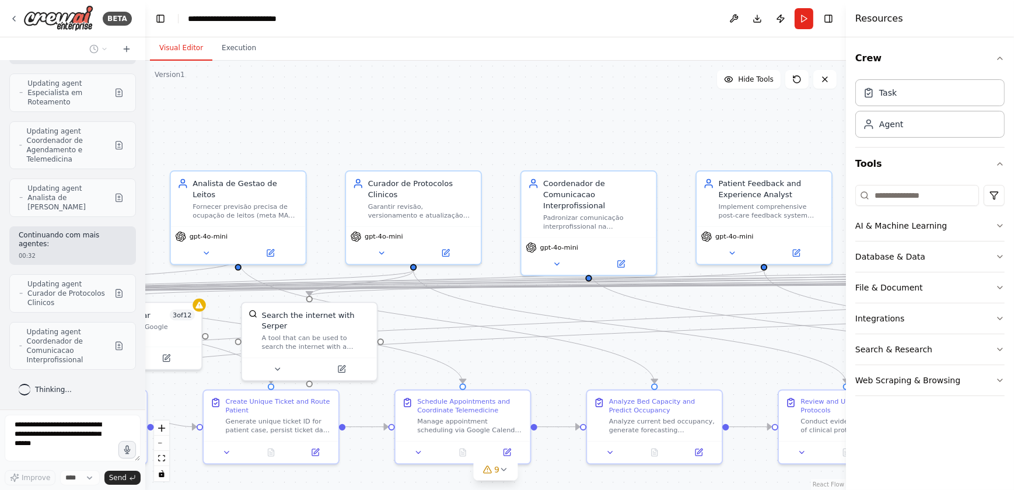
drag, startPoint x: 636, startPoint y: 132, endPoint x: 279, endPoint y: 145, distance: 357.2
click at [279, 145] on div ".deletable-edge-delete-btn { width: 20px; height: 20px; border: 0px solid #ffff…" at bounding box center [495, 275] width 701 height 429
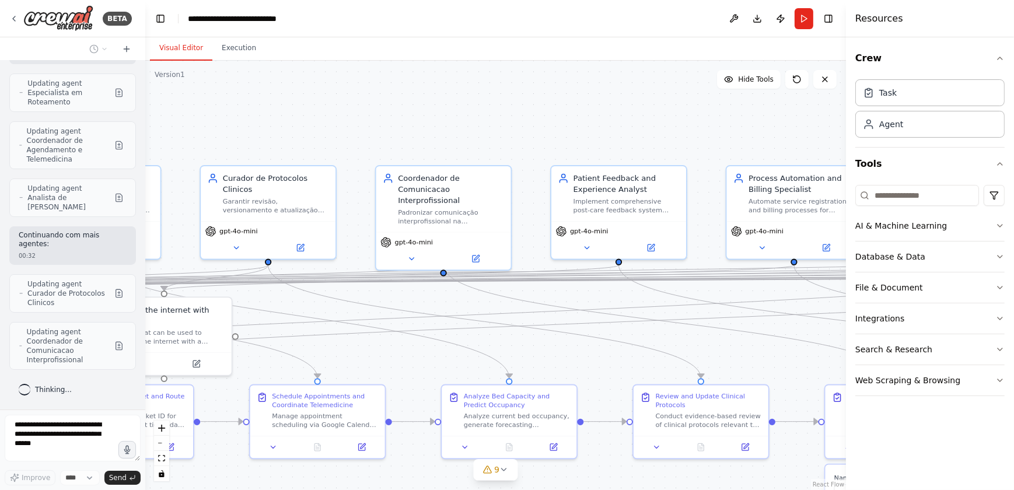
drag, startPoint x: 530, startPoint y: 114, endPoint x: 385, endPoint y: 109, distance: 145.3
click at [385, 109] on div ".deletable-edge-delete-btn { width: 20px; height: 20px; border: 0px solid #ffff…" at bounding box center [495, 275] width 701 height 429
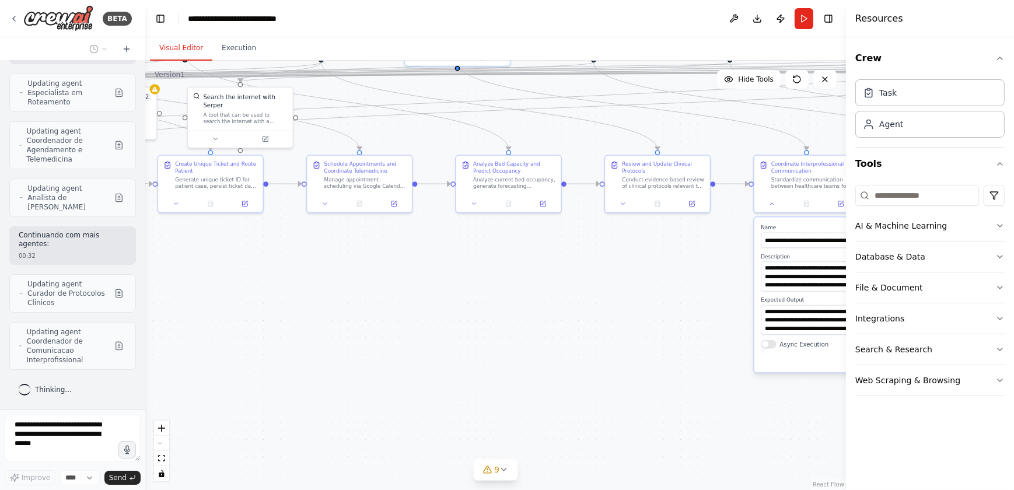
drag, startPoint x: 423, startPoint y: 398, endPoint x: 412, endPoint y: 254, distance: 144.5
click at [412, 254] on div ".deletable-edge-delete-btn { width: 20px; height: 20px; border: 0px solid #ffff…" at bounding box center [495, 275] width 701 height 429
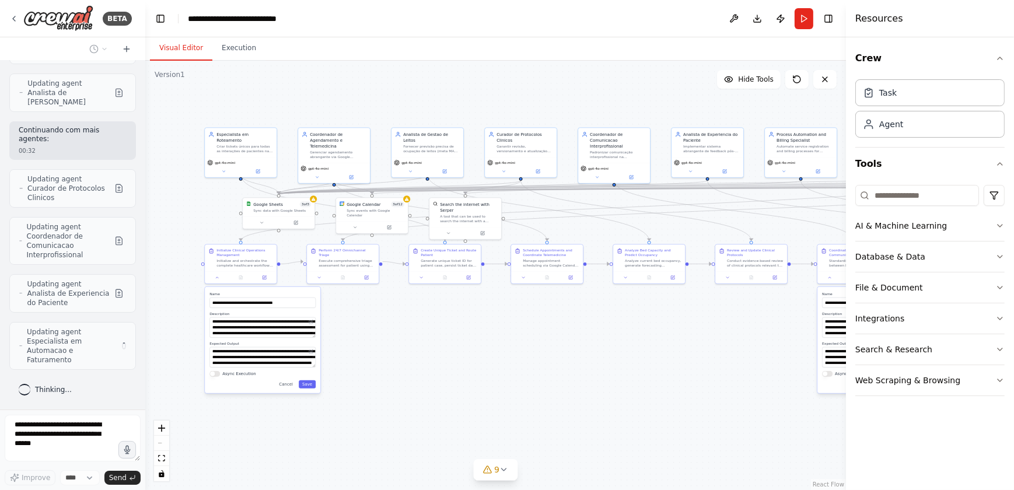
scroll to position [27446, 0]
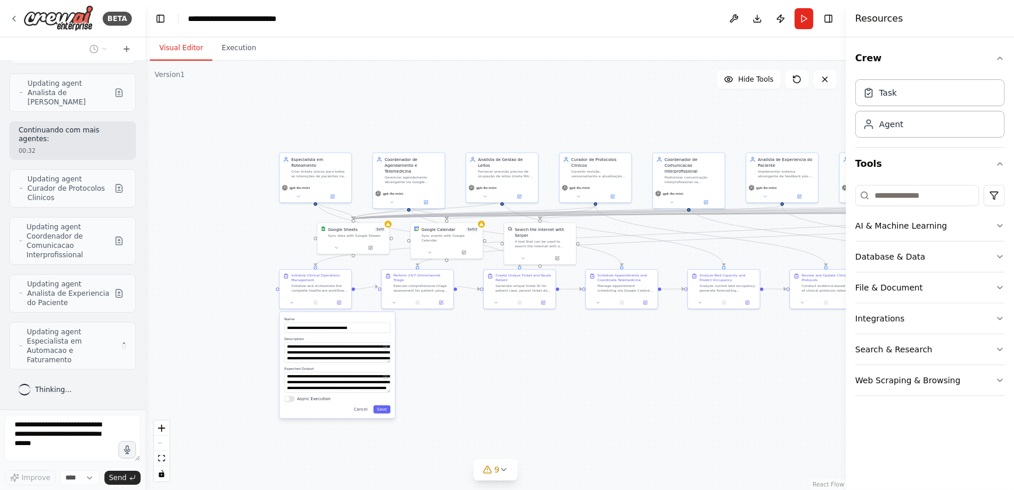
drag, startPoint x: 442, startPoint y: 367, endPoint x: 516, endPoint y: 393, distance: 78.8
click at [516, 324] on div ".deletable-edge-delete-btn { width: 20px; height: 20px; border: 0px solid #ffff…" at bounding box center [495, 275] width 701 height 429
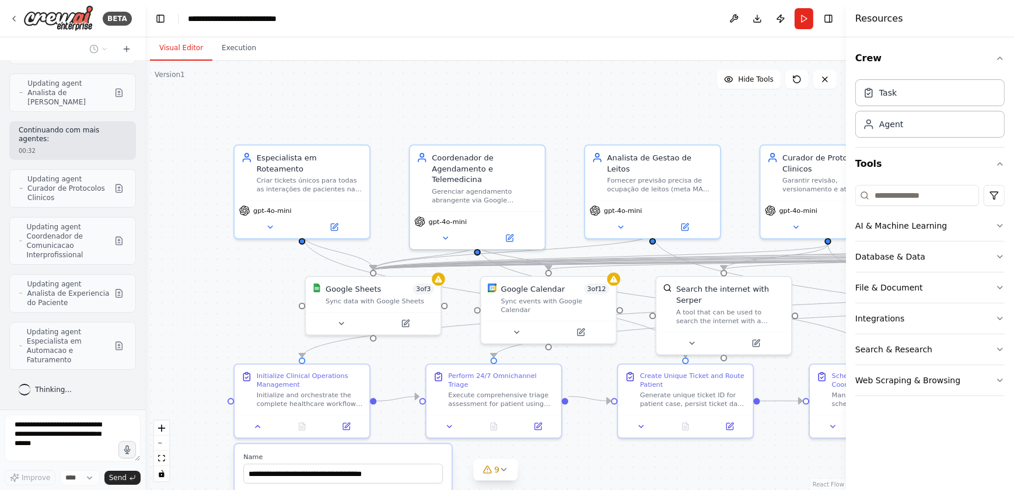
drag, startPoint x: 207, startPoint y: 188, endPoint x: 247, endPoint y: 265, distance: 87.4
click at [247, 265] on div ".deletable-edge-delete-btn { width: 20px; height: 20px; border: 0px solid #ffff…" at bounding box center [495, 275] width 701 height 429
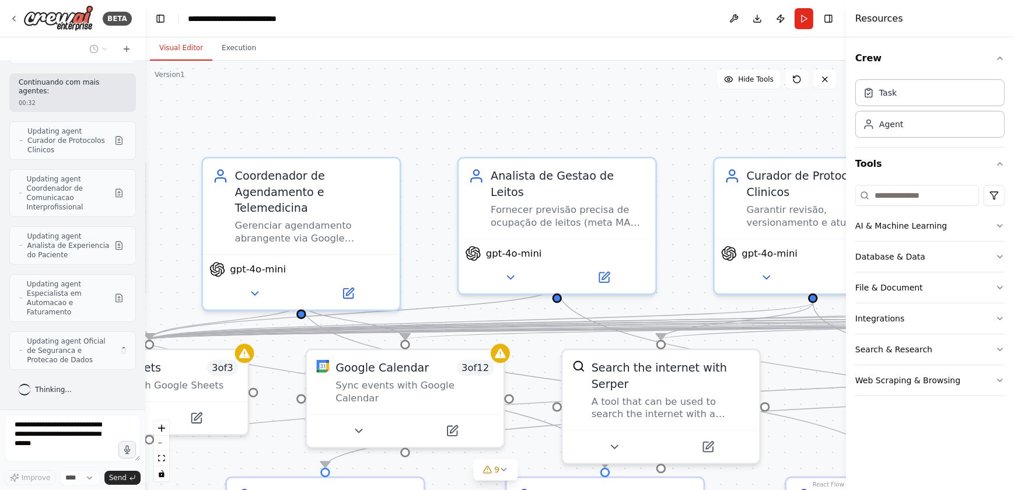
drag, startPoint x: 496, startPoint y: 101, endPoint x: 222, endPoint y: 122, distance: 275.5
click at [222, 122] on div ".deletable-edge-delete-btn { width: 20px; height: 20px; border: 0px solid #ffff…" at bounding box center [495, 275] width 701 height 429
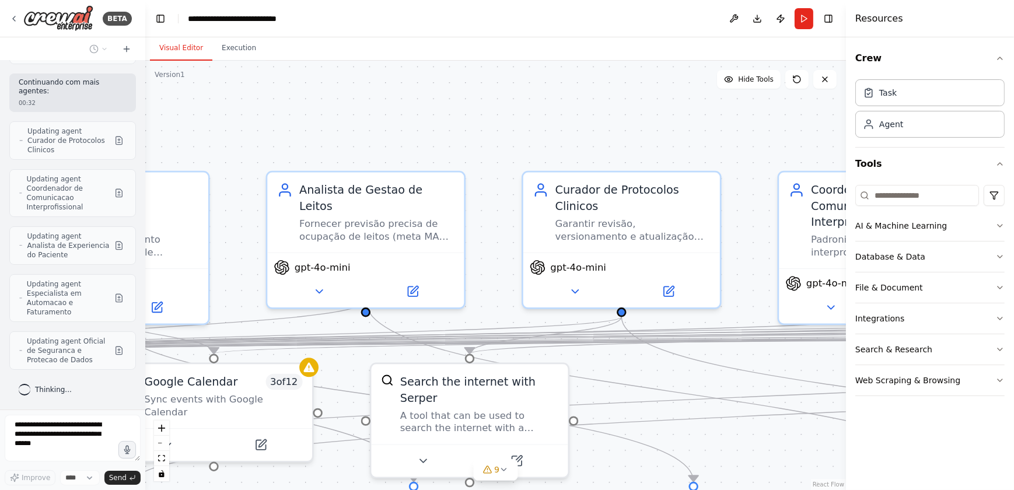
drag, startPoint x: 568, startPoint y: 125, endPoint x: 376, endPoint y: 139, distance: 191.8
click at [376, 139] on div ".deletable-edge-delete-btn { width: 20px; height: 20px; border: 0px solid #ffff…" at bounding box center [495, 275] width 701 height 429
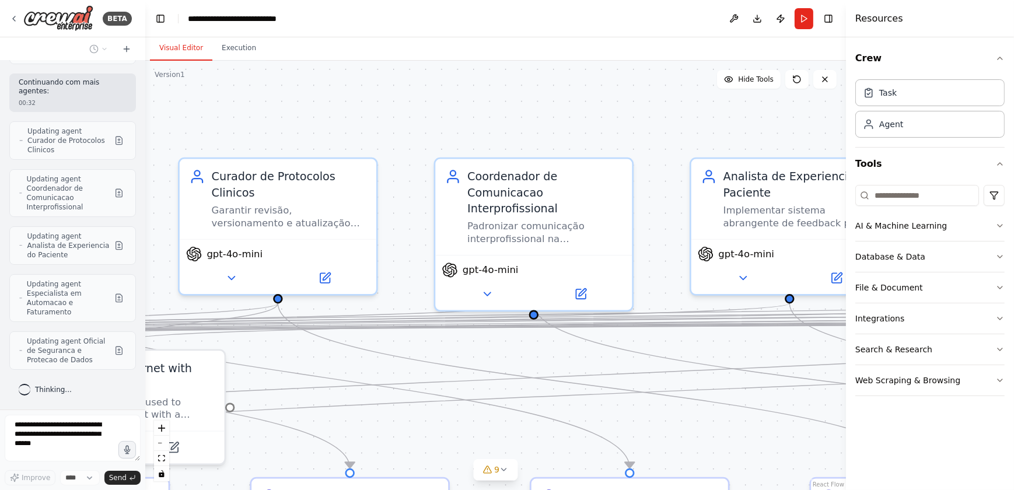
drag, startPoint x: 690, startPoint y: 140, endPoint x: 346, endPoint y: 127, distance: 343.8
click at [346, 127] on div ".deletable-edge-delete-btn { width: 20px; height: 20px; border: 0px solid #ffff…" at bounding box center [495, 275] width 701 height 429
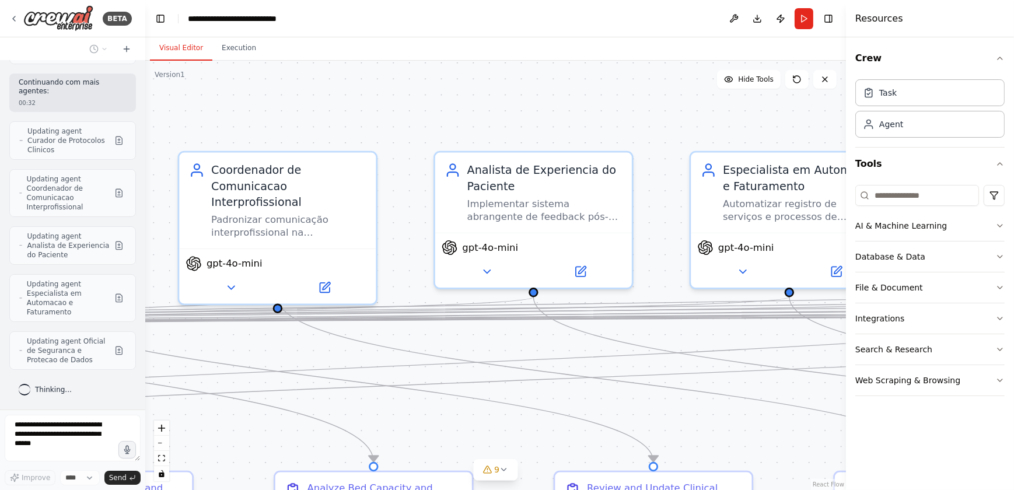
drag, startPoint x: 618, startPoint y: 136, endPoint x: 362, endPoint y: 130, distance: 256.2
click at [362, 130] on div ".deletable-edge-delete-btn { width: 20px; height: 20px; border: 0px solid #ffff…" at bounding box center [495, 275] width 701 height 429
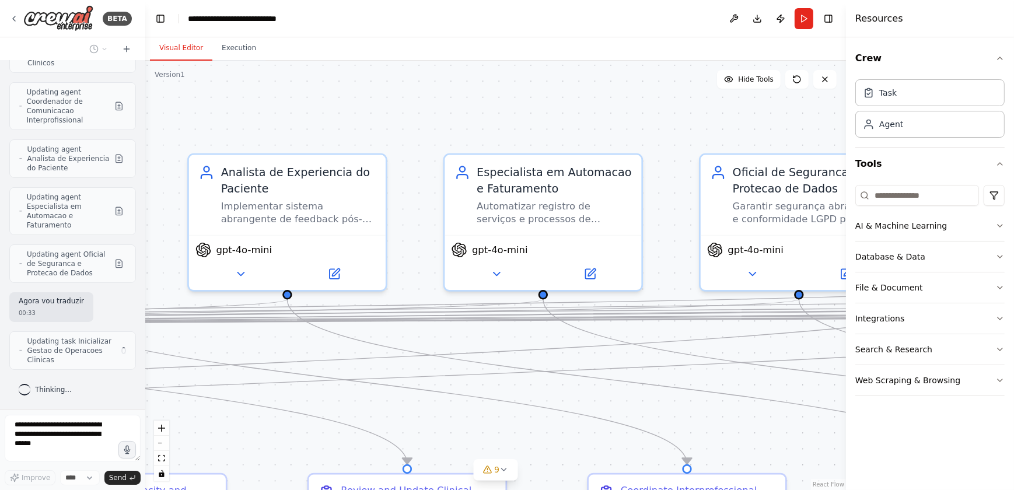
drag, startPoint x: 594, startPoint y: 131, endPoint x: 348, endPoint y: 134, distance: 246.2
click at [348, 134] on div ".deletable-edge-delete-btn { width: 20px; height: 20px; border: 0px solid #ffff…" at bounding box center [495, 275] width 701 height 429
type input "**********"
type textarea "**********"
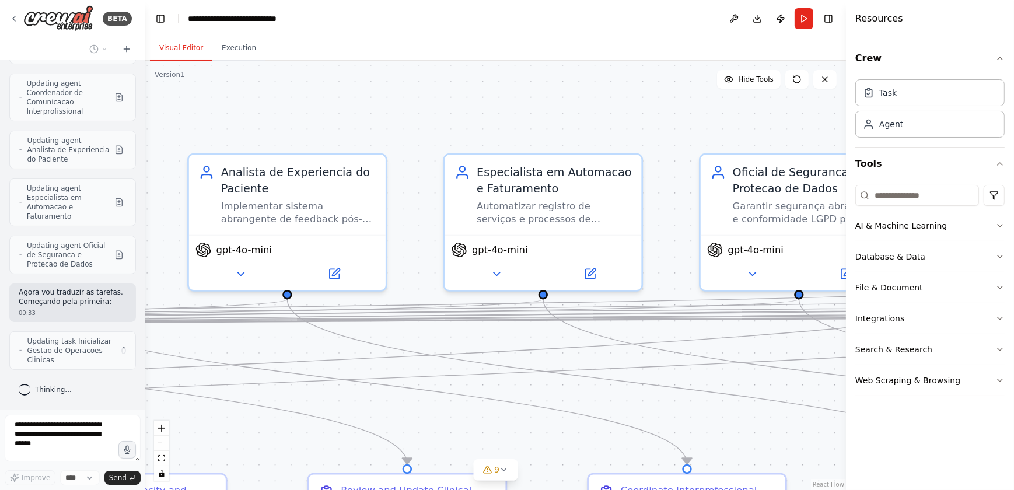
scroll to position [27590, 0]
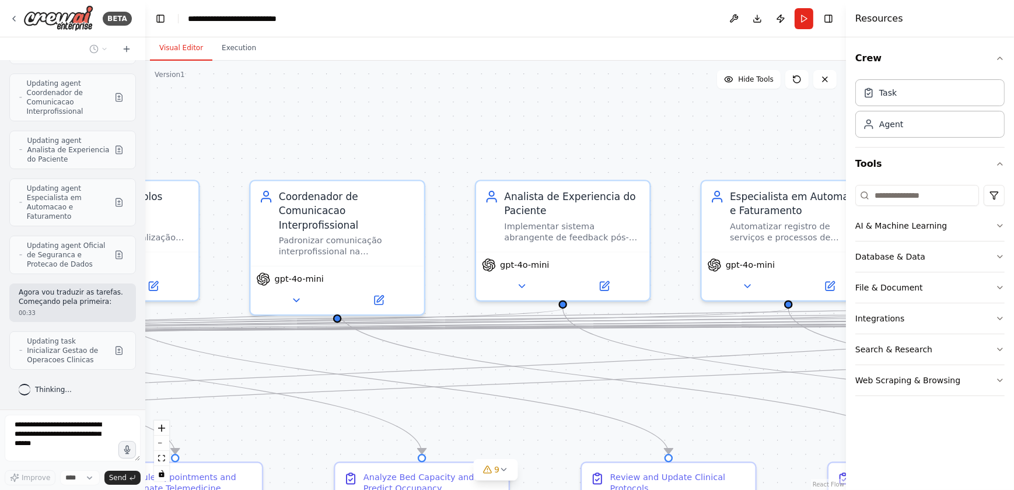
drag, startPoint x: 314, startPoint y: 276, endPoint x: 504, endPoint y: -20, distance: 352.6
click at [504, 0] on html "BETA 🏥 Projeto ClinicFlow Pro: Transformação End-to-End para a Ser Clínica 1. D…" at bounding box center [507, 245] width 1014 height 490
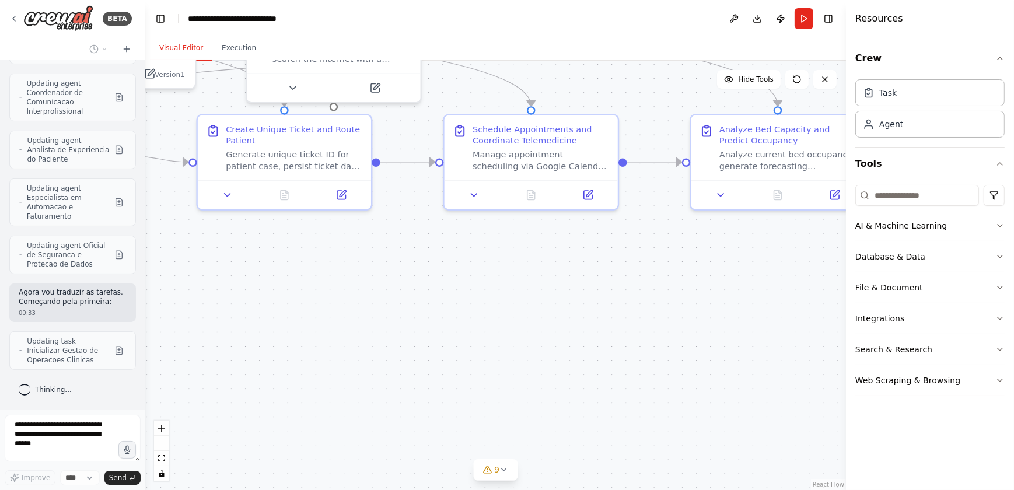
drag, startPoint x: 414, startPoint y: 426, endPoint x: 653, endPoint y: 245, distance: 299.4
click at [653, 245] on div ".deletable-edge-delete-btn { width: 20px; height: 20px; border: 0px solid #ffff…" at bounding box center [495, 275] width 701 height 429
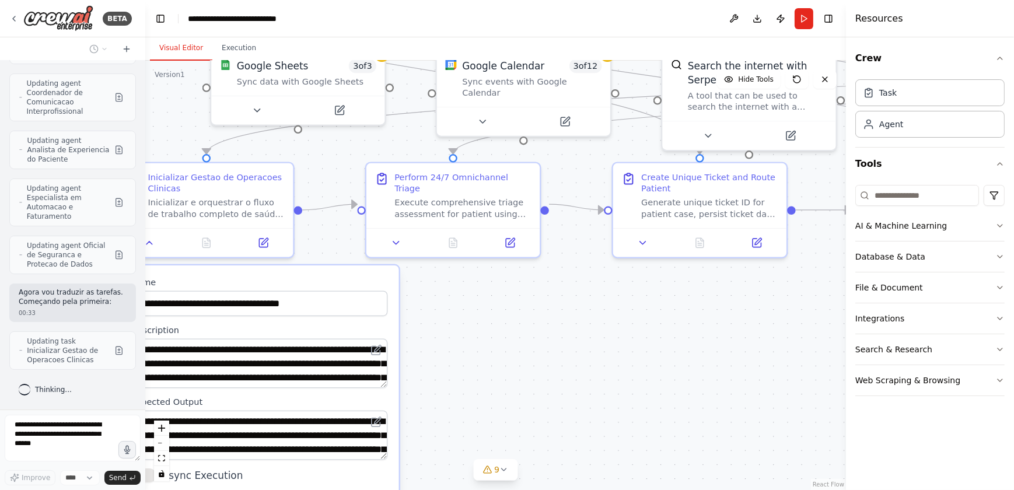
drag, startPoint x: 352, startPoint y: 289, endPoint x: 758, endPoint y: 332, distance: 408.9
click at [720, 324] on div ".deletable-edge-delete-btn { width: 20px; height: 20px; border: 0px solid #ffff…" at bounding box center [495, 275] width 701 height 429
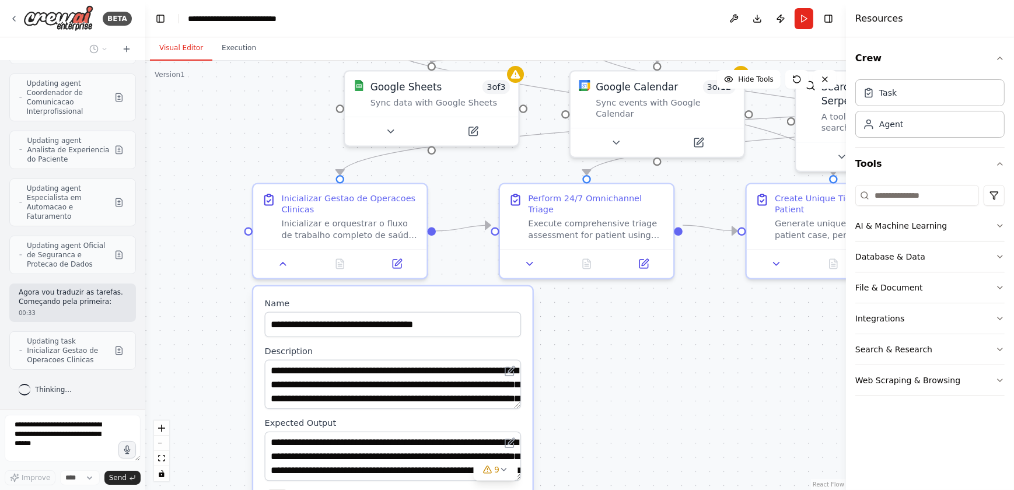
drag, startPoint x: 651, startPoint y: 340, endPoint x: 764, endPoint y: 352, distance: 113.2
click at [720, 324] on div ".deletable-edge-delete-btn { width: 20px; height: 20px; border: 0px solid #ffff…" at bounding box center [495, 275] width 701 height 429
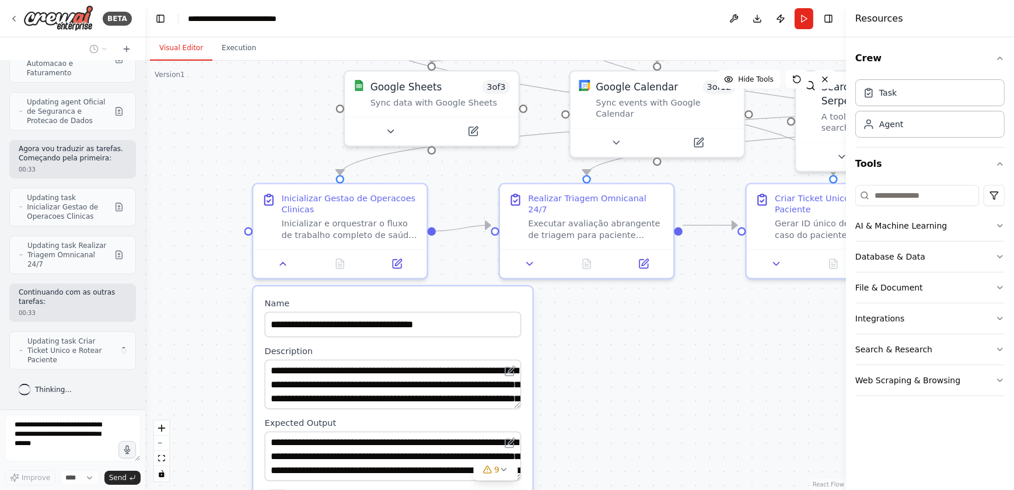
scroll to position [27733, 0]
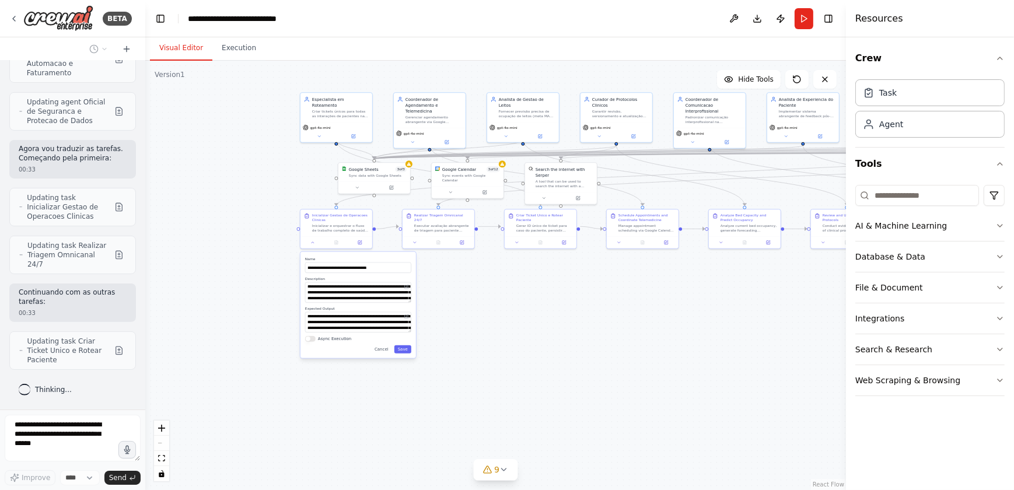
drag, startPoint x: 475, startPoint y: 185, endPoint x: 241, endPoint y: 148, distance: 236.4
click at [241, 148] on div ".deletable-edge-delete-btn { width: 20px; height: 20px; border: 0px solid #ffff…" at bounding box center [495, 275] width 701 height 429
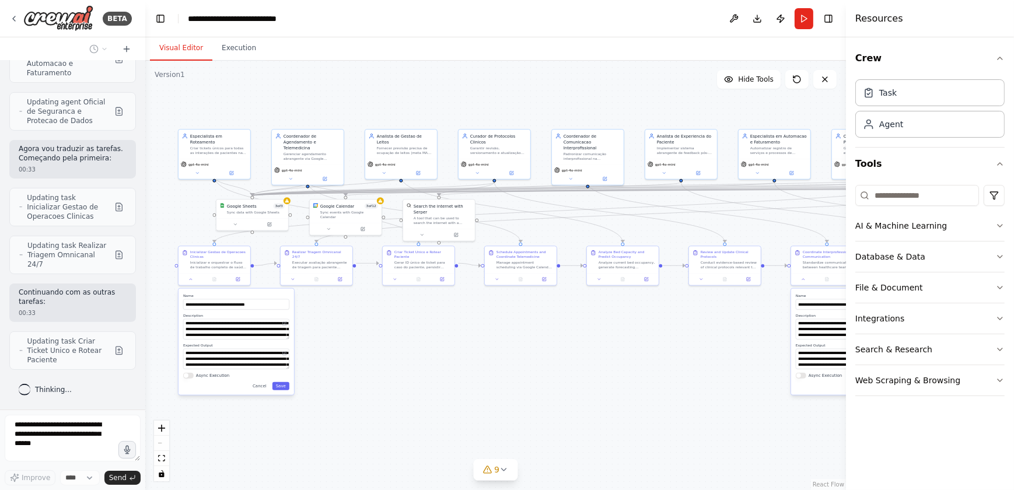
drag, startPoint x: 652, startPoint y: 327, endPoint x: 542, endPoint y: 358, distance: 113.8
click at [544, 324] on div ".deletable-edge-delete-btn { width: 20px; height: 20px; border: 0px solid #ffff…" at bounding box center [495, 275] width 701 height 429
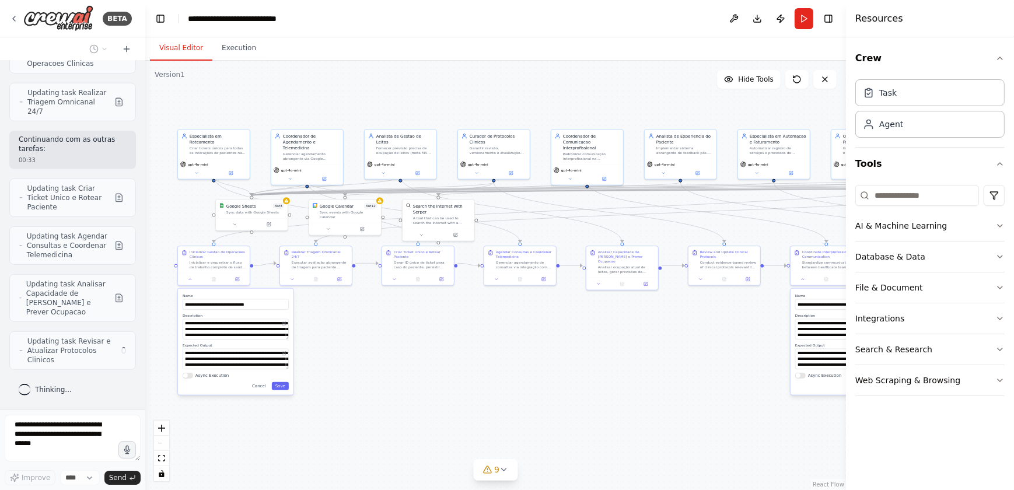
scroll to position [27876, 0]
click at [526, 323] on div ".deletable-edge-delete-btn { width: 20px; height: 20px; border: 0px solid #ffff…" at bounding box center [495, 275] width 701 height 429
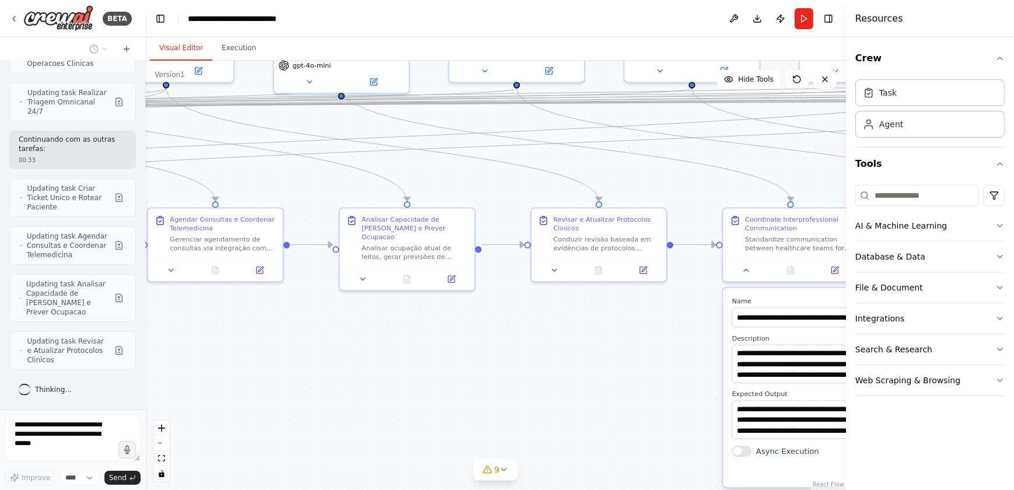
drag, startPoint x: 641, startPoint y: 304, endPoint x: 343, endPoint y: 324, distance: 298.7
click at [343, 324] on div ".deletable-edge-delete-btn { width: 20px; height: 20px; border: 0px solid #ffff…" at bounding box center [495, 275] width 701 height 429
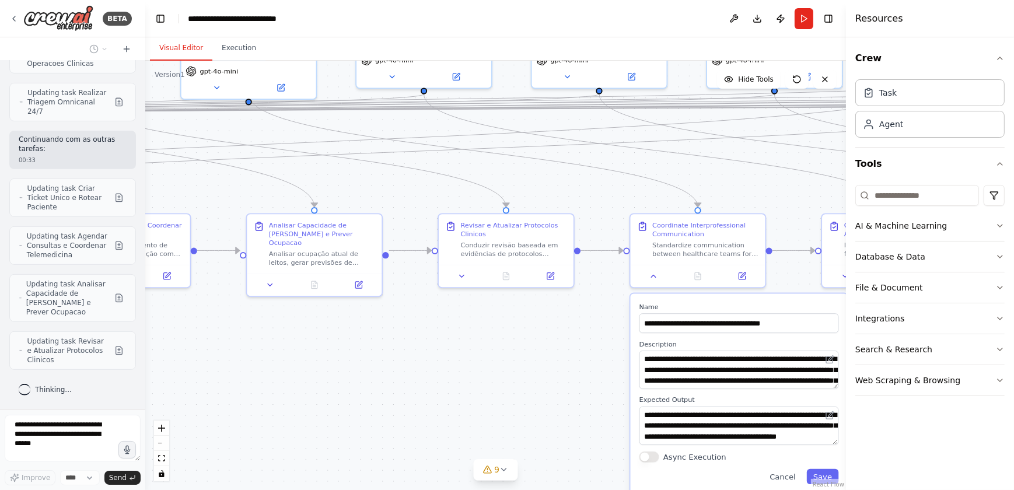
drag, startPoint x: 582, startPoint y: 360, endPoint x: 489, endPoint y: 366, distance: 92.9
click at [489, 324] on div ".deletable-edge-delete-btn { width: 20px; height: 20px; border: 0px solid #ffff…" at bounding box center [495, 275] width 701 height 429
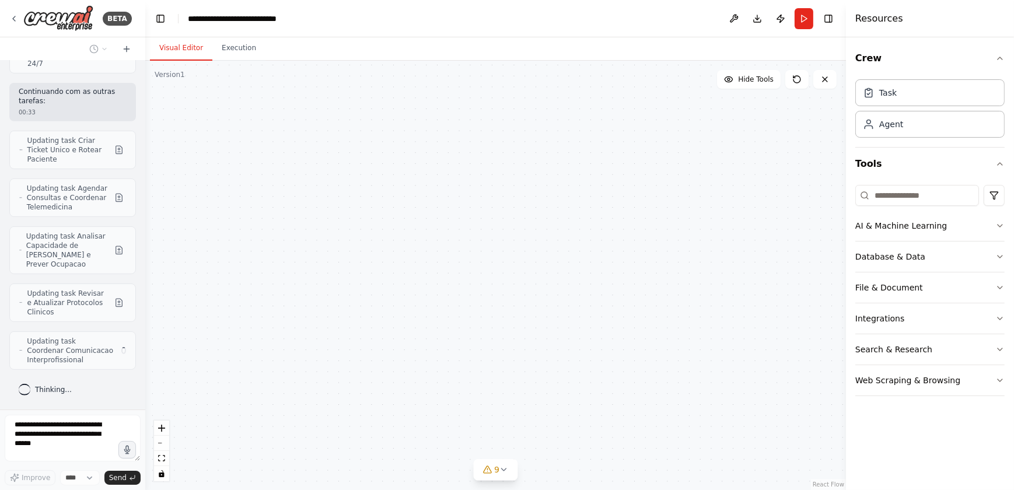
scroll to position [27924, 0]
type input "**********"
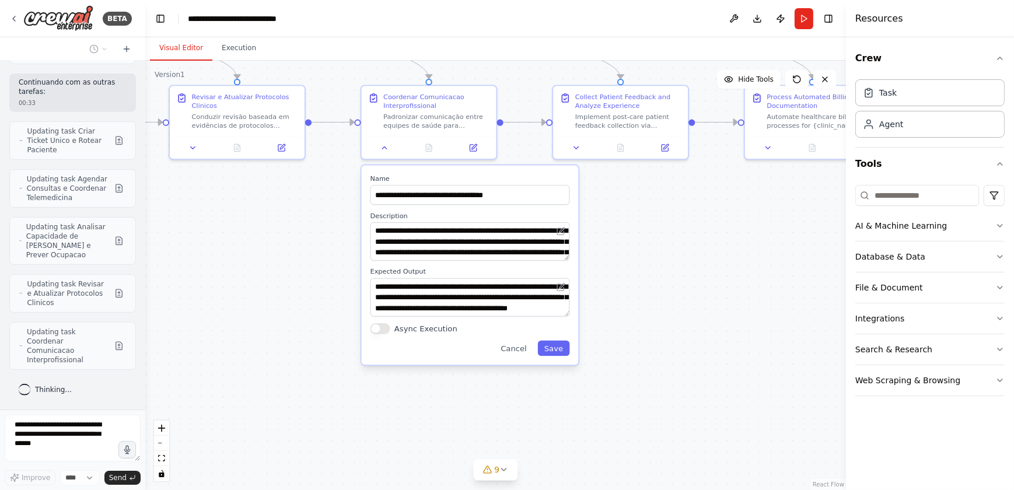
drag, startPoint x: 554, startPoint y: 346, endPoint x: 285, endPoint y: 218, distance: 298.0
click at [285, 218] on div ".deletable-edge-delete-btn { width: 20px; height: 20px; border: 0px solid #ffff…" at bounding box center [495, 275] width 701 height 429
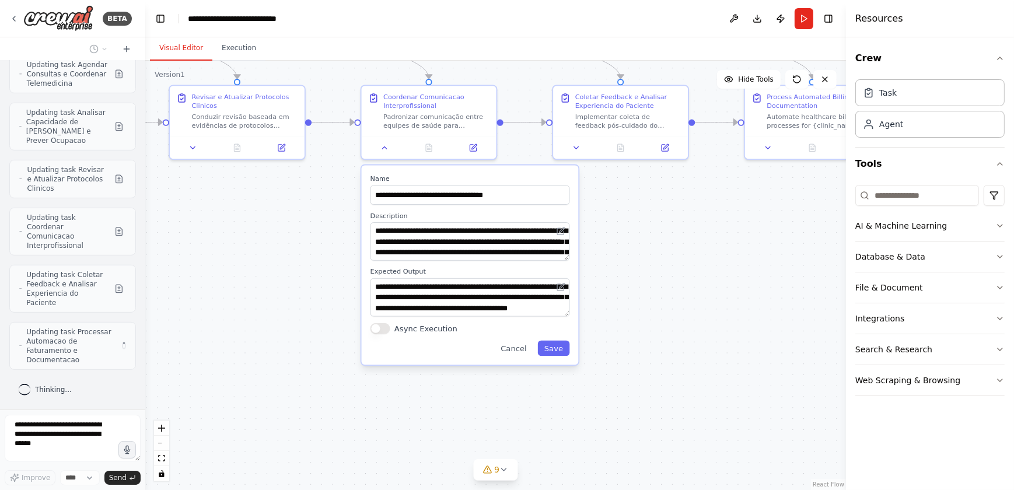
scroll to position [28038, 0]
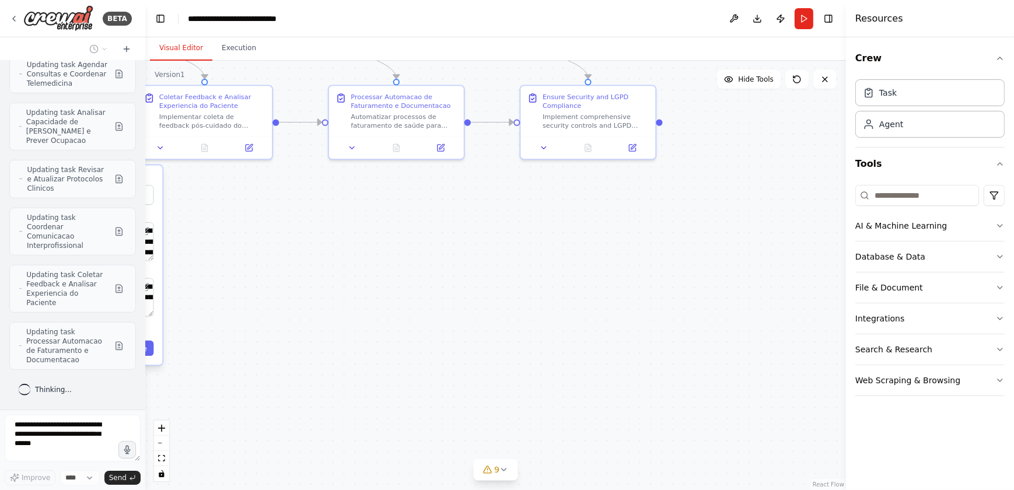
drag, startPoint x: 741, startPoint y: 319, endPoint x: 216, endPoint y: 335, distance: 525.2
click at [216, 324] on div ".deletable-edge-delete-btn { width: 20px; height: 20px; border: 0px solid #ffff…" at bounding box center [495, 275] width 701 height 429
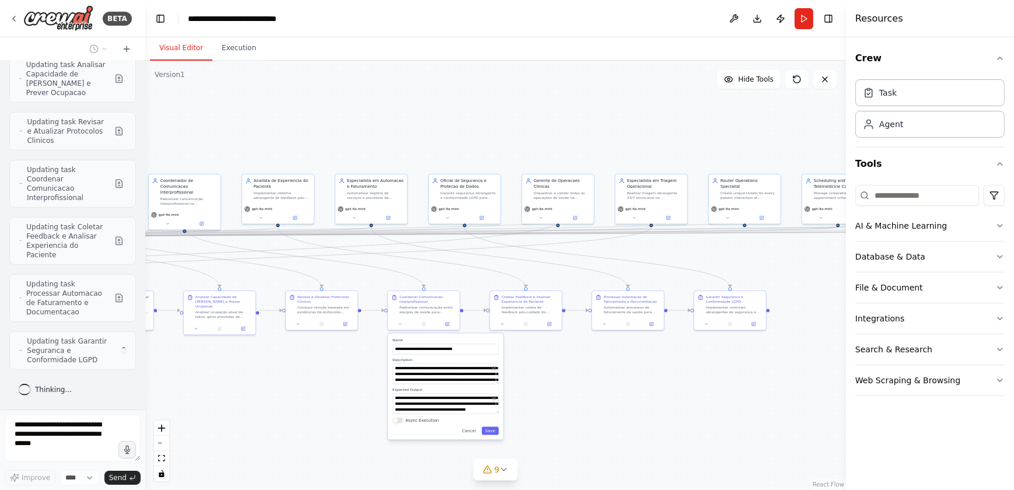
scroll to position [28086, 0]
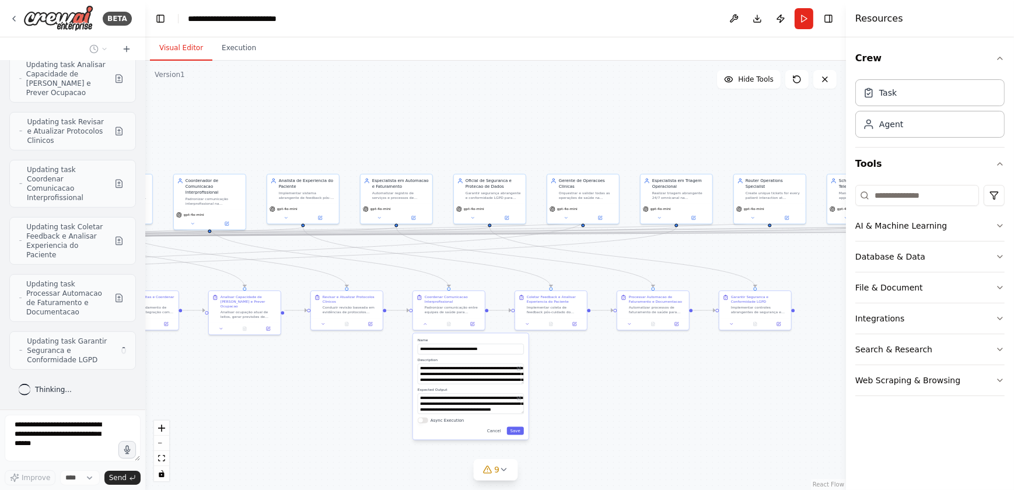
drag, startPoint x: 455, startPoint y: 332, endPoint x: 741, endPoint y: 407, distance: 295.4
click at [720, 324] on div ".deletable-edge-delete-btn { width: 20px; height: 20px; border: 0px solid #ffff…" at bounding box center [495, 275] width 701 height 429
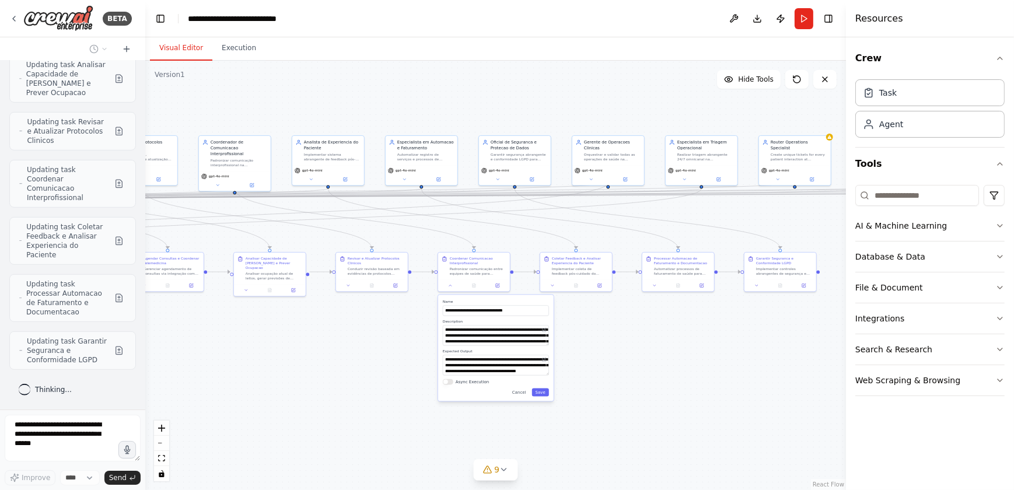
drag, startPoint x: 290, startPoint y: 386, endPoint x: 316, endPoint y: 348, distance: 45.9
click at [316, 324] on div ".deletable-edge-delete-btn { width: 20px; height: 20px; border: 0px solid #ffff…" at bounding box center [495, 275] width 701 height 429
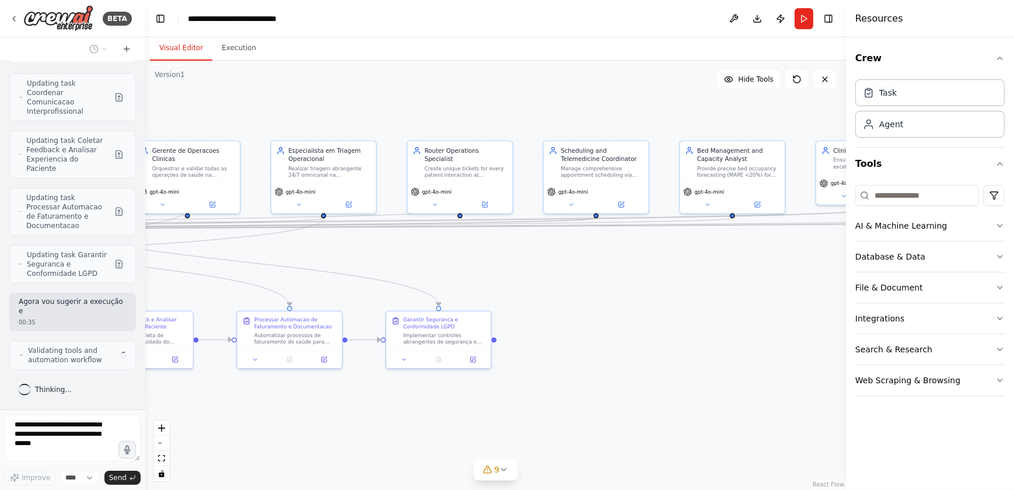
drag, startPoint x: 790, startPoint y: 226, endPoint x: 457, endPoint y: 259, distance: 334.7
click at [457, 259] on div ".deletable-edge-delete-btn { width: 20px; height: 20px; border: 0px solid #ffff…" at bounding box center [495, 275] width 701 height 429
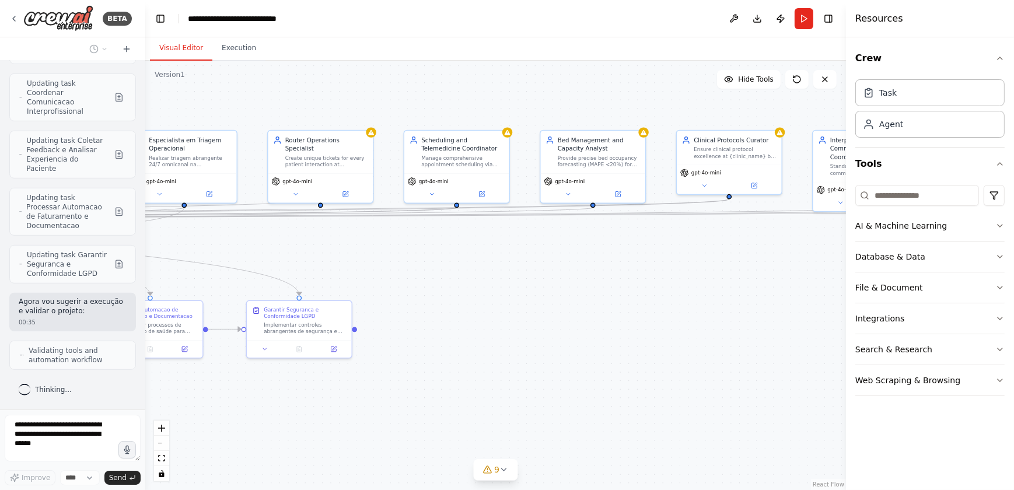
drag, startPoint x: 618, startPoint y: 285, endPoint x: 479, endPoint y: 275, distance: 139.8
click at [479, 275] on div ".deletable-edge-delete-btn { width: 20px; height: 20px; border: 0px solid #ffff…" at bounding box center [495, 275] width 701 height 429
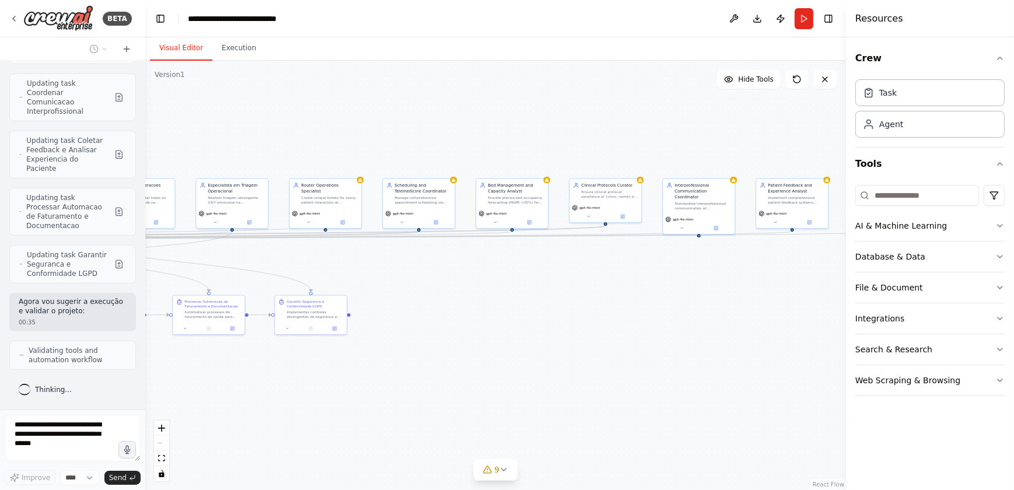
drag, startPoint x: 669, startPoint y: 315, endPoint x: 595, endPoint y: 312, distance: 74.1
click at [595, 312] on div ".deletable-edge-delete-btn { width: 20px; height: 20px; border: 0px solid #ffff…" at bounding box center [495, 275] width 701 height 429
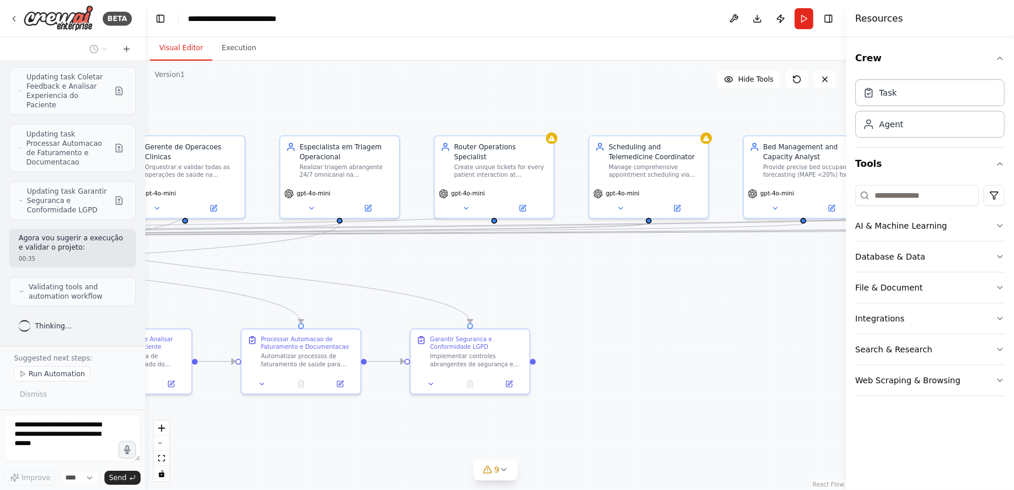
drag, startPoint x: 513, startPoint y: 307, endPoint x: 757, endPoint y: 337, distance: 245.6
click at [720, 324] on div ".deletable-edge-delete-btn { width: 20px; height: 20px; border: 0px solid #ffff…" at bounding box center [495, 275] width 701 height 429
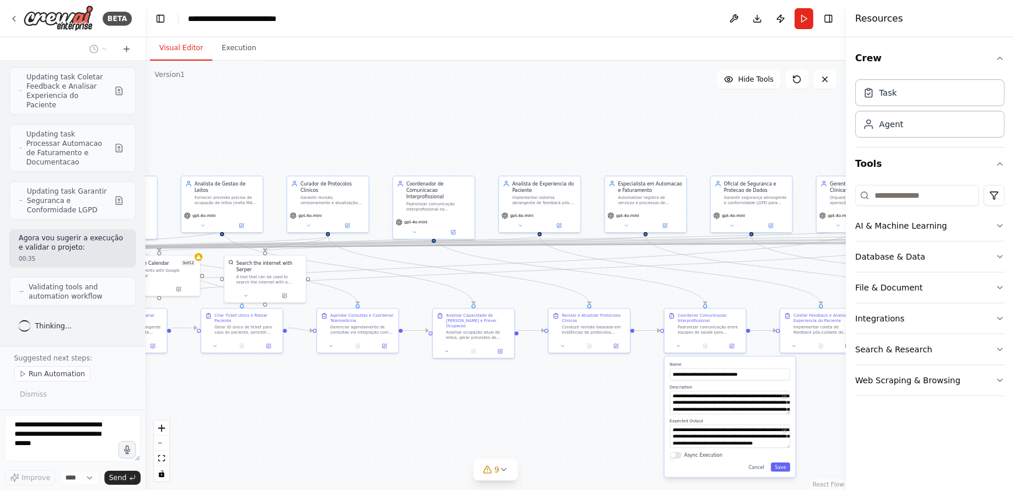
drag, startPoint x: 275, startPoint y: 314, endPoint x: 752, endPoint y: 280, distance: 478.9
click at [720, 280] on div ".deletable-edge-delete-btn { width: 20px; height: 20px; border: 0px solid #ffff…" at bounding box center [495, 275] width 701 height 429
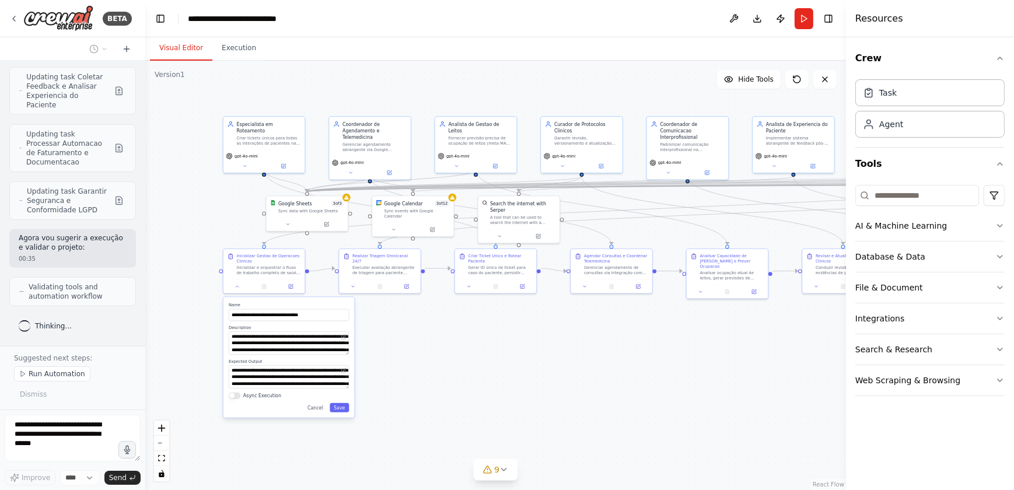
drag, startPoint x: 313, startPoint y: 395, endPoint x: 558, endPoint y: 345, distance: 250.1
click at [558, 324] on div ".deletable-edge-delete-btn { width: 20px; height: 20px; border: 0px solid #ffff…" at bounding box center [495, 275] width 701 height 429
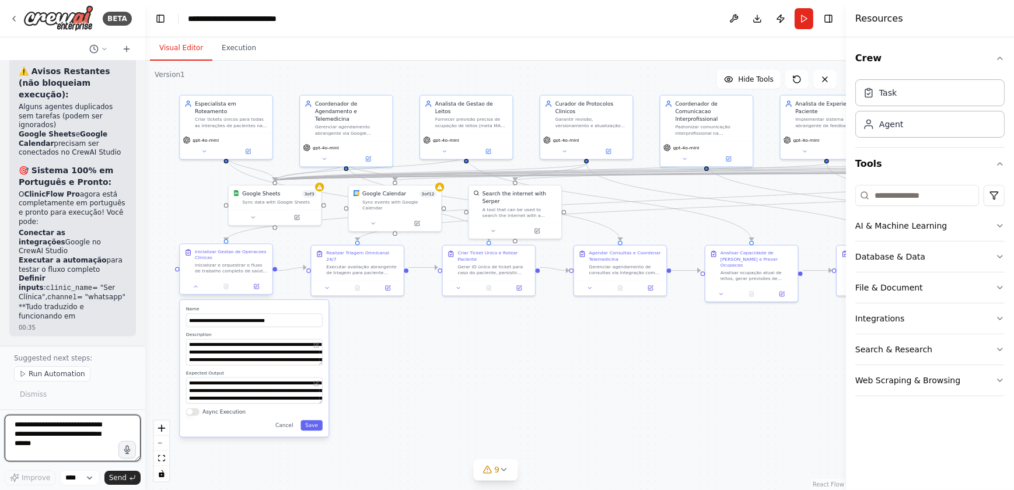
scroll to position [29175, 0]
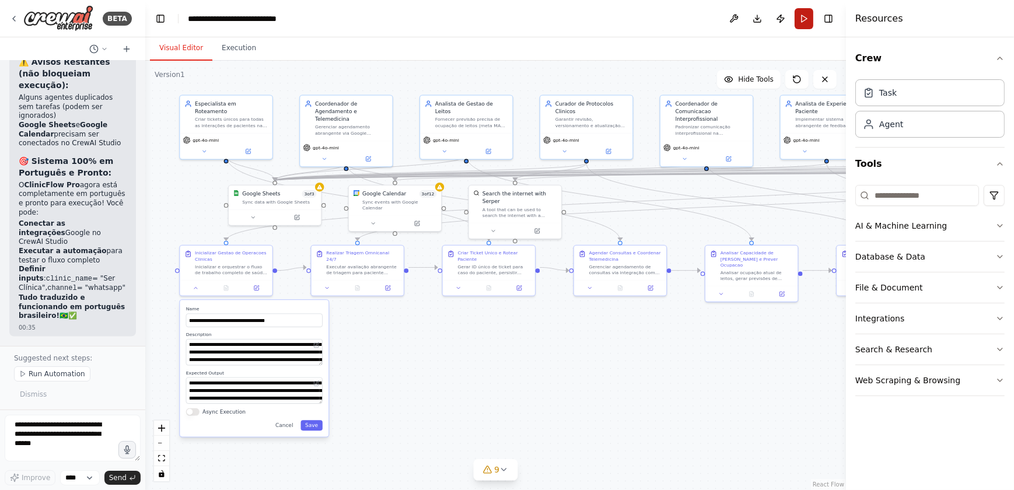
click at [720, 19] on button "Run" at bounding box center [803, 18] width 19 height 21
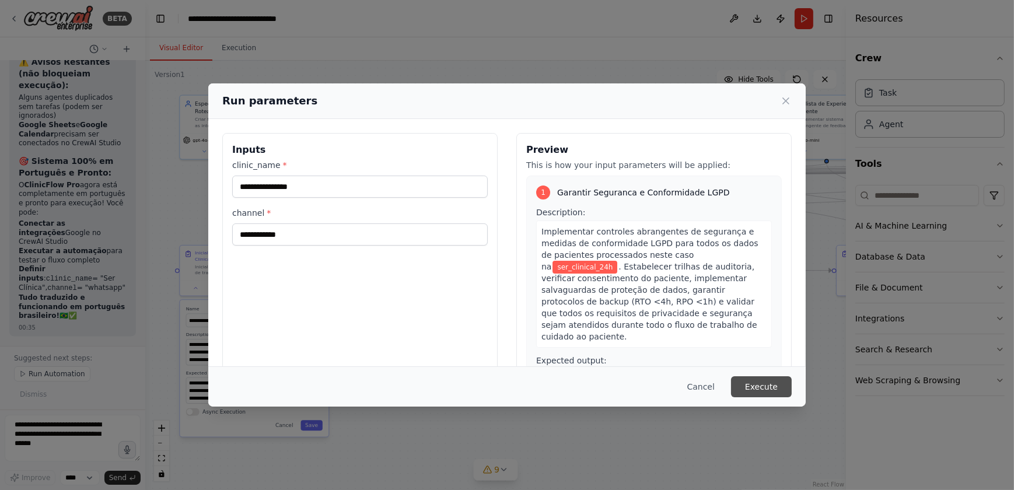
click at [720, 324] on button "Execute" at bounding box center [761, 386] width 61 height 21
